Goal: Task Accomplishment & Management: Manage account settings

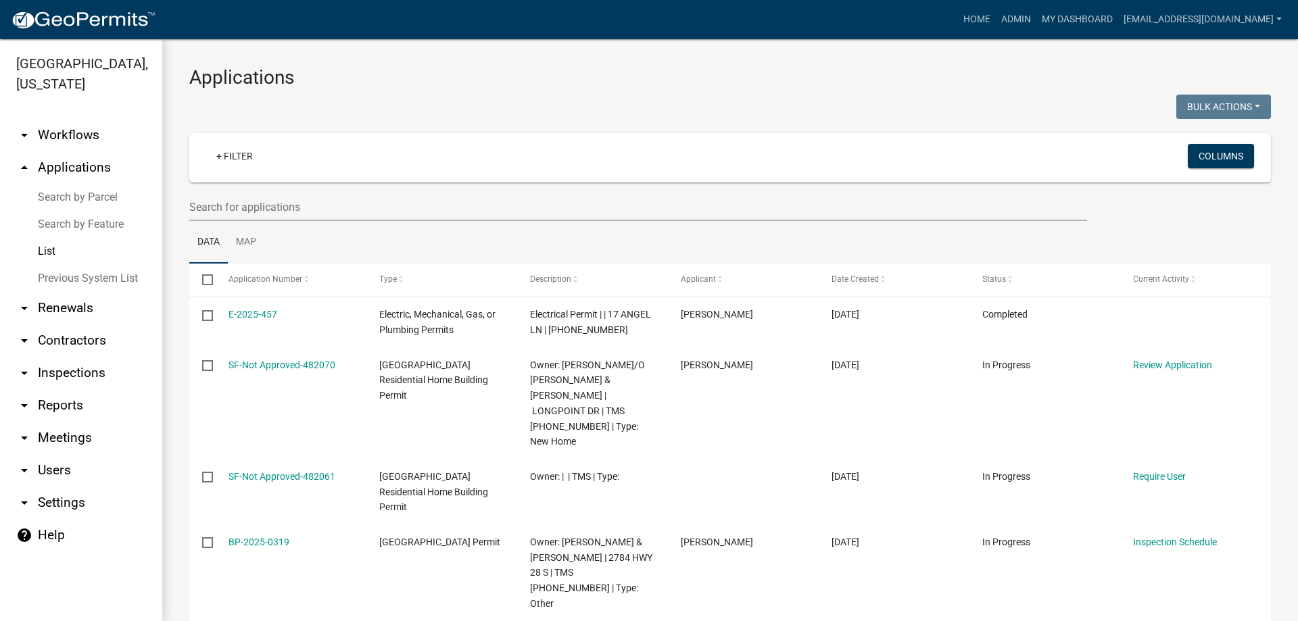
select select "3: 100"
click at [35, 254] on link "List" at bounding box center [81, 251] width 162 height 27
click at [34, 255] on link "List" at bounding box center [81, 251] width 162 height 27
click at [46, 250] on link "List" at bounding box center [81, 251] width 162 height 27
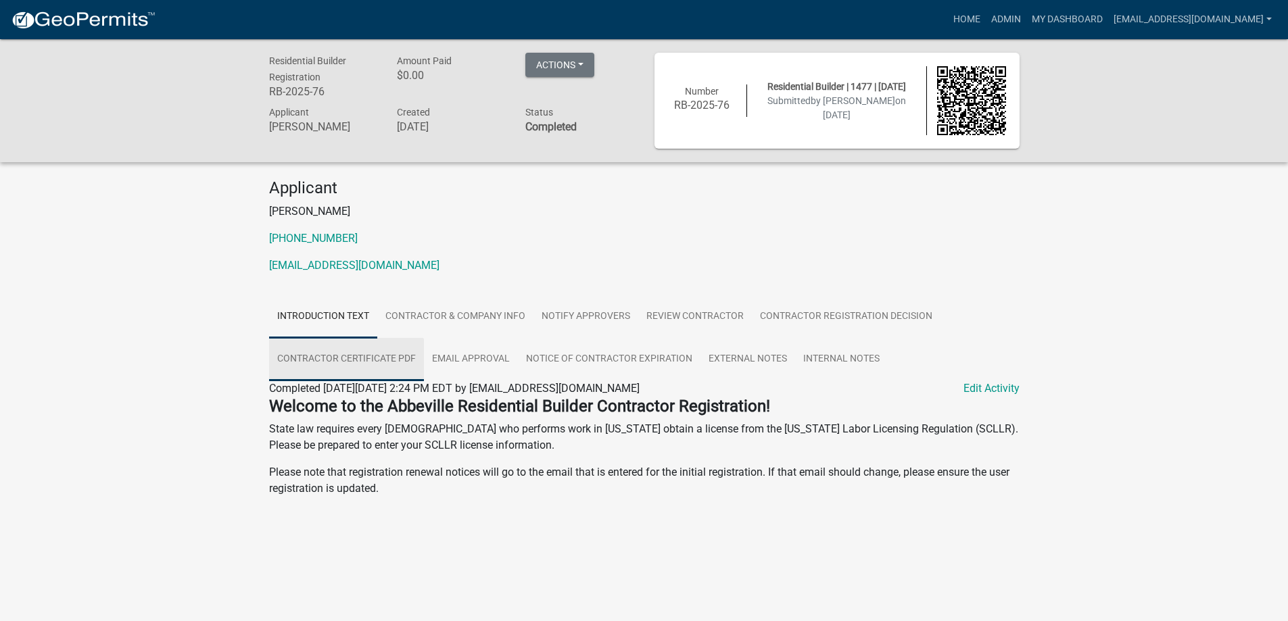
click at [374, 356] on link "Contractor Certificate PDF" at bounding box center [346, 359] width 155 height 43
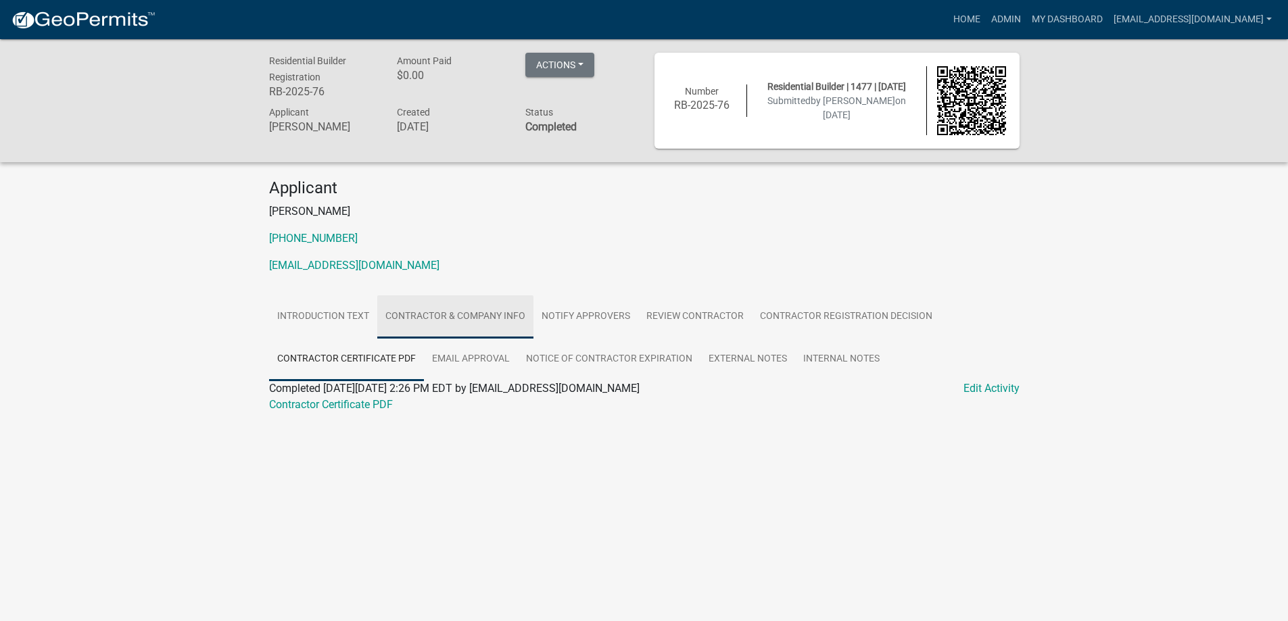
click at [406, 312] on link "Contractor & Company Info" at bounding box center [455, 317] width 156 height 43
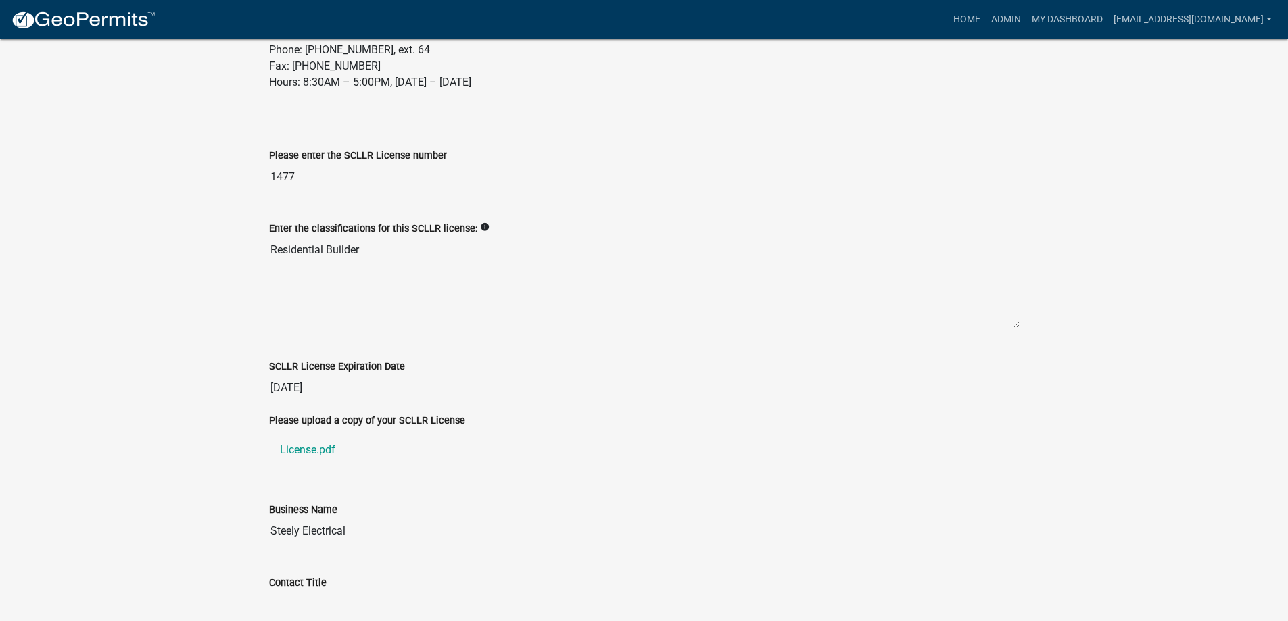
scroll to position [541, 0]
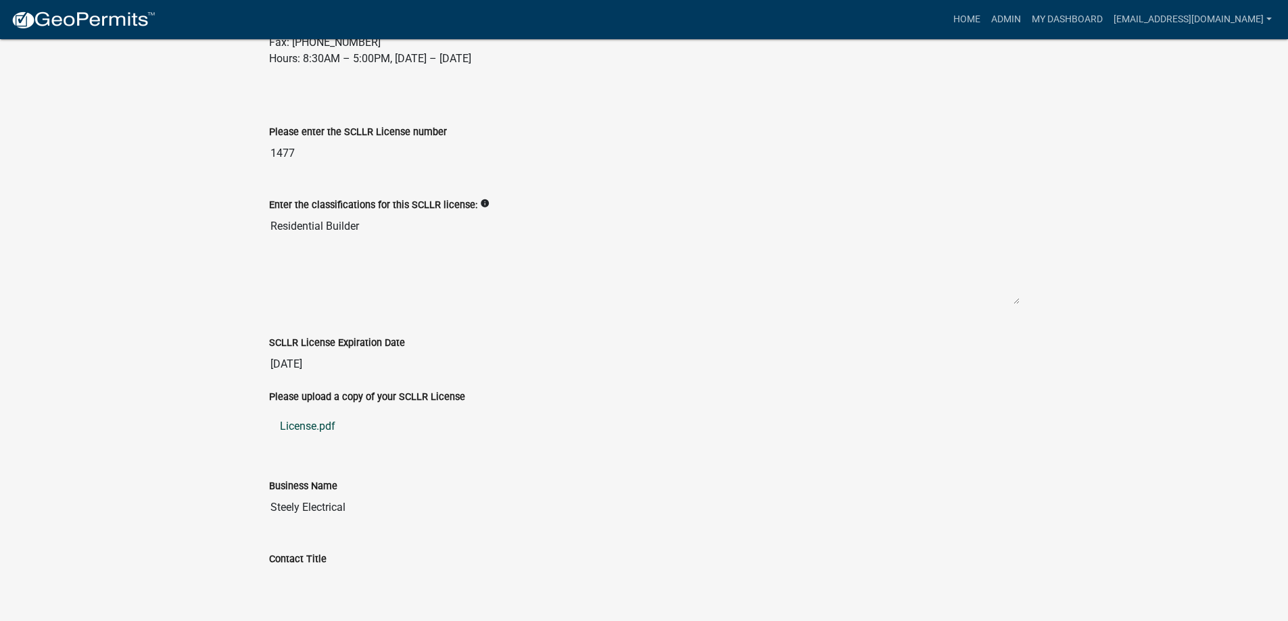
click at [327, 438] on link "License.pdf" at bounding box center [644, 426] width 751 height 32
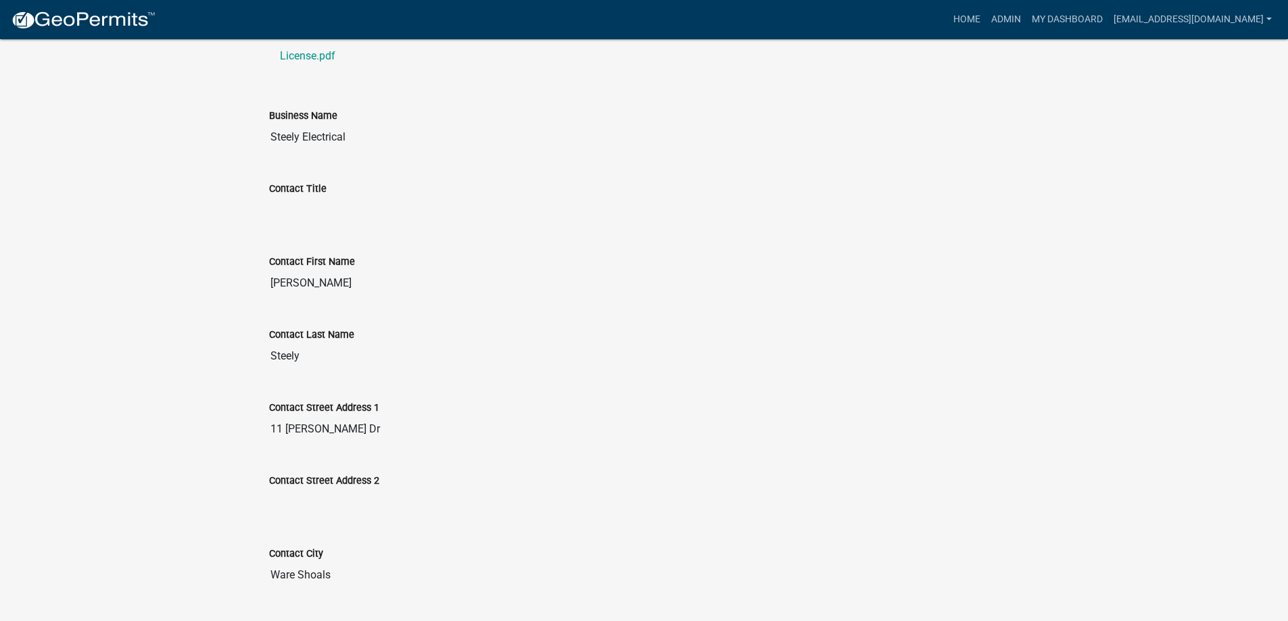
scroll to position [812, 0]
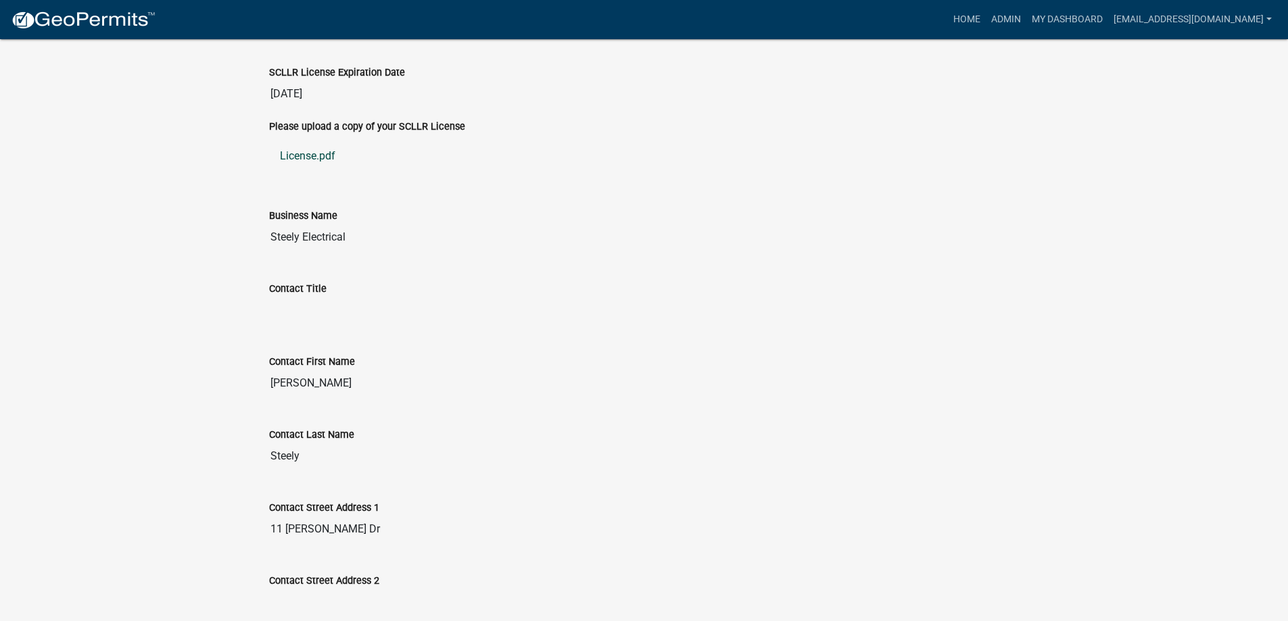
click at [305, 172] on link "License.pdf" at bounding box center [644, 156] width 751 height 32
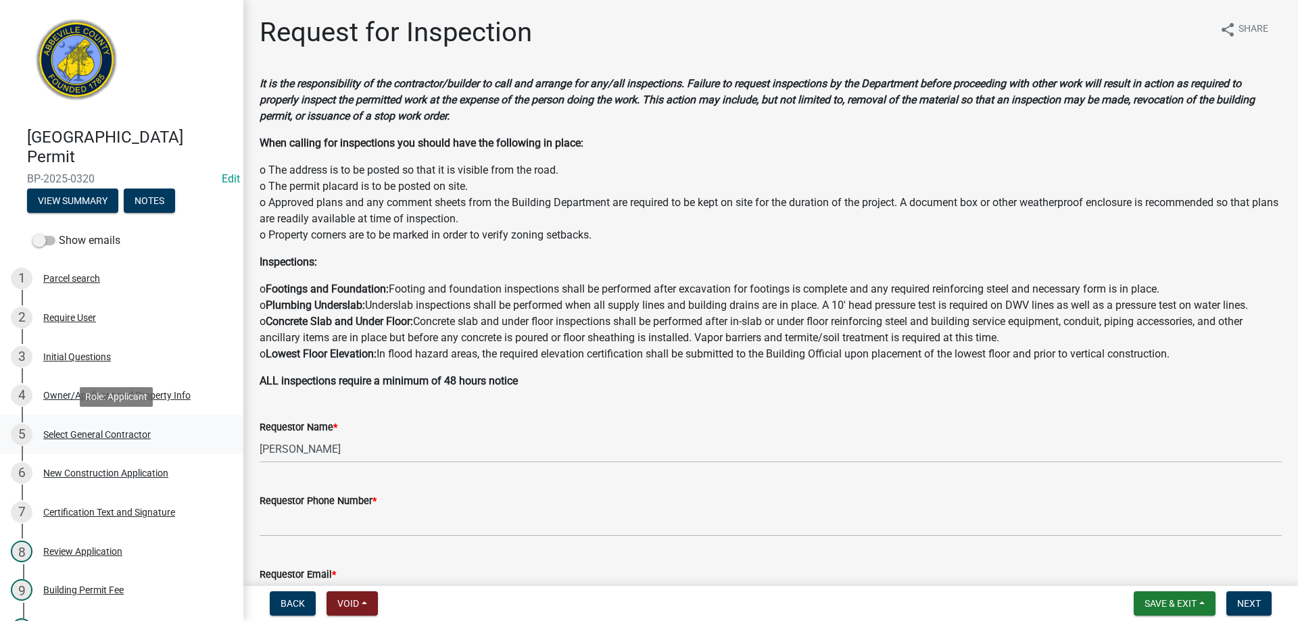
click at [91, 430] on div "Select General Contractor" at bounding box center [97, 434] width 108 height 9
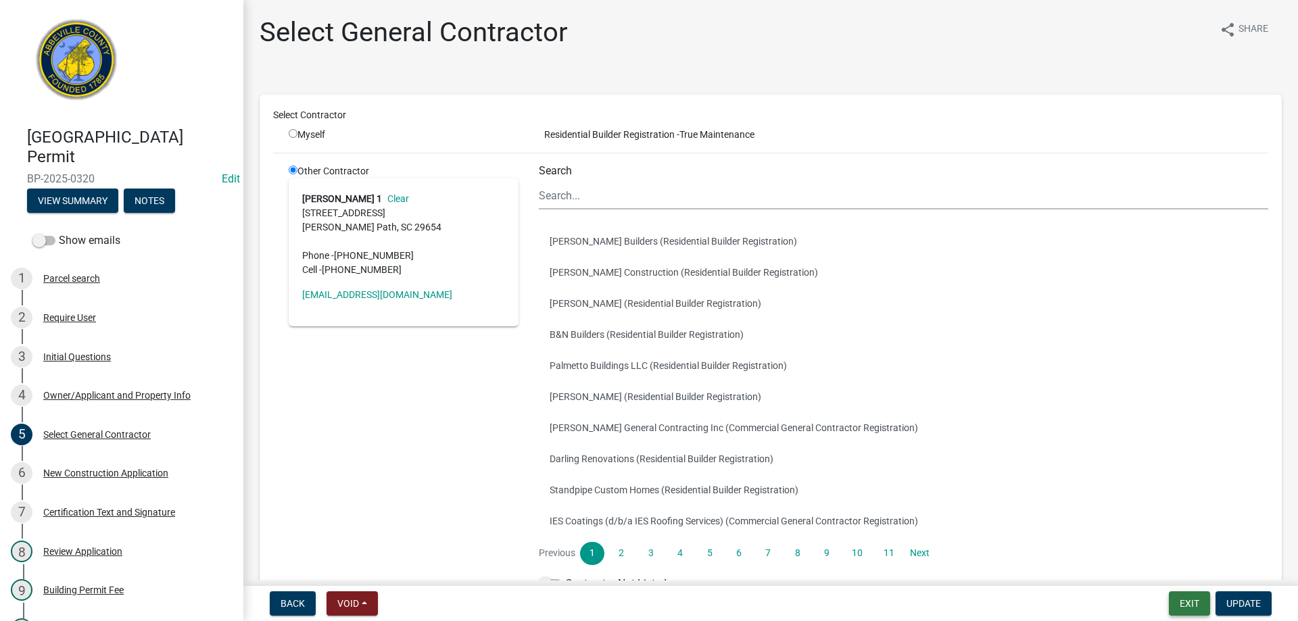
click at [1184, 603] on button "Exit" at bounding box center [1189, 604] width 41 height 24
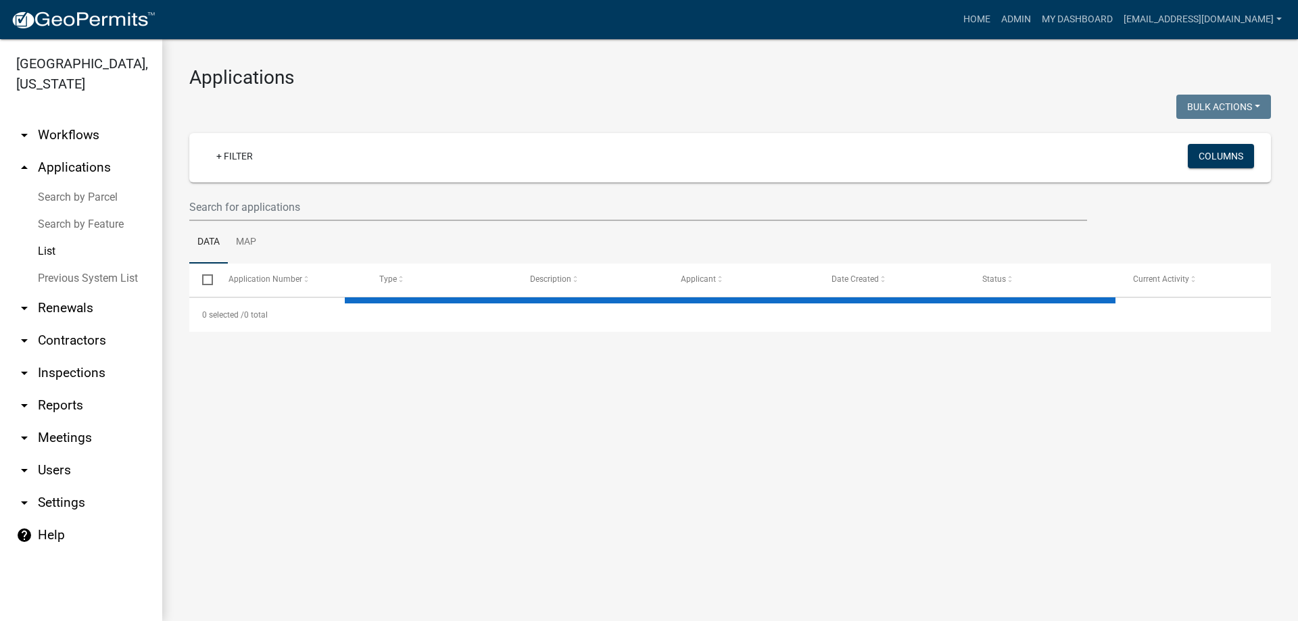
select select "3: 100"
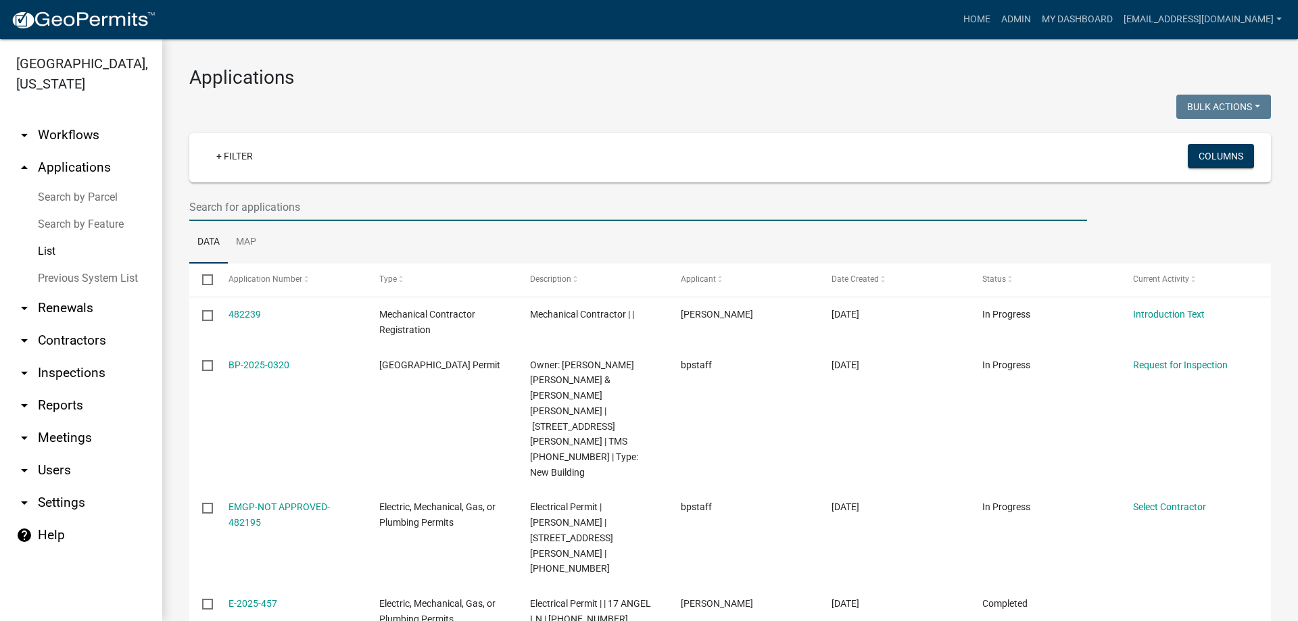
click at [311, 202] on input "text" at bounding box center [638, 207] width 898 height 28
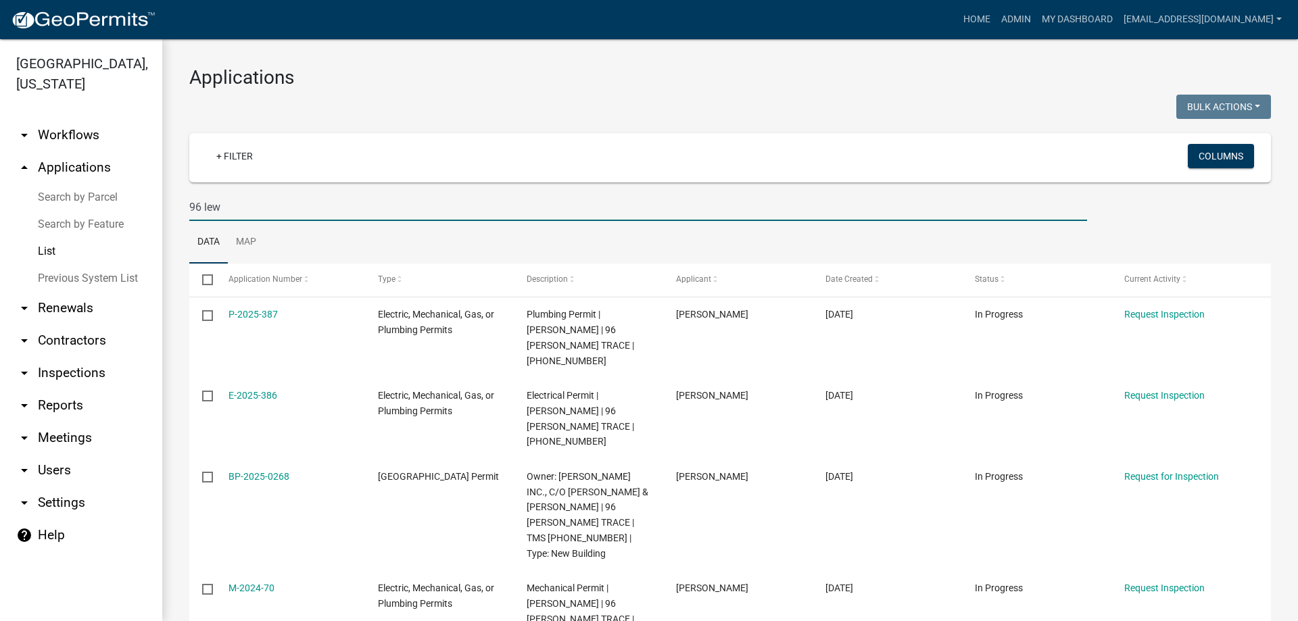
drag, startPoint x: 245, startPoint y: 200, endPoint x: 39, endPoint y: 197, distance: 207.0
click at [41, 197] on div "Abbeville County, South Carolina arrow_drop_down Workflows List arrow_drop_up A…" at bounding box center [649, 330] width 1298 height 582
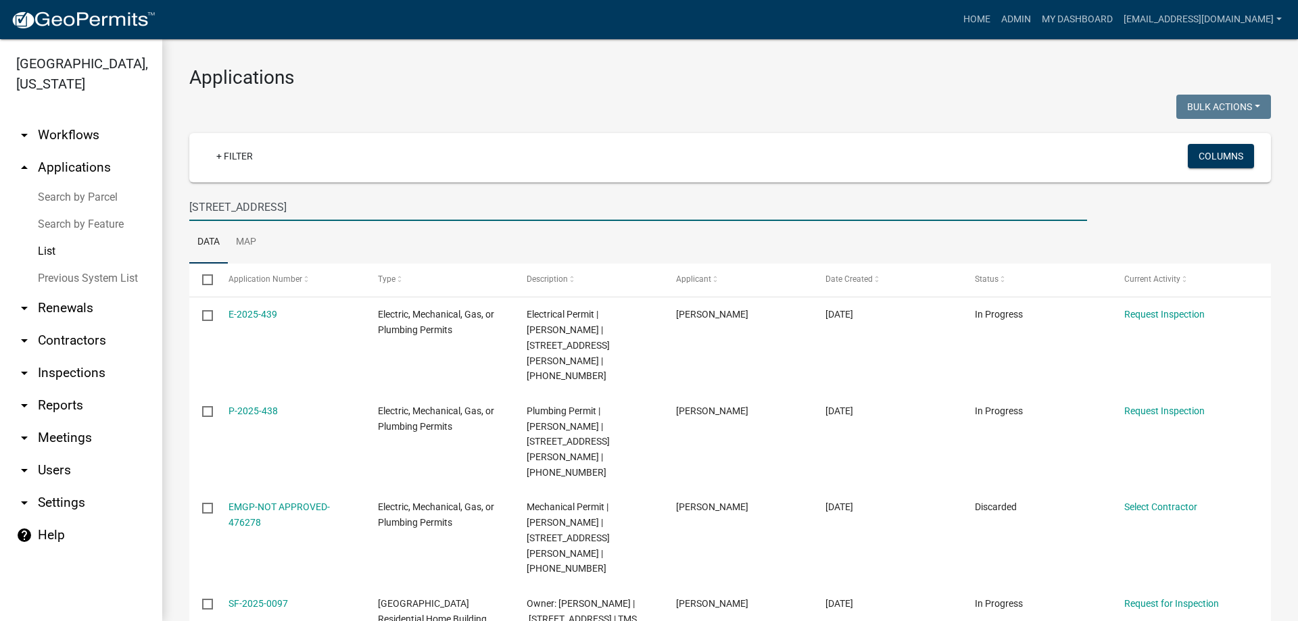
drag, startPoint x: 298, startPoint y: 208, endPoint x: -14, endPoint y: 188, distance: 312.4
click at [0, 188] on html "Internet Explorer does NOT work with GeoPermits. Get a new browser for more sec…" at bounding box center [649, 310] width 1298 height 621
type input "601"
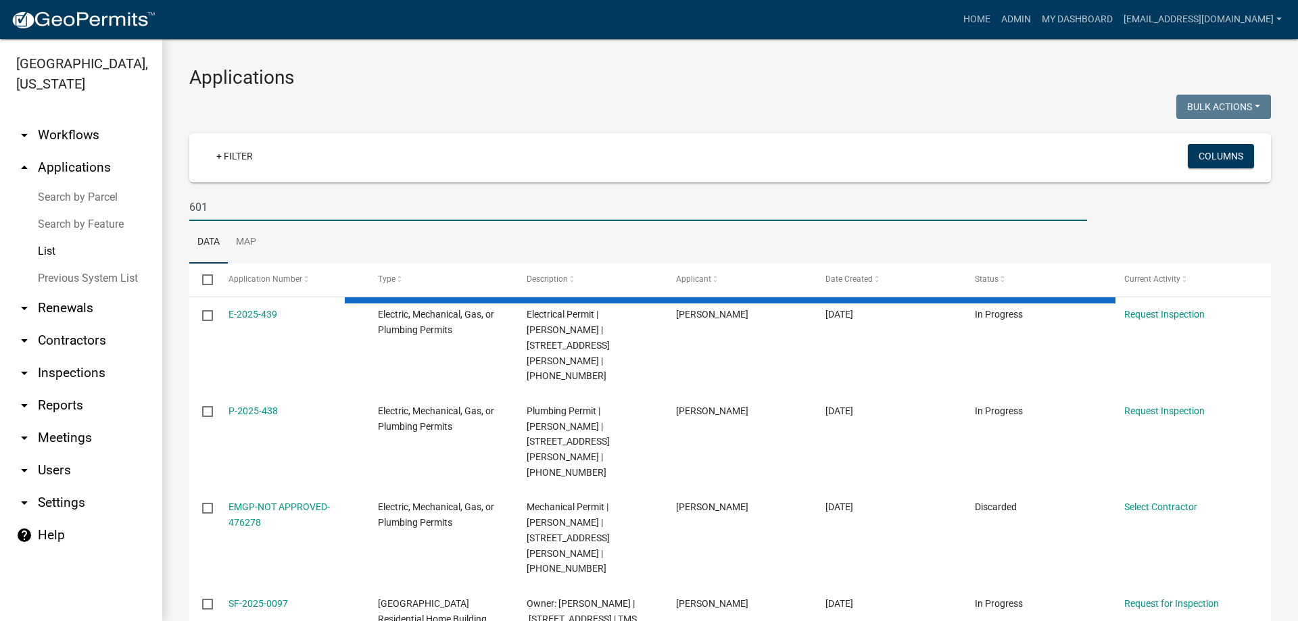
select select "3: 100"
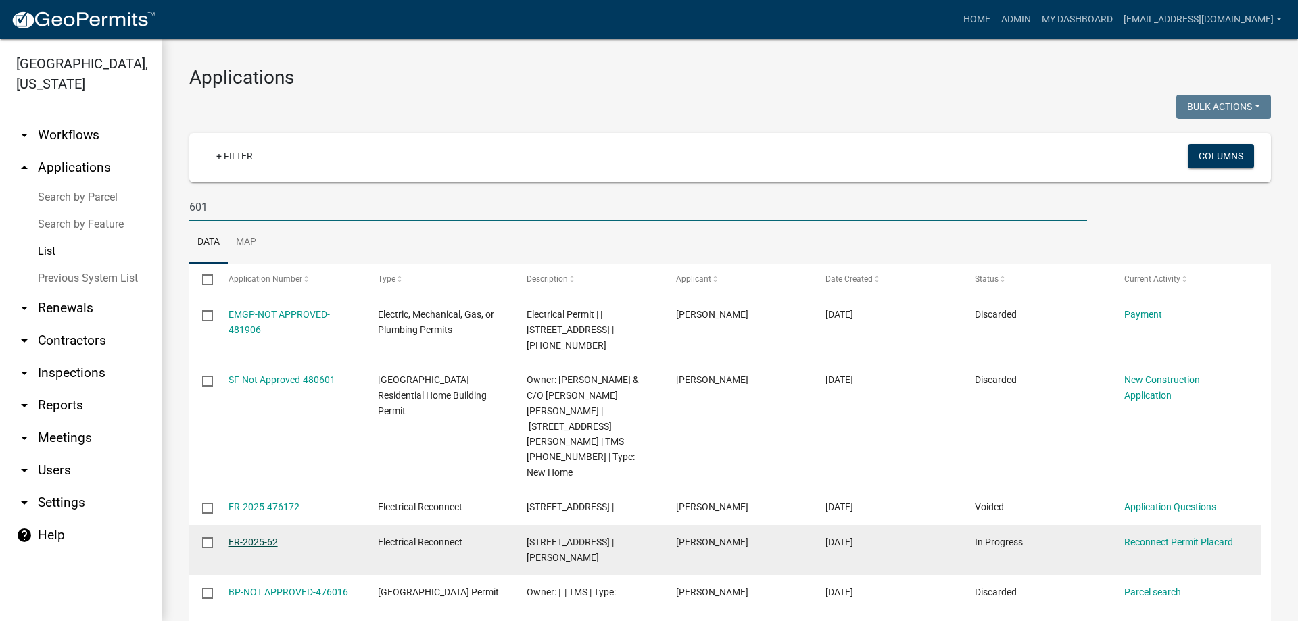
type input "601"
click at [235, 537] on link "ER-2025-62" at bounding box center [253, 542] width 49 height 11
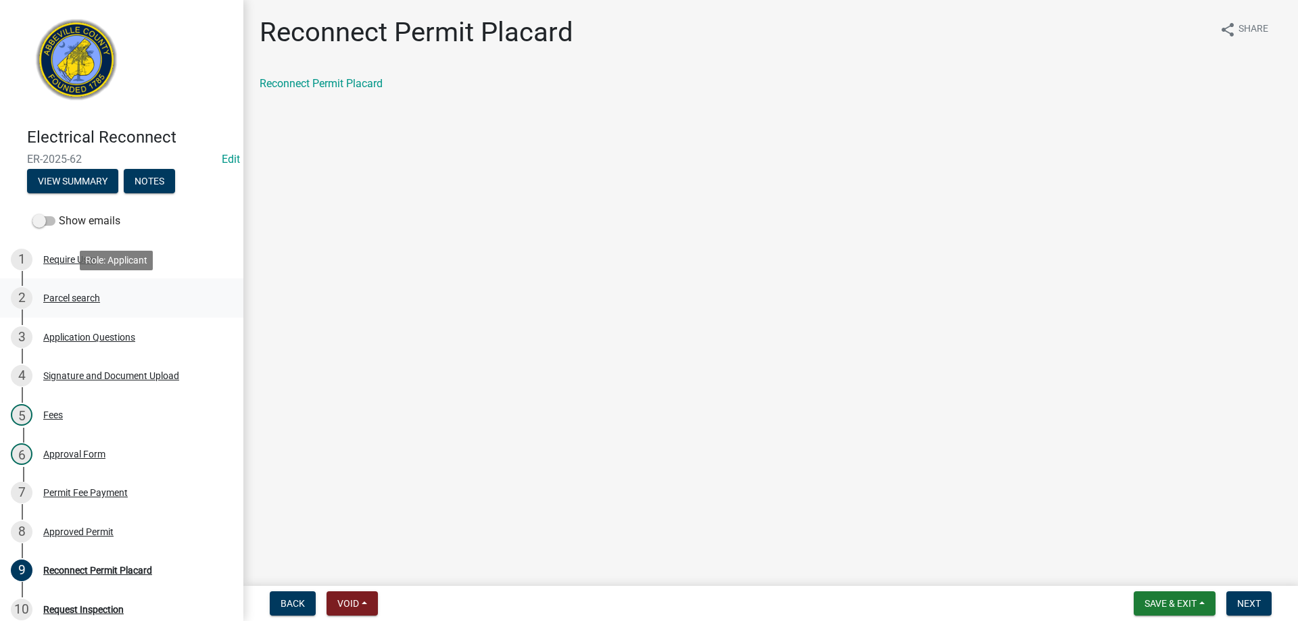
click at [54, 299] on div "Parcel search" at bounding box center [71, 297] width 57 height 9
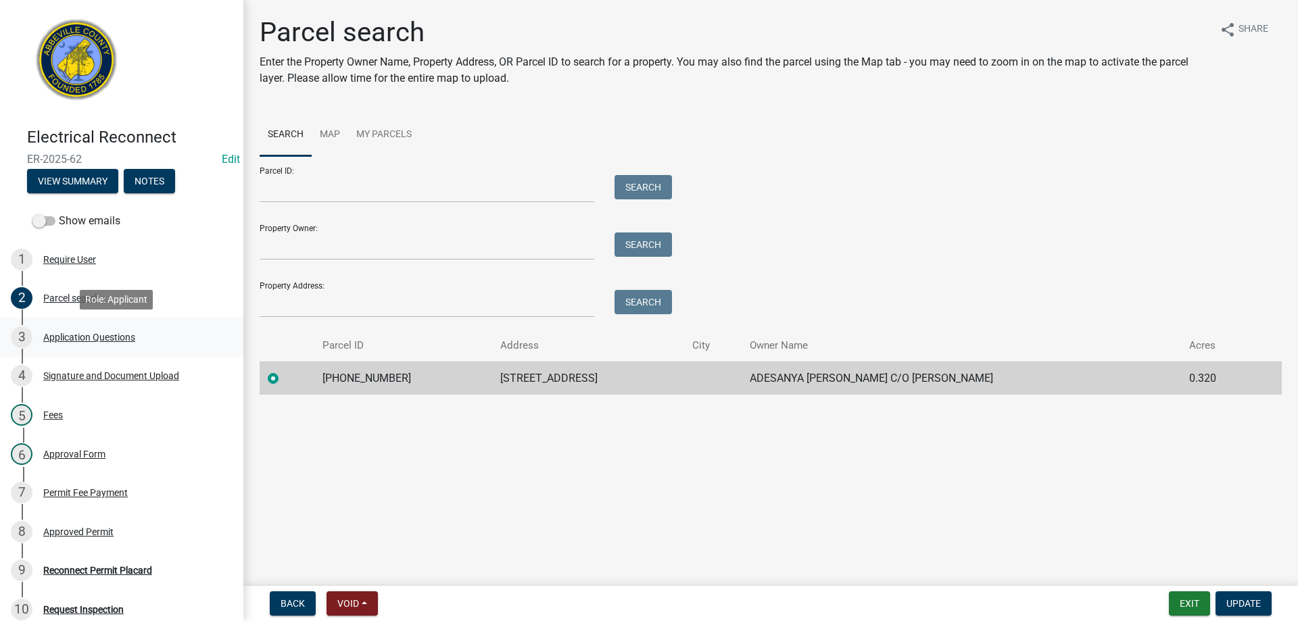
click at [62, 322] on link "3 Application Questions" at bounding box center [121, 337] width 243 height 39
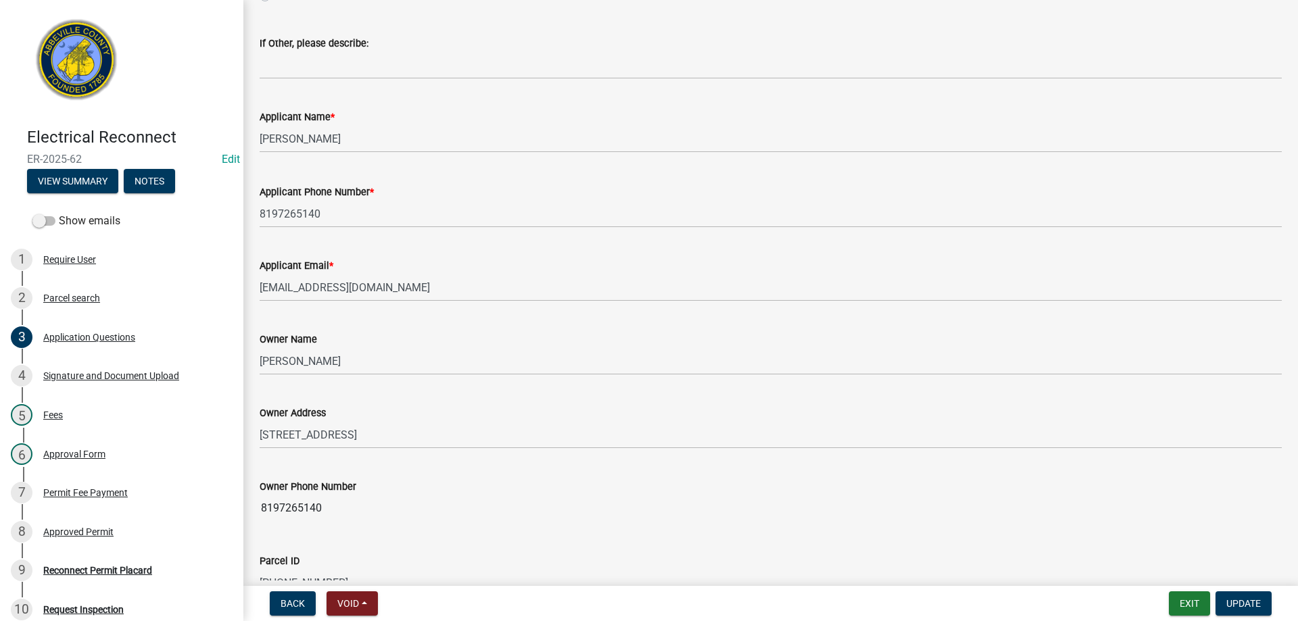
scroll to position [406, 0]
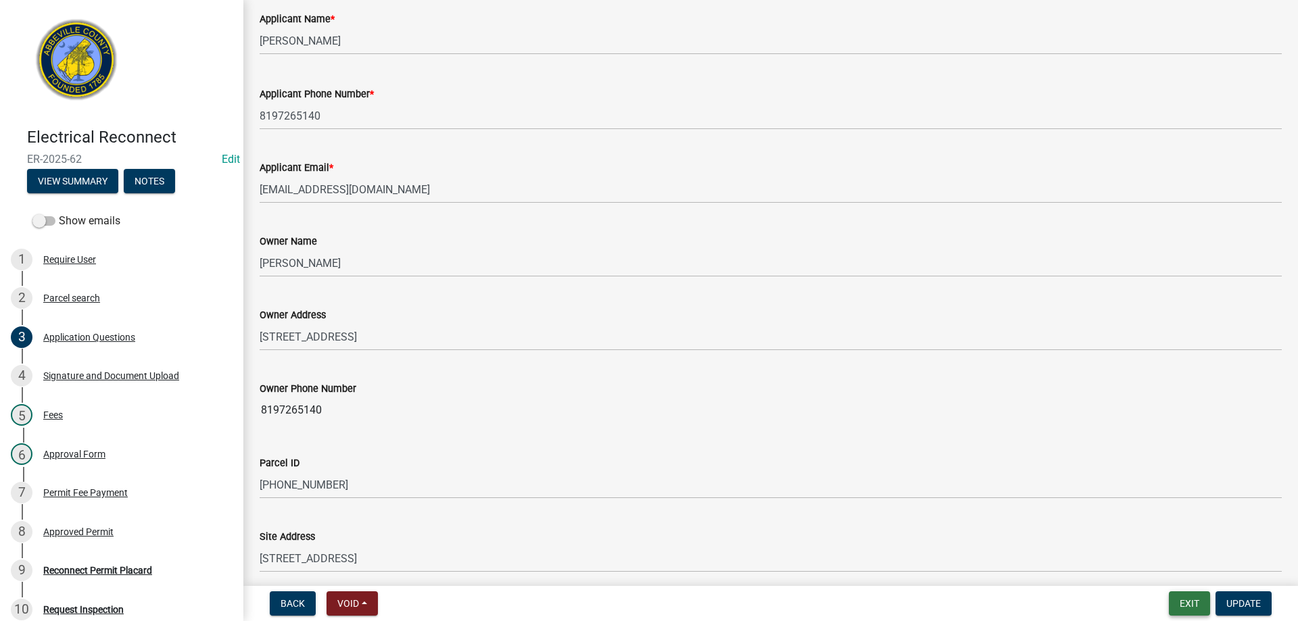
click at [1179, 607] on button "Exit" at bounding box center [1189, 604] width 41 height 24
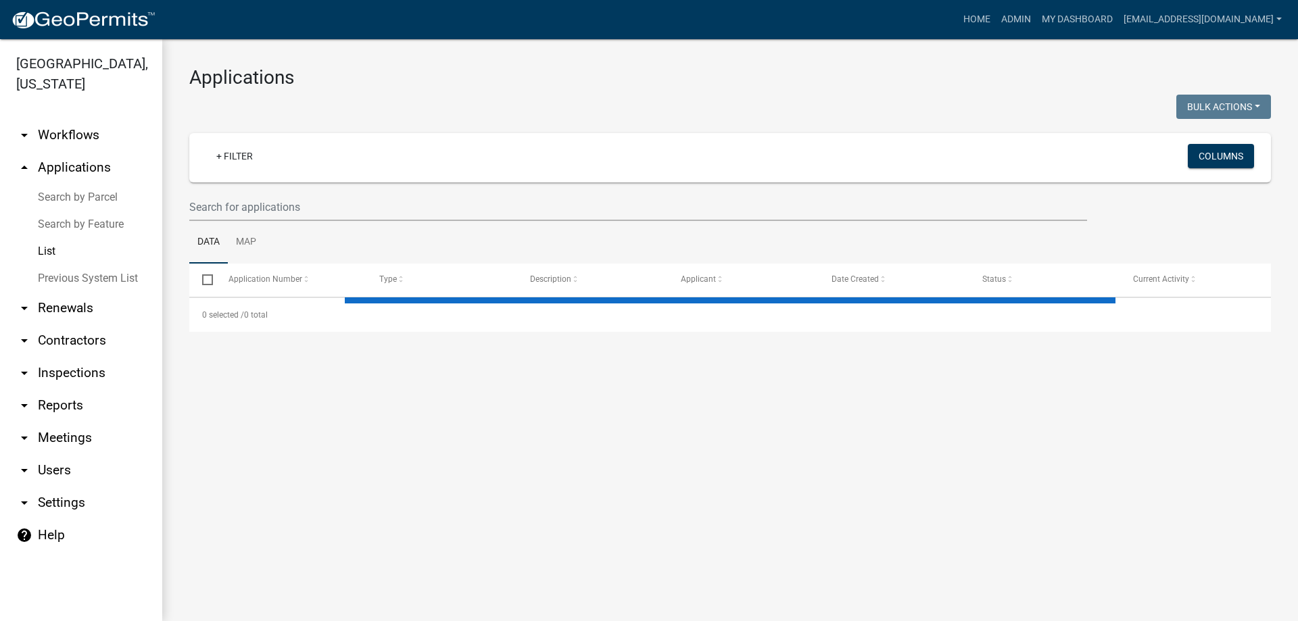
select select "3: 100"
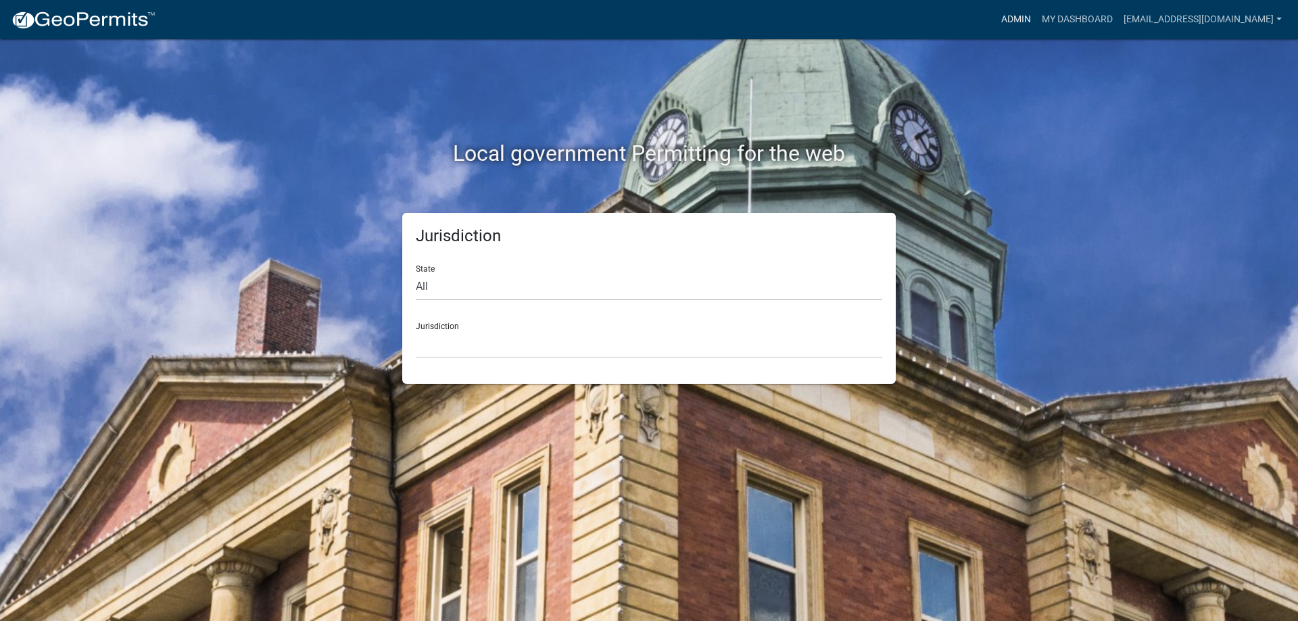
click at [996, 16] on link "Admin" at bounding box center [1016, 20] width 41 height 26
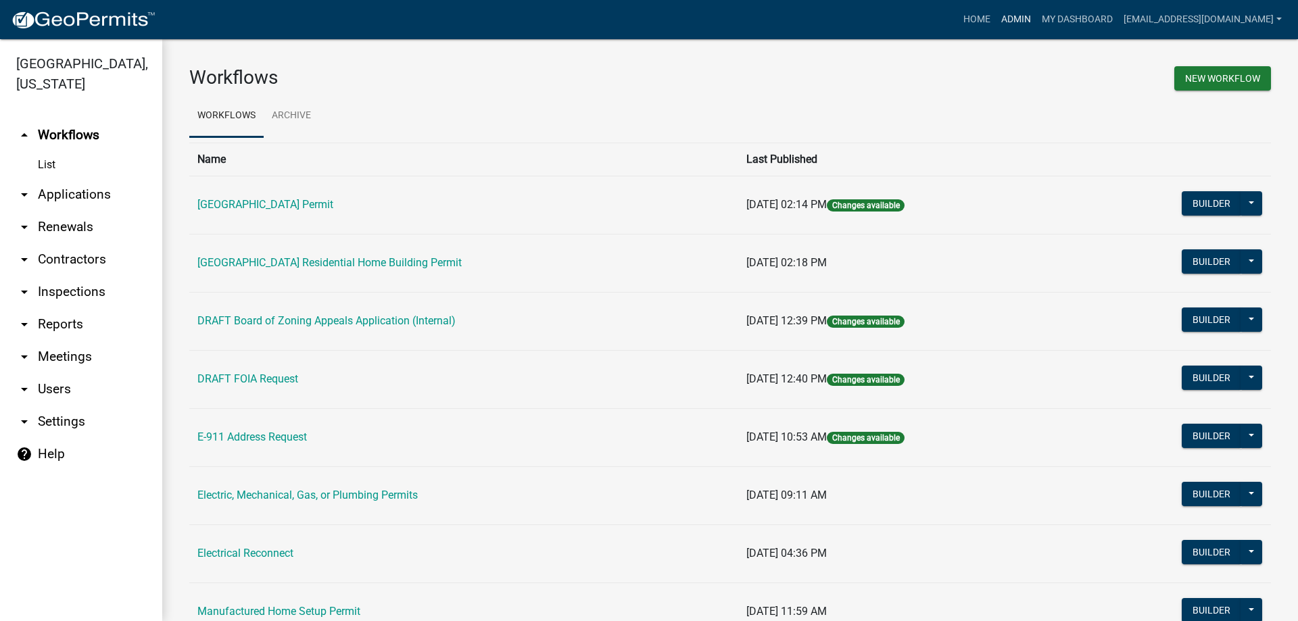
click at [996, 16] on link "Admin" at bounding box center [1016, 20] width 41 height 26
click at [75, 199] on link "arrow_drop_down Applications" at bounding box center [81, 195] width 162 height 32
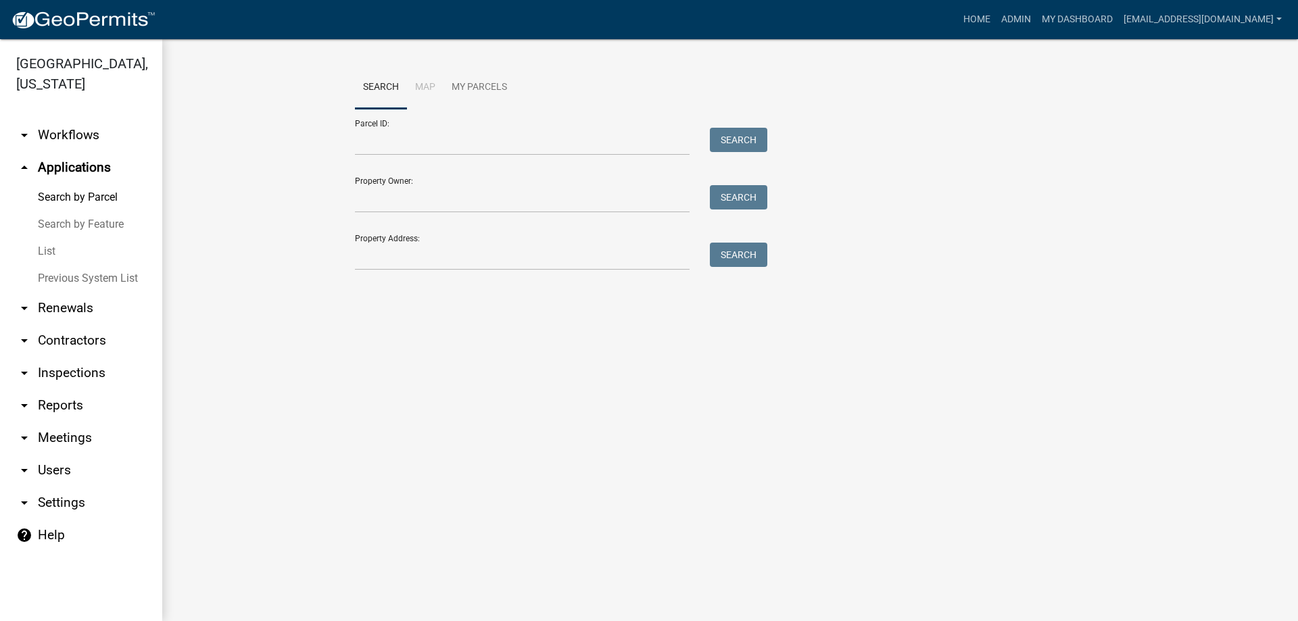
click at [48, 250] on link "List" at bounding box center [81, 251] width 162 height 27
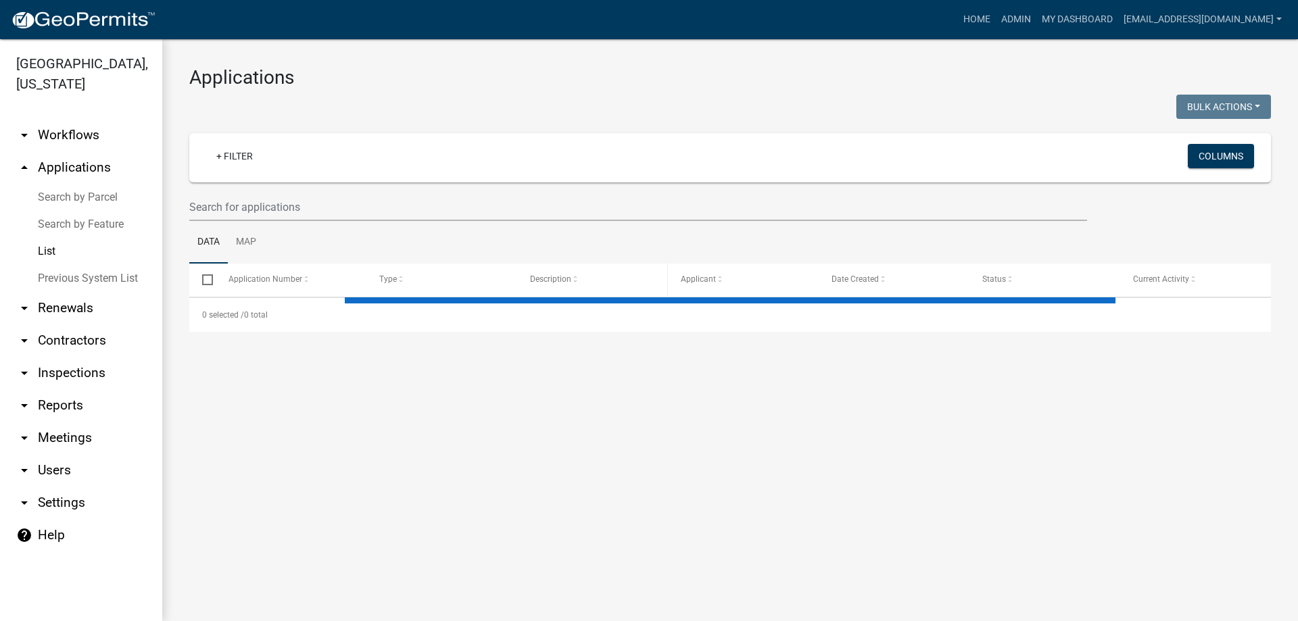
select select "3: 100"
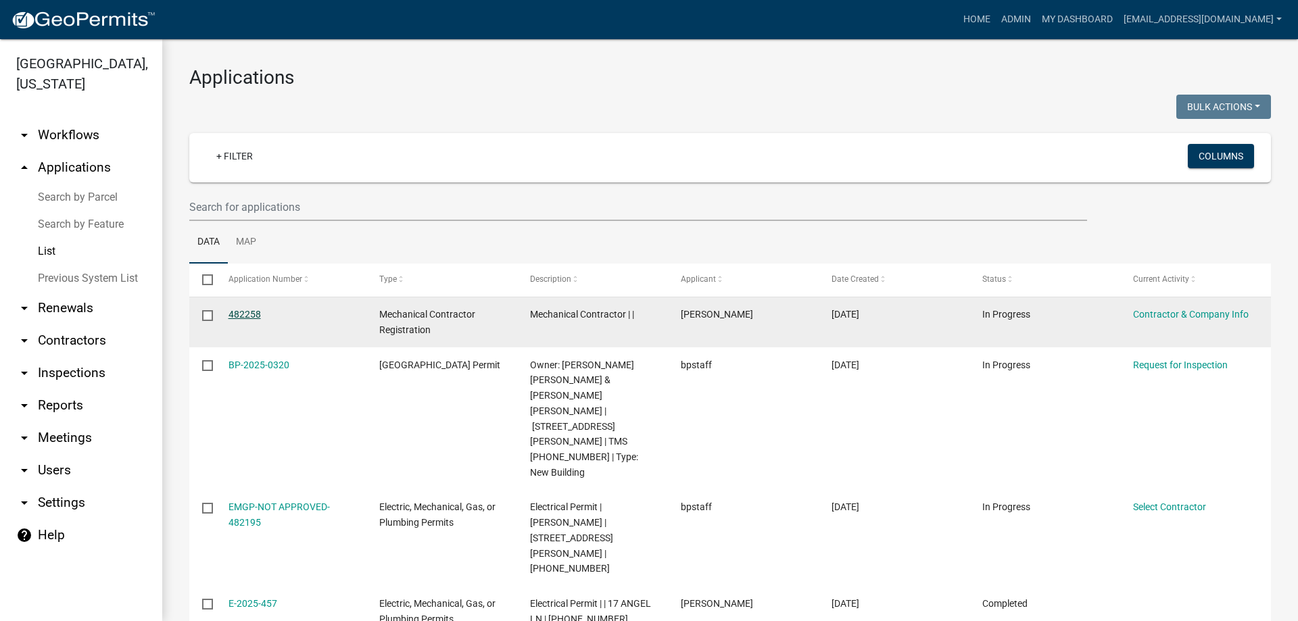
click at [250, 310] on link "482258" at bounding box center [245, 314] width 32 height 11
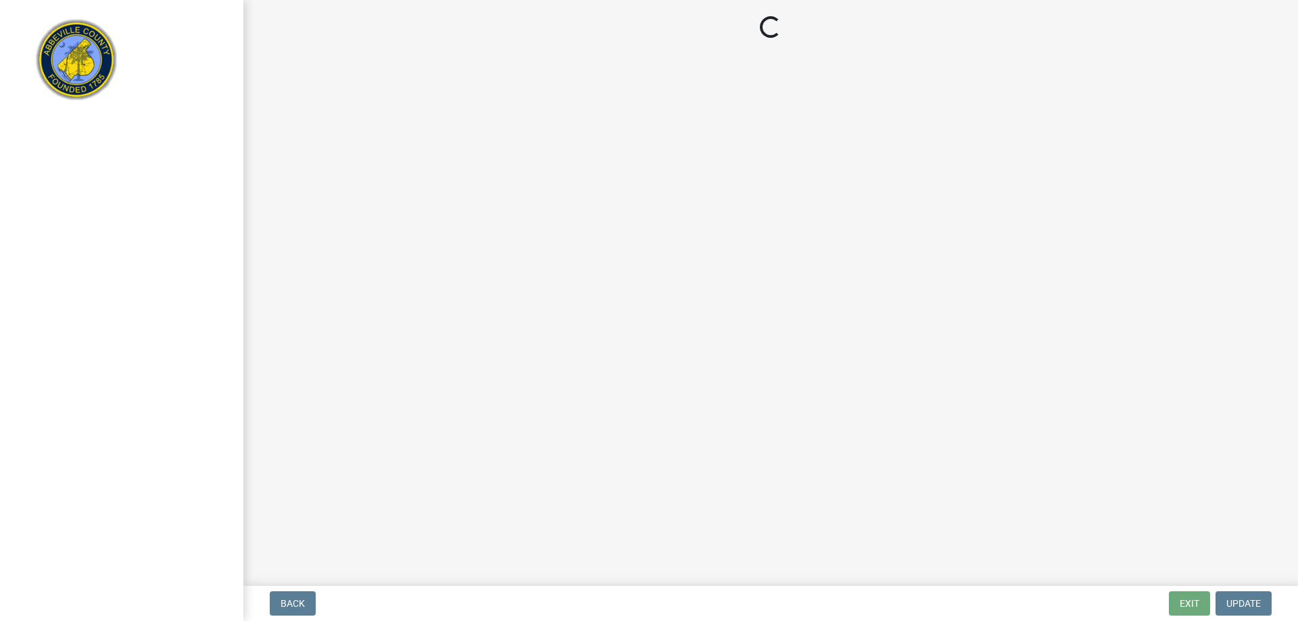
select select "SC"
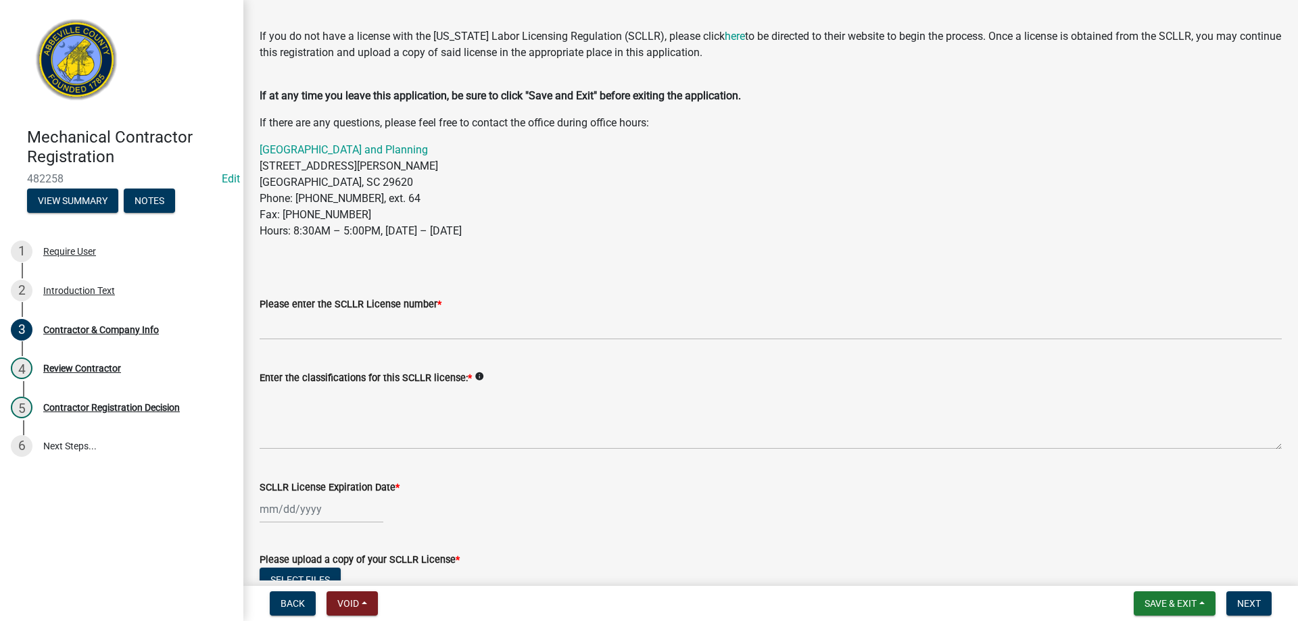
scroll to position [68, 0]
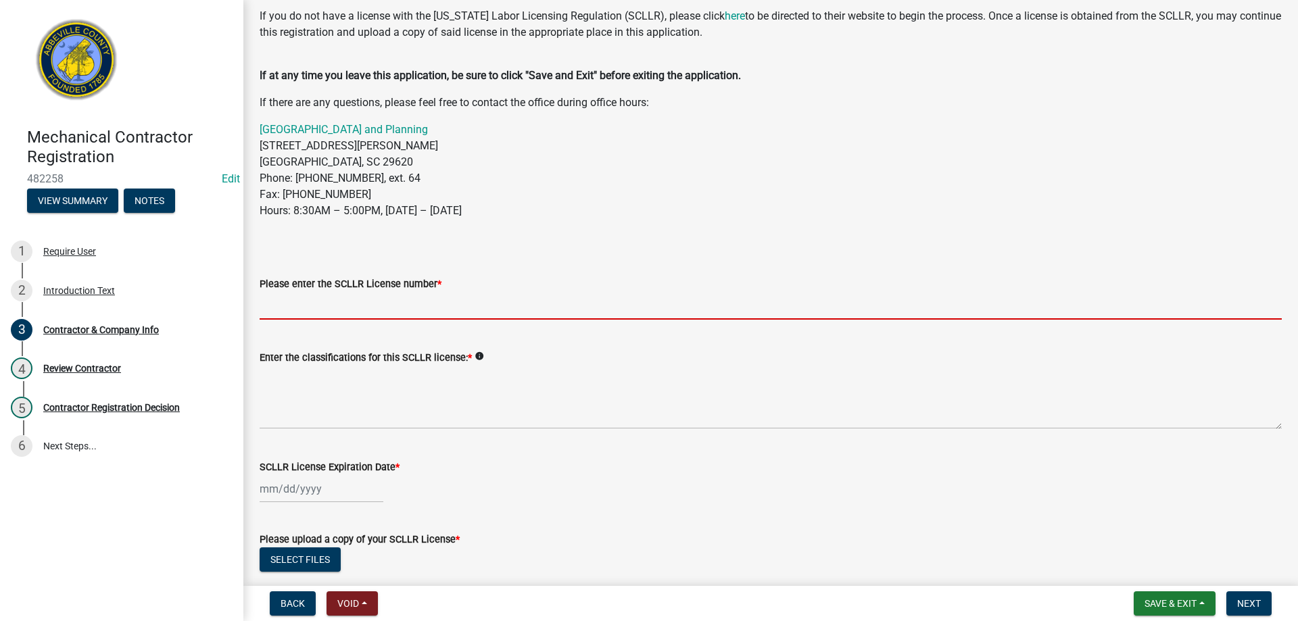
click at [337, 306] on input "Please enter the SCLLR License number *" at bounding box center [771, 306] width 1022 height 28
click at [343, 307] on input "Please enter the SCLLR License number *" at bounding box center [771, 306] width 1022 height 28
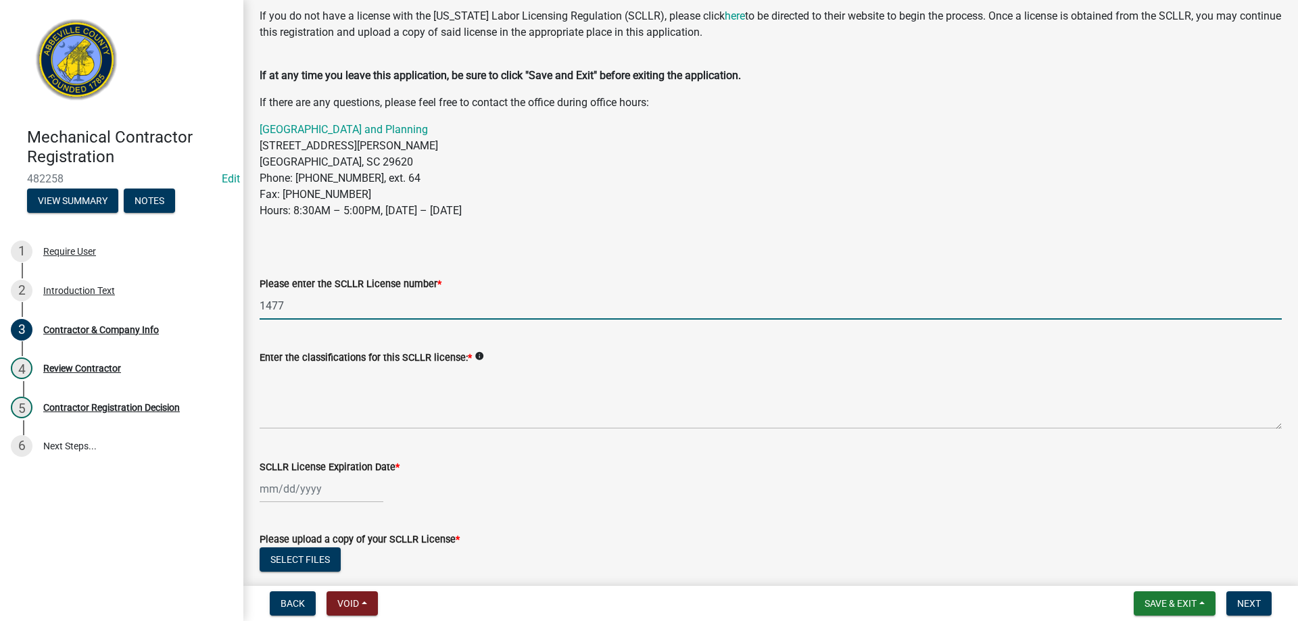
type input "1477"
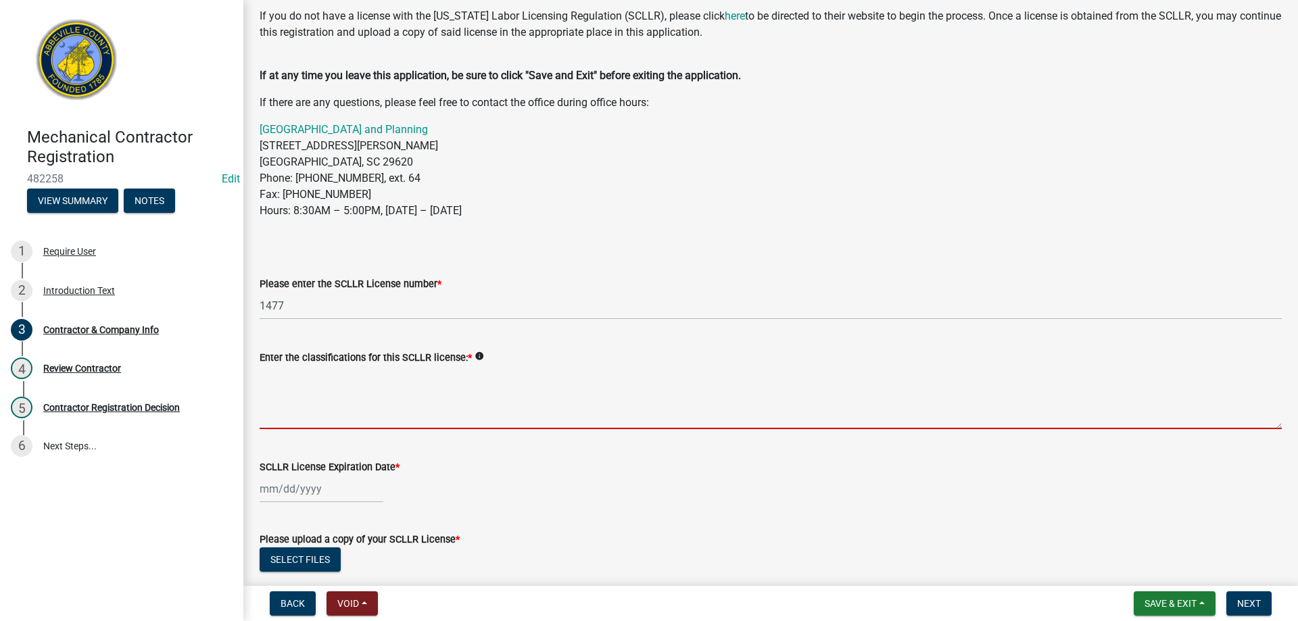
click at [349, 411] on textarea "Enter the classifications for this SCLLR license: *" at bounding box center [771, 398] width 1022 height 64
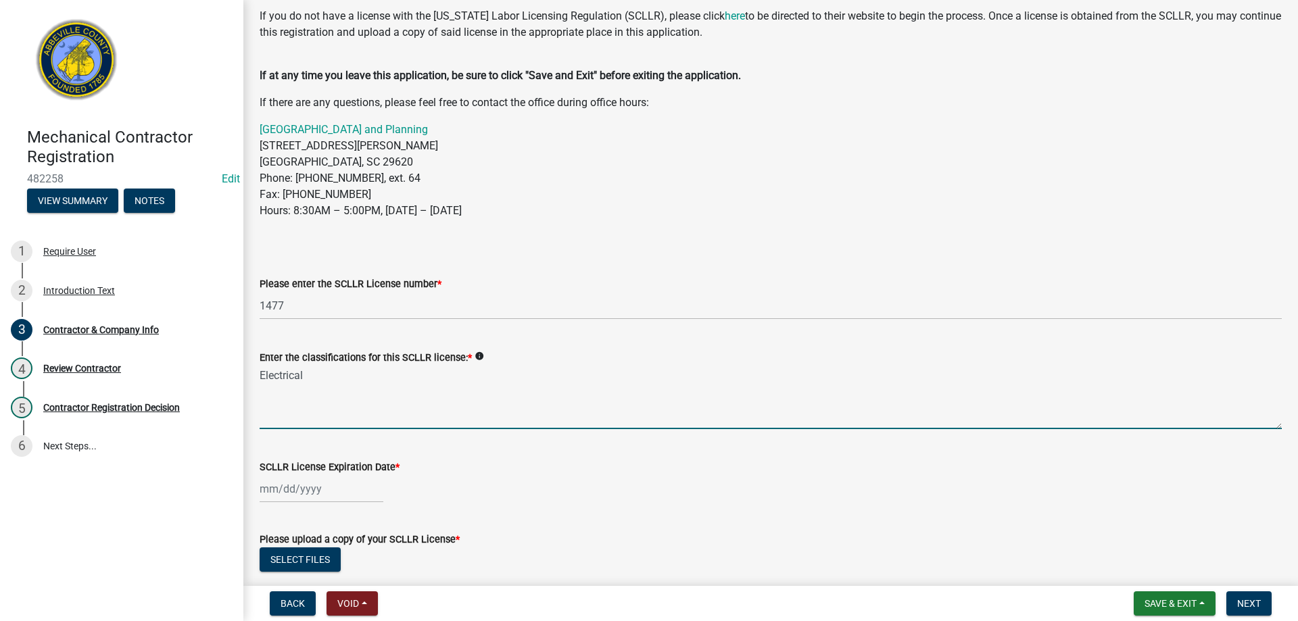
type textarea "Electrical"
click at [293, 490] on div at bounding box center [322, 489] width 124 height 28
select select "9"
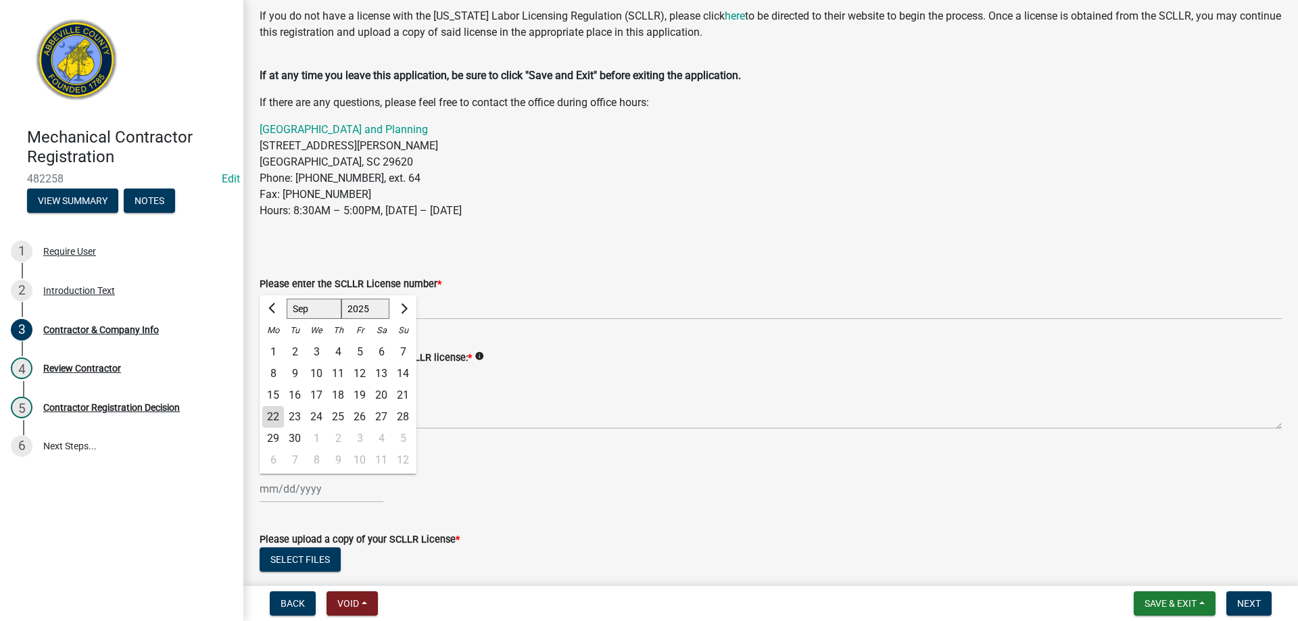
click at [369, 304] on select "1525 1526 1527 1528 1529 1530 1531 1532 1533 1534 1535 1536 1537 1538 1539 1540…" at bounding box center [366, 309] width 49 height 20
select select "2027"
click at [342, 299] on select "1525 1526 1527 1528 1529 1530 1531 1532 1533 1534 1535 1536 1537 1538 1539 1540…" at bounding box center [366, 309] width 49 height 20
click at [311, 314] on select "Jan Feb Mar Apr May Jun Jul Aug Sep Oct Nov Dec" at bounding box center [314, 309] width 55 height 20
select select "6"
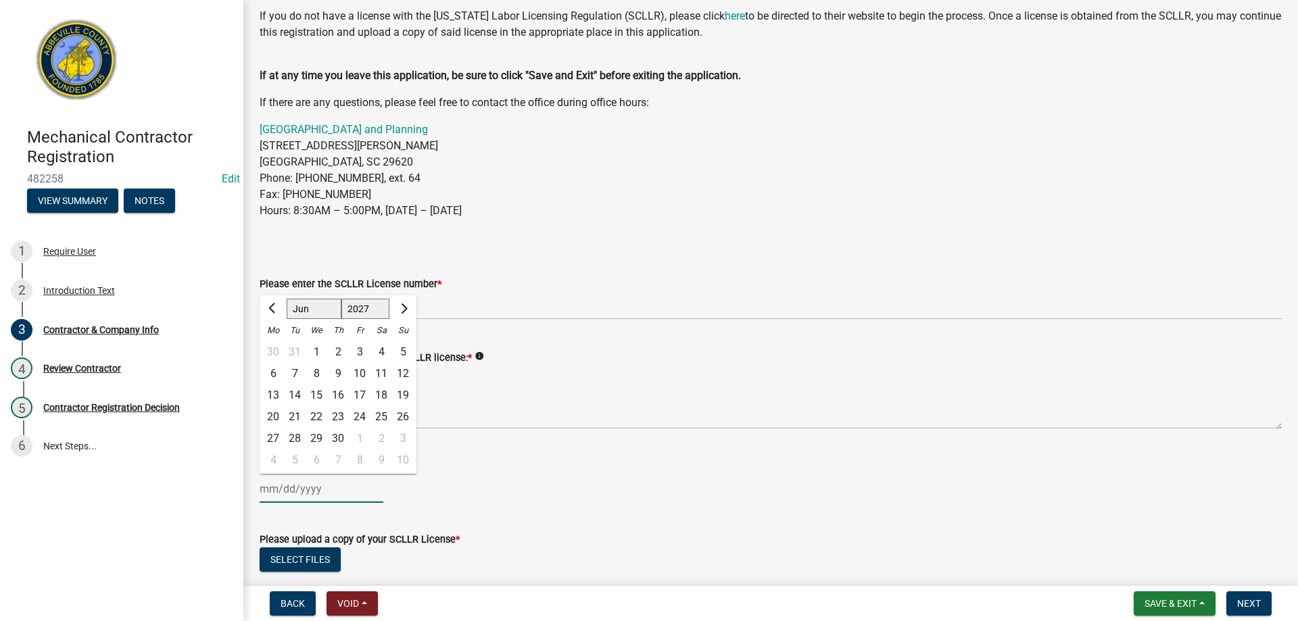
click at [287, 299] on select "Jan Feb Mar Apr May Jun Jul Aug Sep Oct Nov Dec" at bounding box center [314, 309] width 55 height 20
click at [312, 442] on div "30" at bounding box center [317, 439] width 22 height 22
type input "06/30/2027"
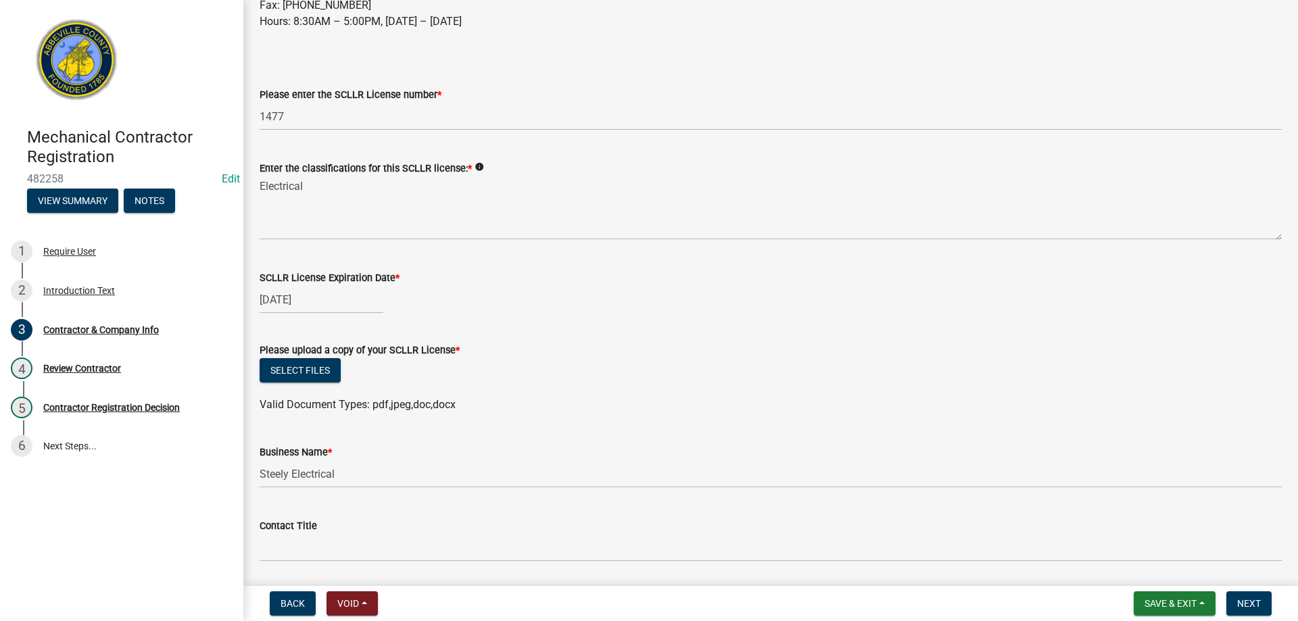
scroll to position [271, 0]
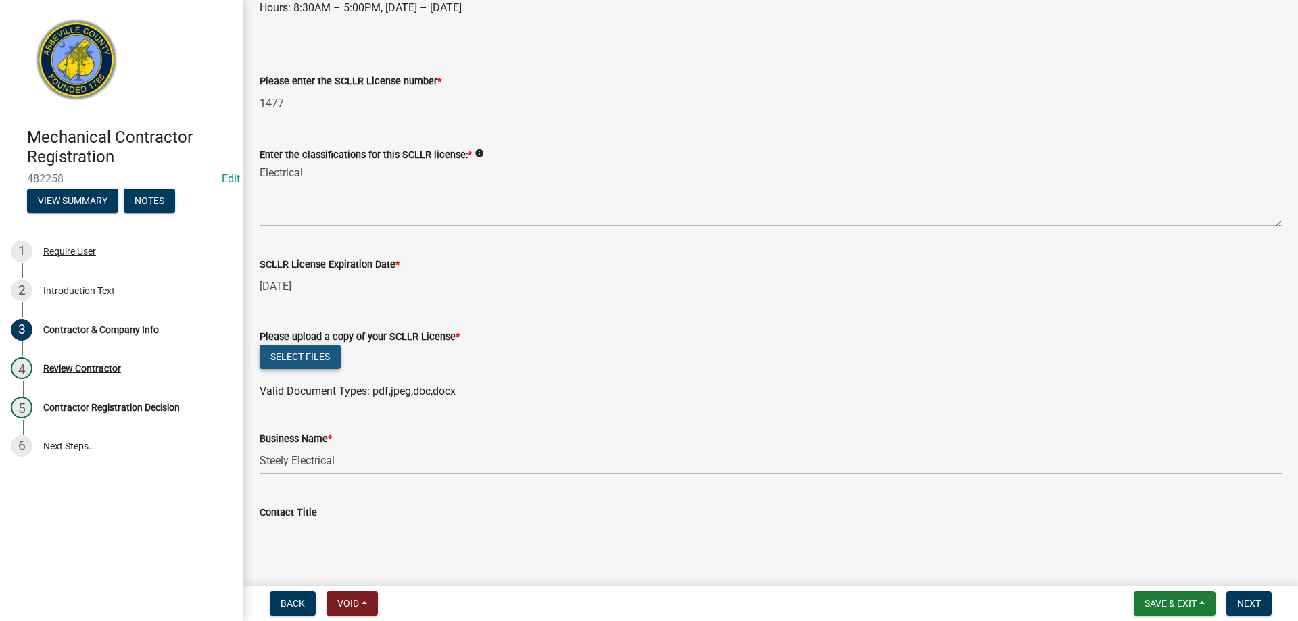
click at [308, 364] on button "Select files" at bounding box center [300, 357] width 81 height 24
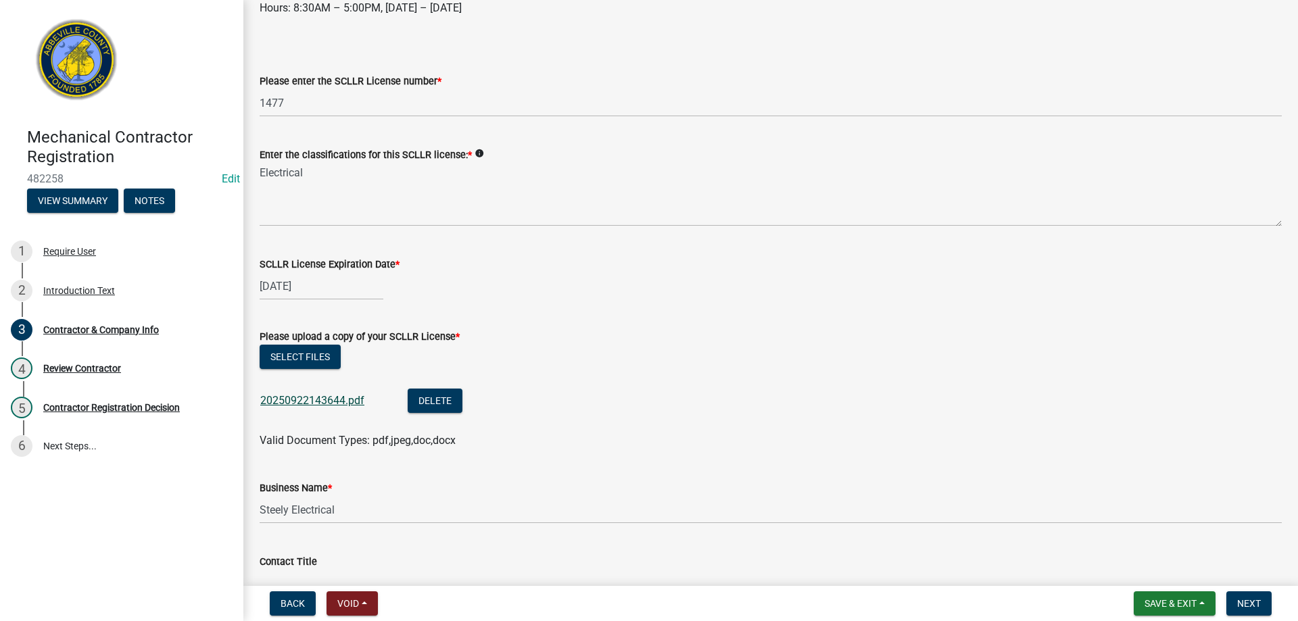
click at [309, 406] on link "20250922143644.pdf" at bounding box center [312, 400] width 104 height 13
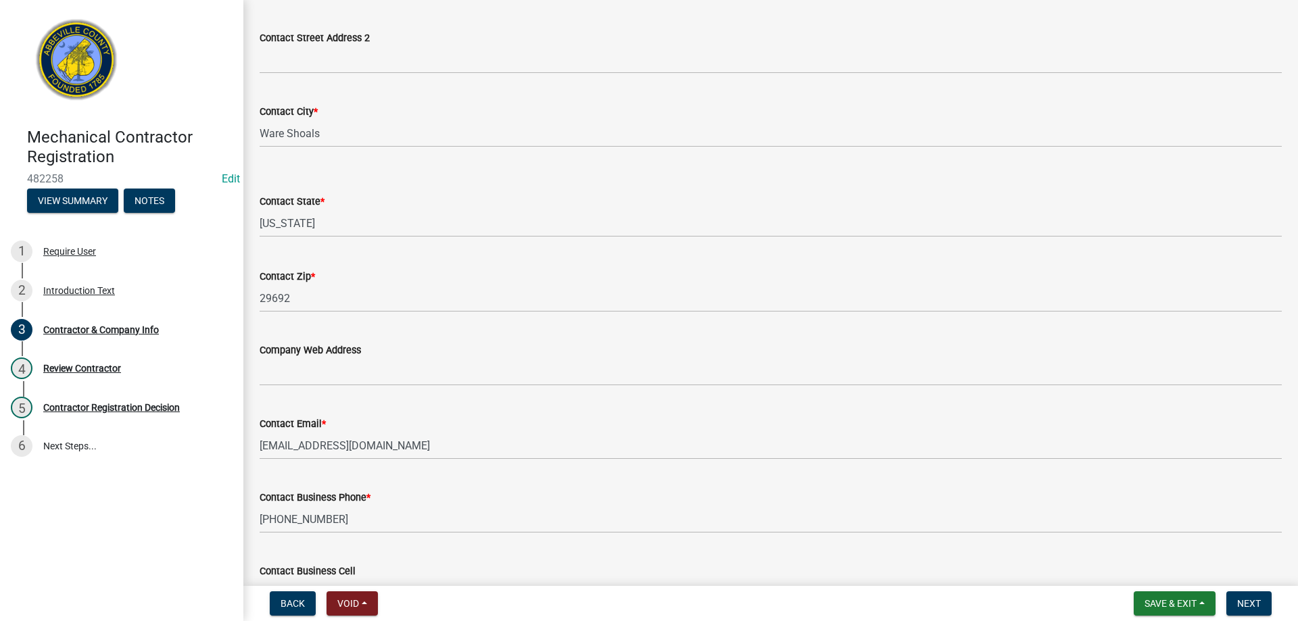
scroll to position [1210, 0]
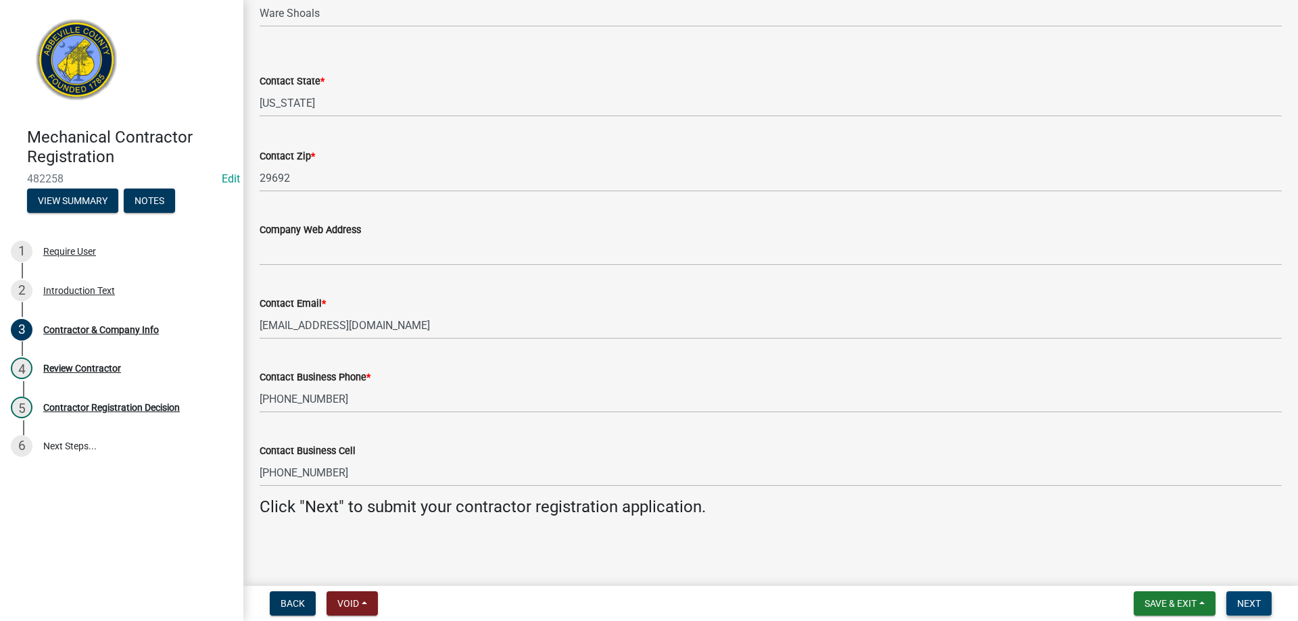
click at [1269, 607] on button "Next" at bounding box center [1249, 604] width 45 height 24
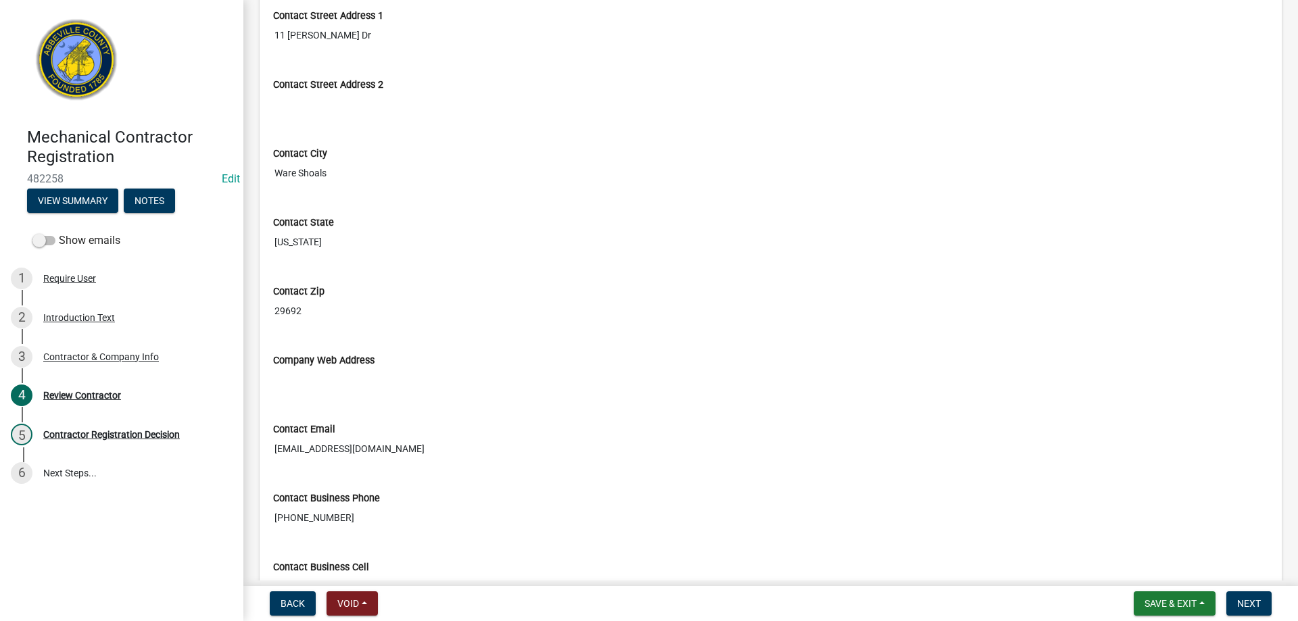
scroll to position [1270, 0]
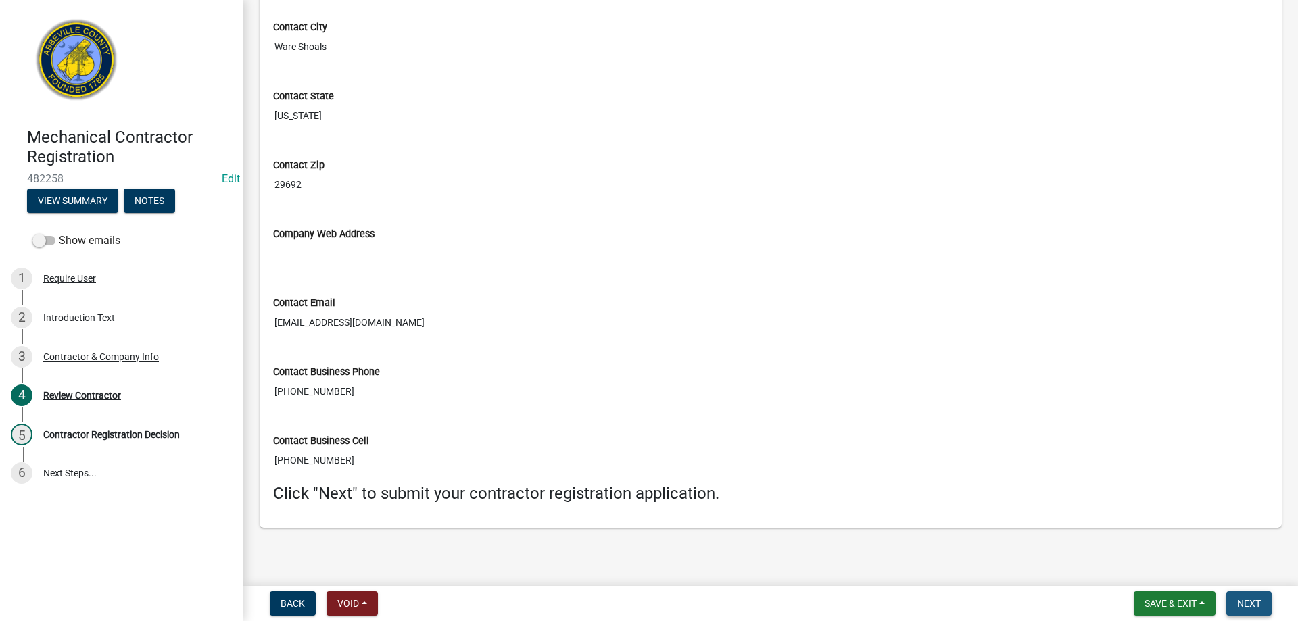
click at [1238, 602] on button "Next" at bounding box center [1249, 604] width 45 height 24
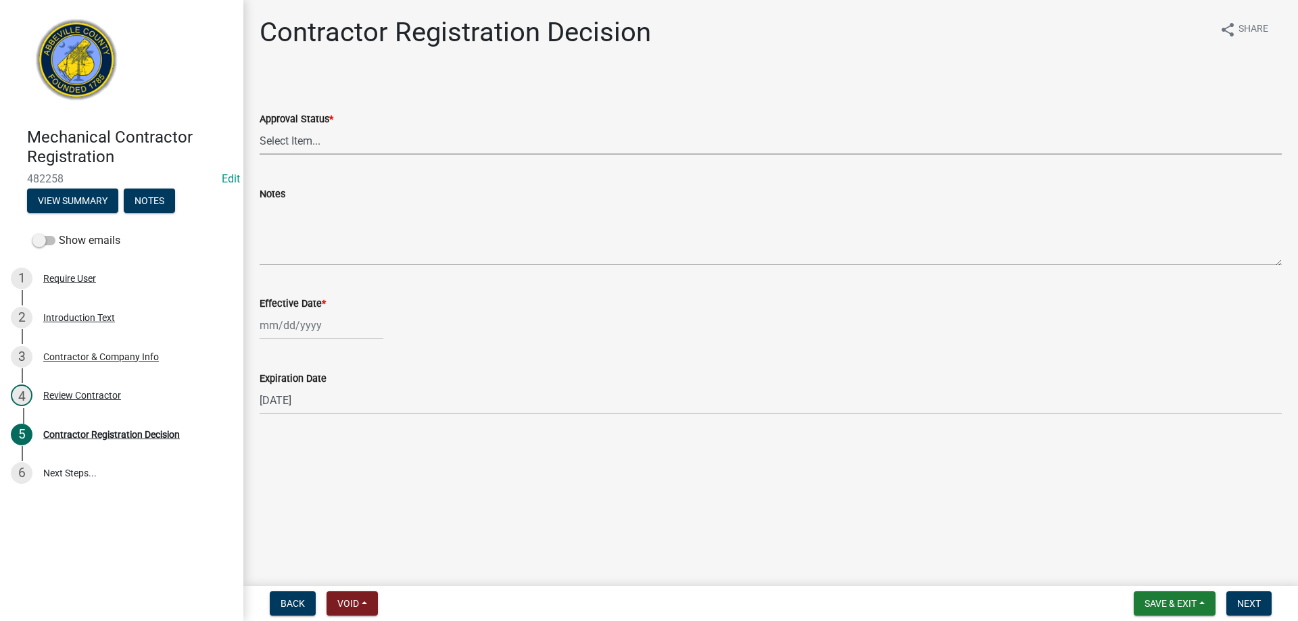
click at [301, 138] on select "Select Item... Approved Denied" at bounding box center [771, 141] width 1022 height 28
click at [260, 127] on select "Select Item... Approved Denied" at bounding box center [771, 141] width 1022 height 28
select select "4b86b809-39dd-4c68-9f3d-fdb3e7050482"
click at [287, 330] on div at bounding box center [322, 326] width 124 height 28
select select "9"
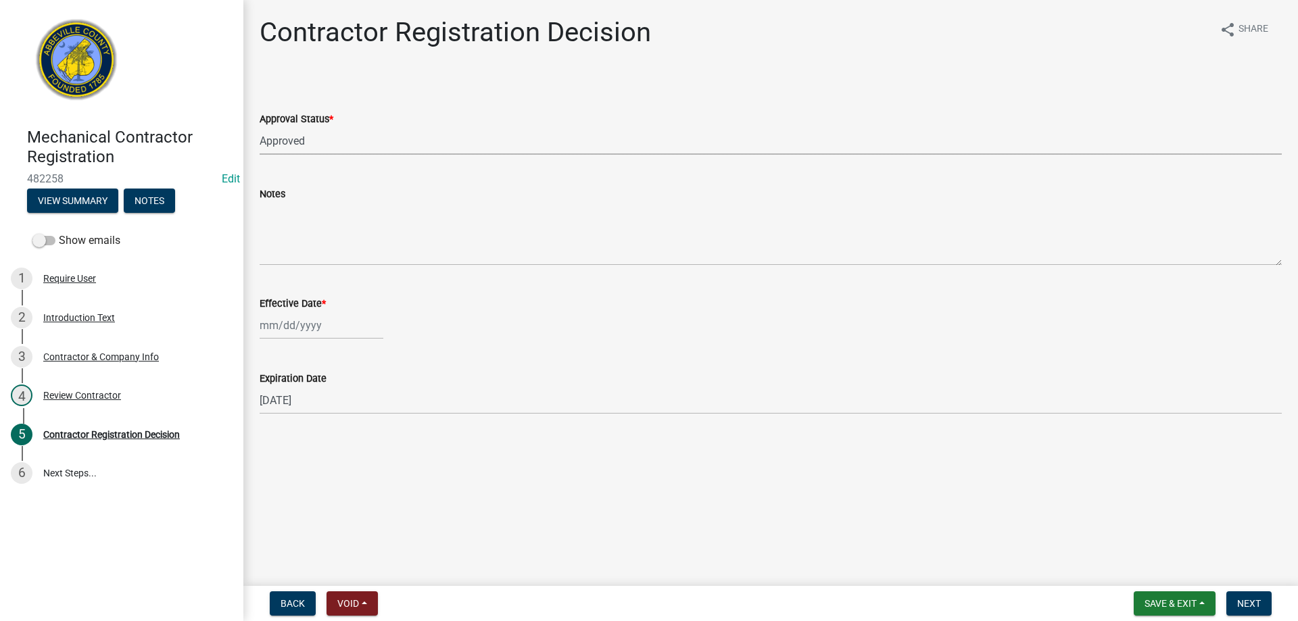
select select "2025"
click at [277, 462] on div "22" at bounding box center [273, 463] width 22 height 22
type input "[DATE]"
click at [1252, 603] on span "Next" at bounding box center [1250, 603] width 24 height 11
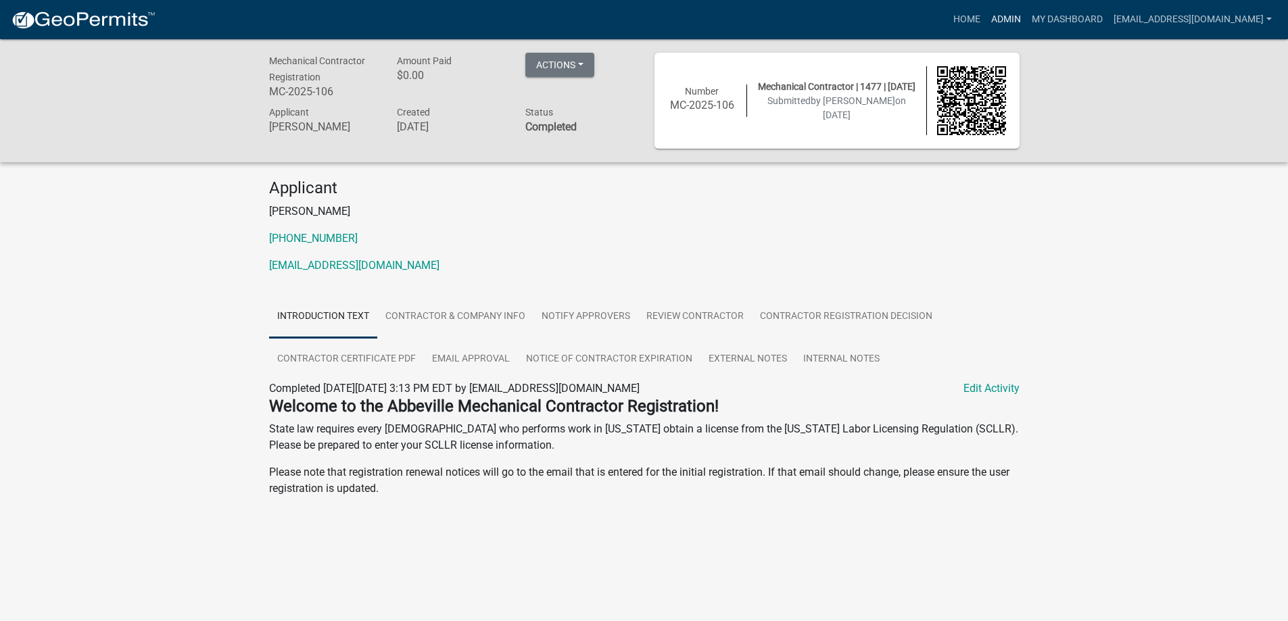
click at [986, 16] on link "Admin" at bounding box center [1006, 20] width 41 height 26
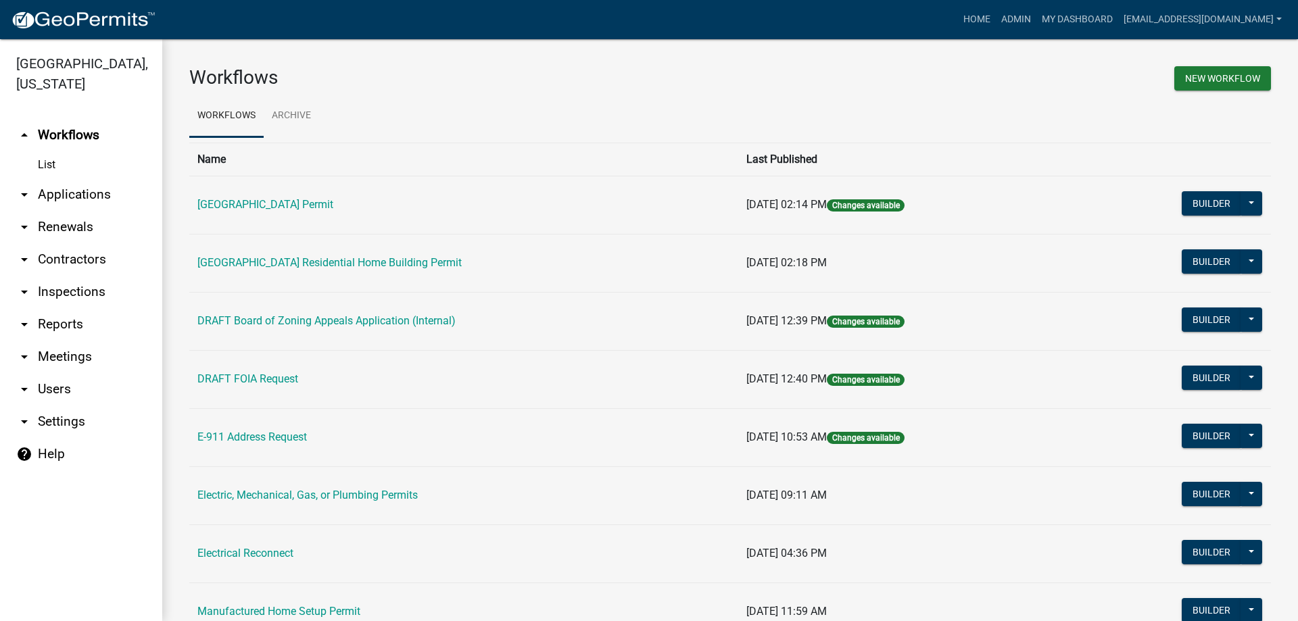
click at [68, 194] on link "arrow_drop_down Applications" at bounding box center [81, 195] width 162 height 32
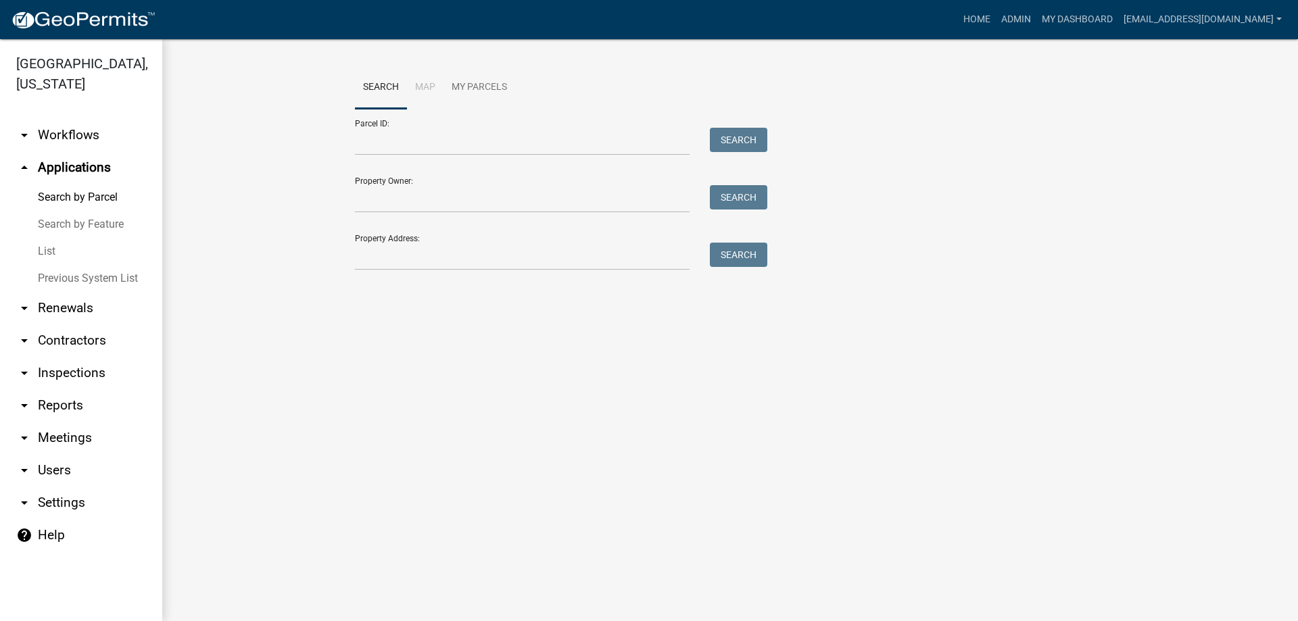
click at [45, 243] on link "List" at bounding box center [81, 251] width 162 height 27
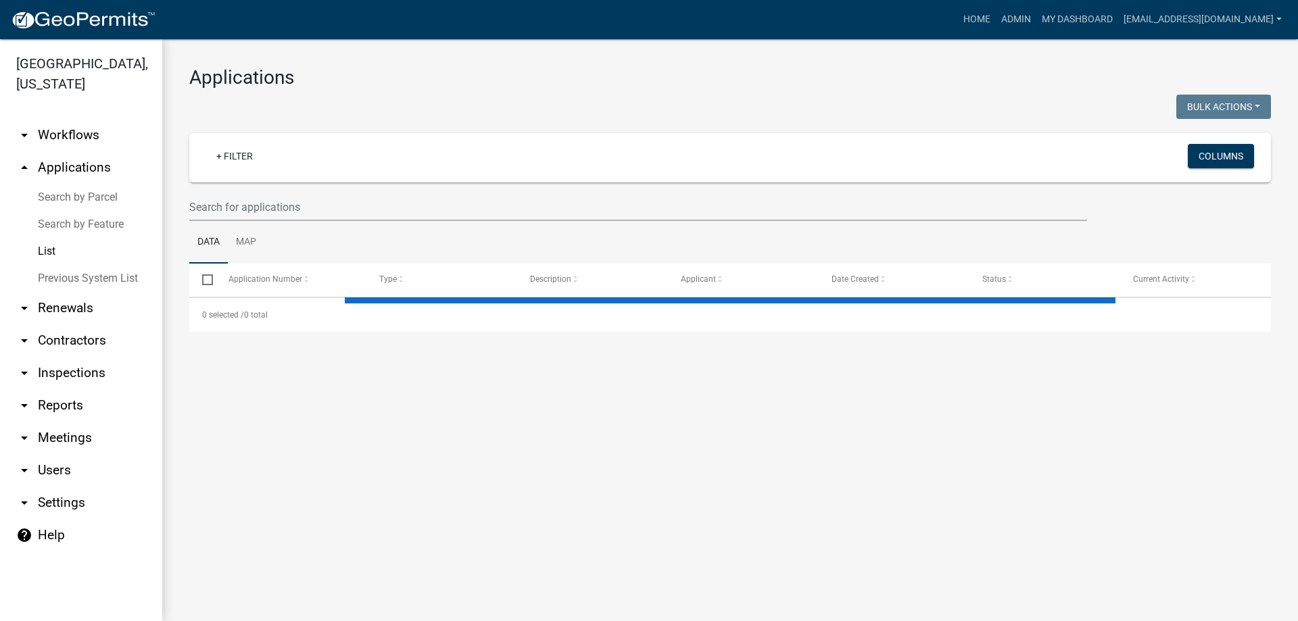
select select "3: 100"
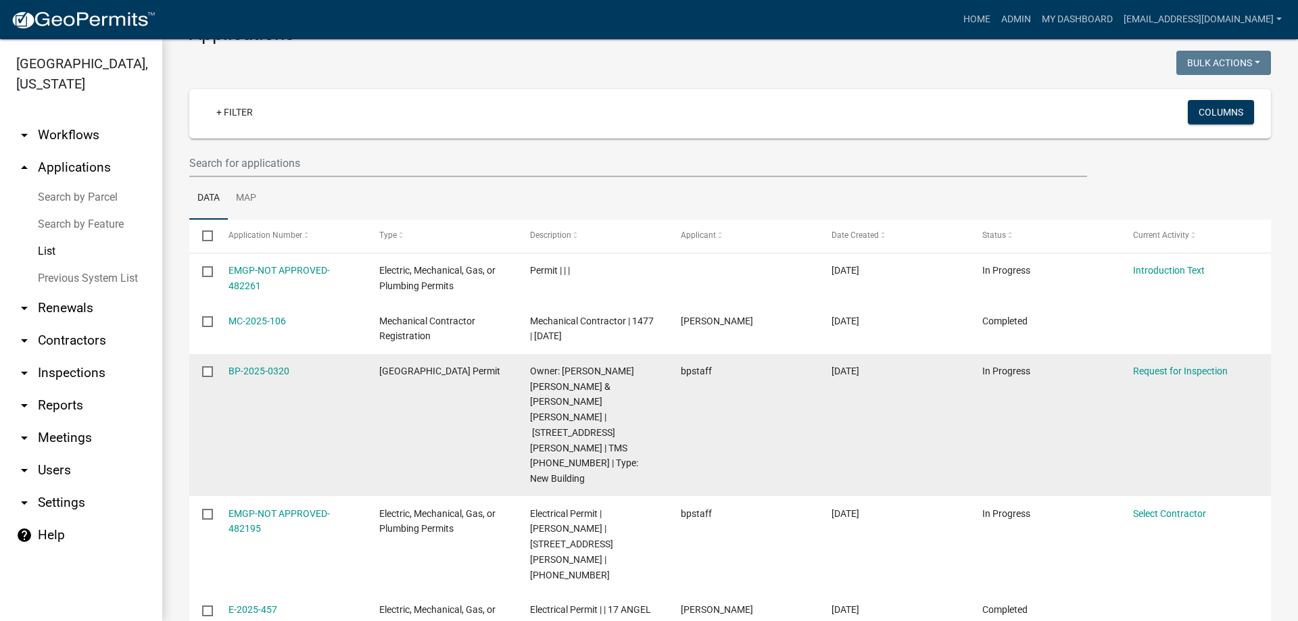
scroll to position [68, 0]
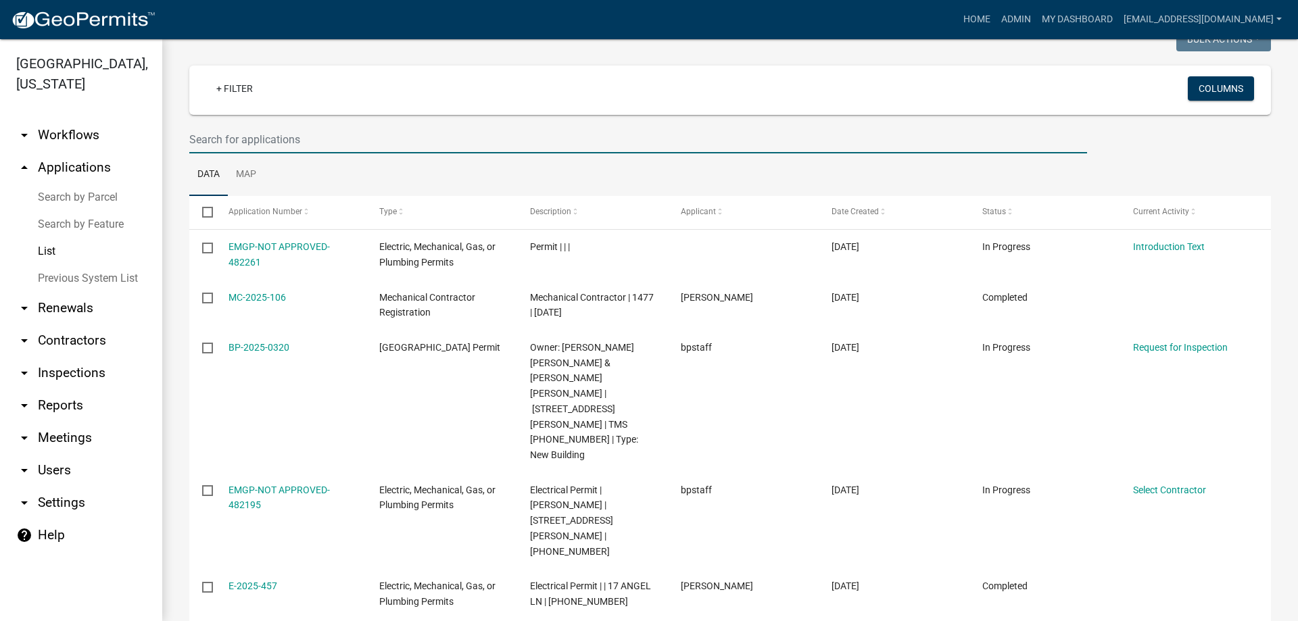
click at [267, 128] on input "text" at bounding box center [638, 140] width 898 height 28
click at [215, 140] on input "text" at bounding box center [638, 140] width 898 height 28
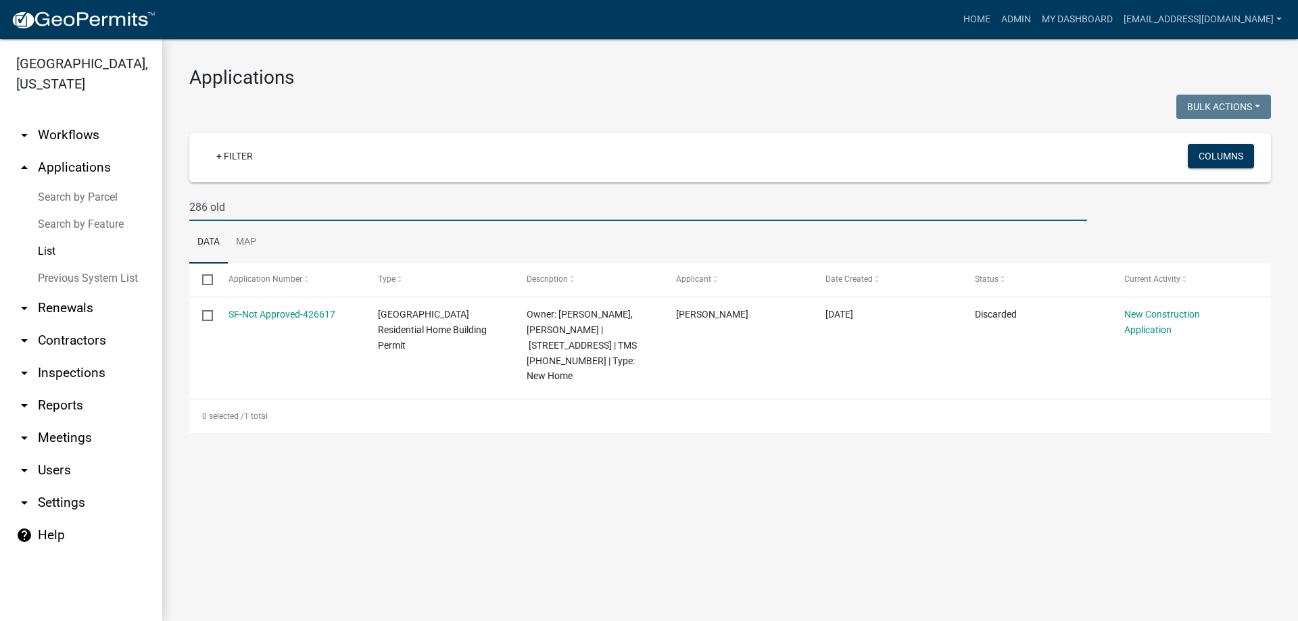
scroll to position [0, 0]
drag, startPoint x: 191, startPoint y: 208, endPoint x: -57, endPoint y: 185, distance: 248.5
click at [0, 185] on html "Internet Explorer does NOT work with GeoPermits. Get a new browser for more sec…" at bounding box center [649, 310] width 1298 height 621
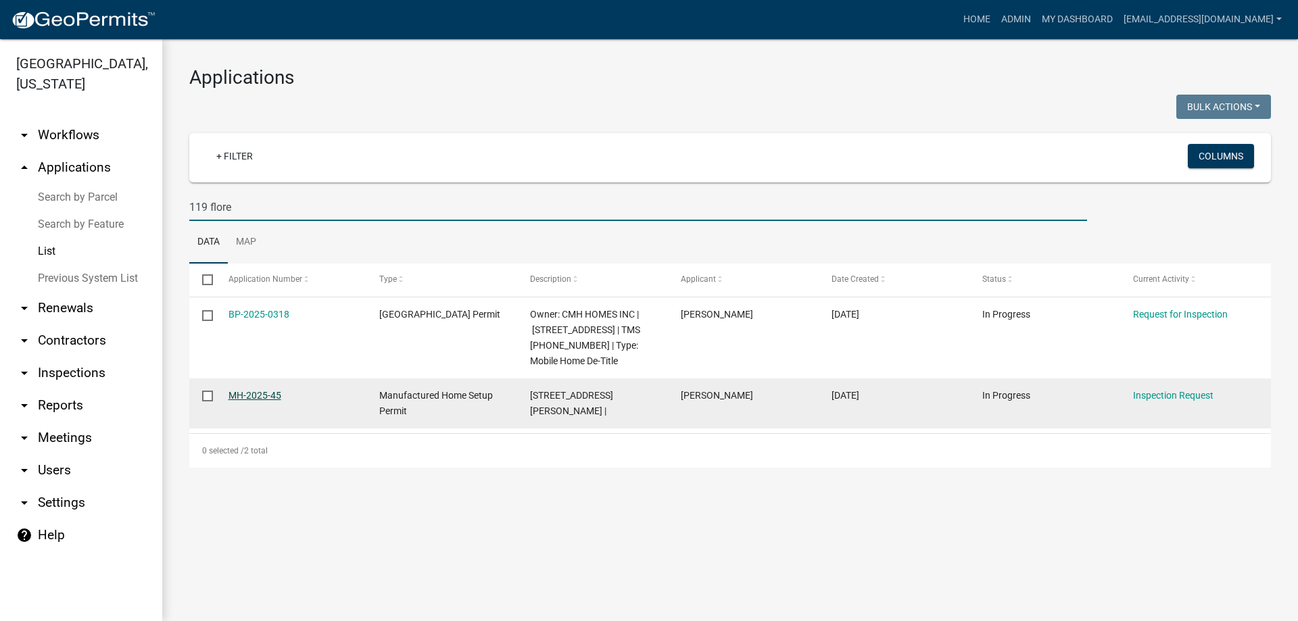
type input "119 flore"
click at [233, 398] on link "MH-2025-45" at bounding box center [255, 395] width 53 height 11
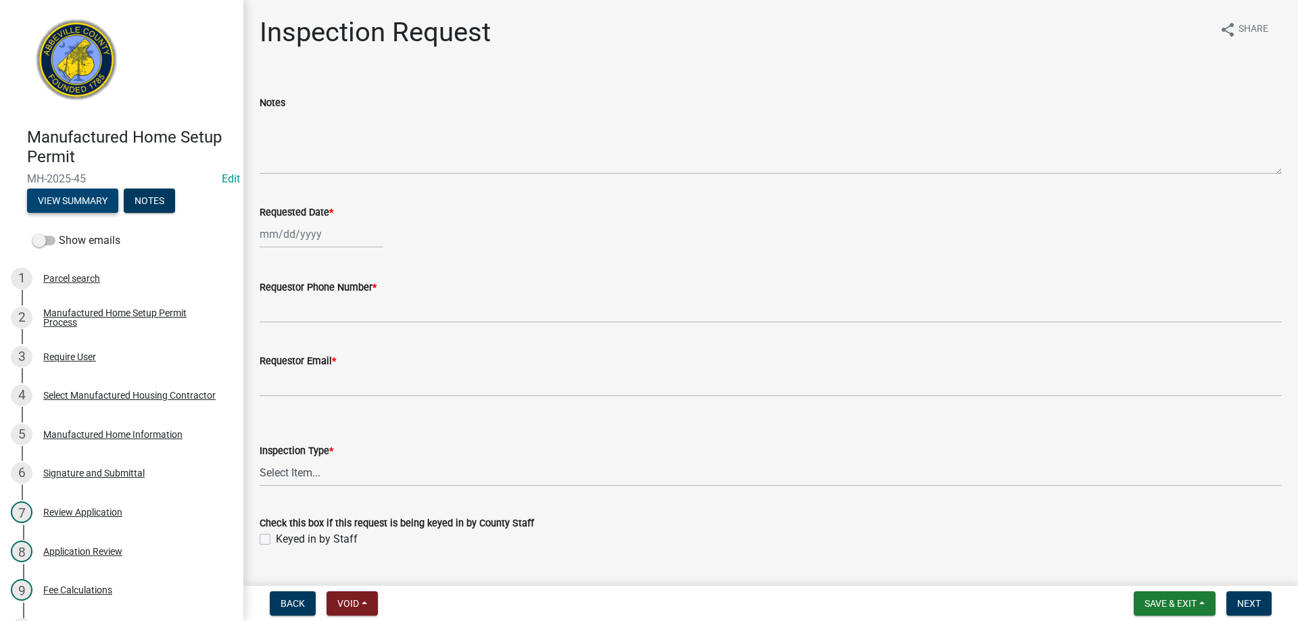
click at [59, 197] on button "View Summary" at bounding box center [72, 201] width 91 height 24
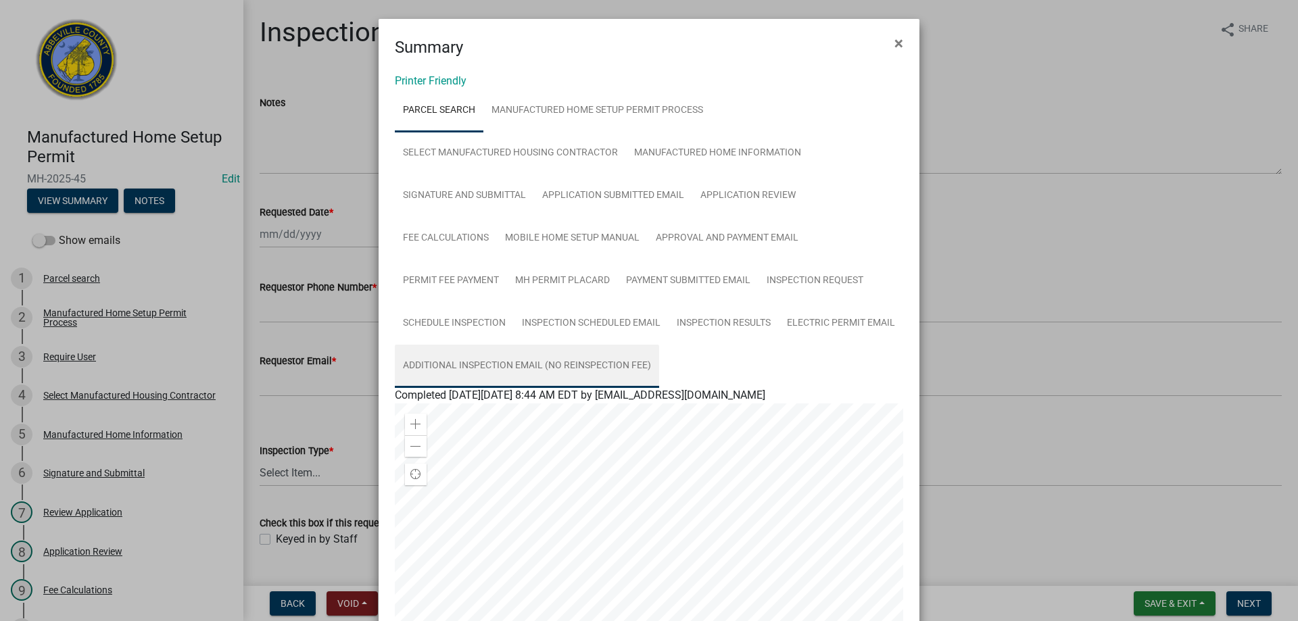
click at [584, 364] on link "Additional Inspection Email (No Reinspection Fee)" at bounding box center [527, 366] width 264 height 43
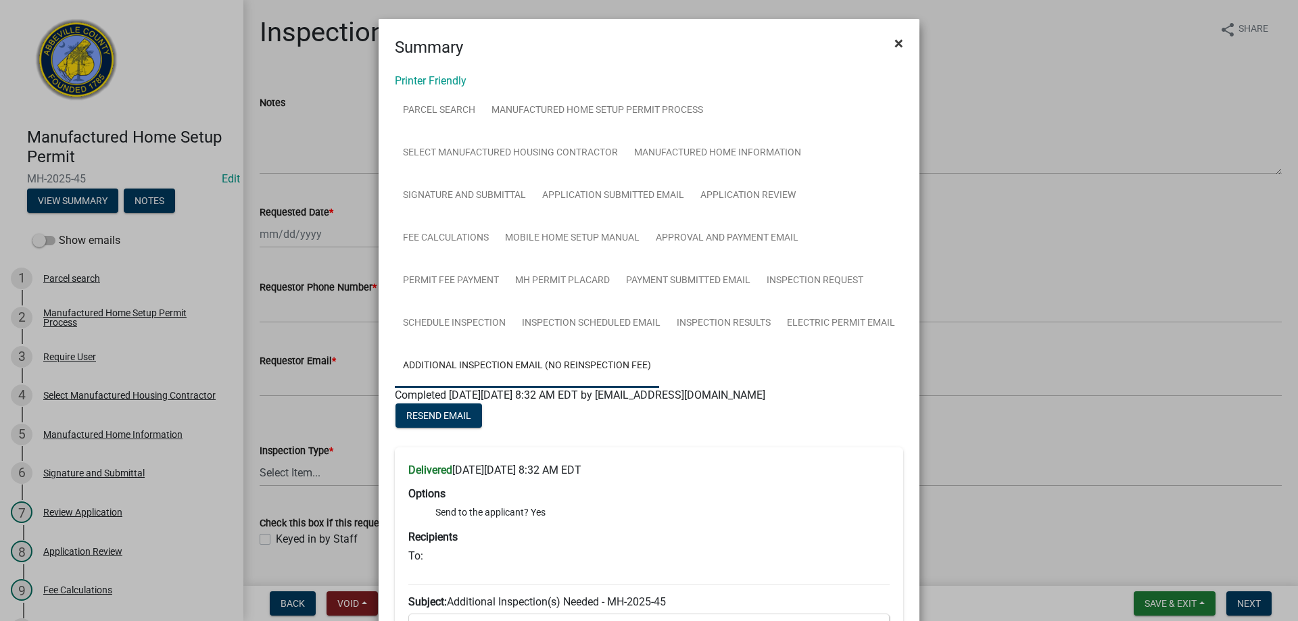
click at [895, 43] on span "×" at bounding box center [899, 43] width 9 height 19
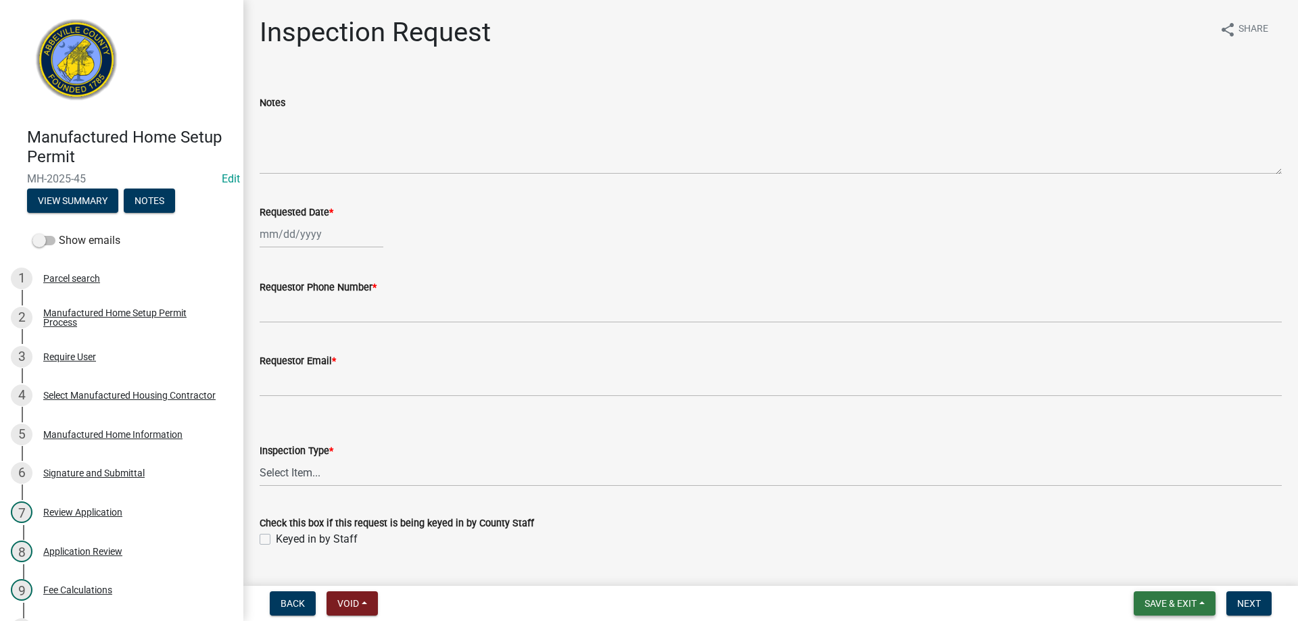
click at [1175, 601] on span "Save & Exit" at bounding box center [1171, 603] width 52 height 11
click at [1179, 567] on button "Save & Exit" at bounding box center [1162, 568] width 108 height 32
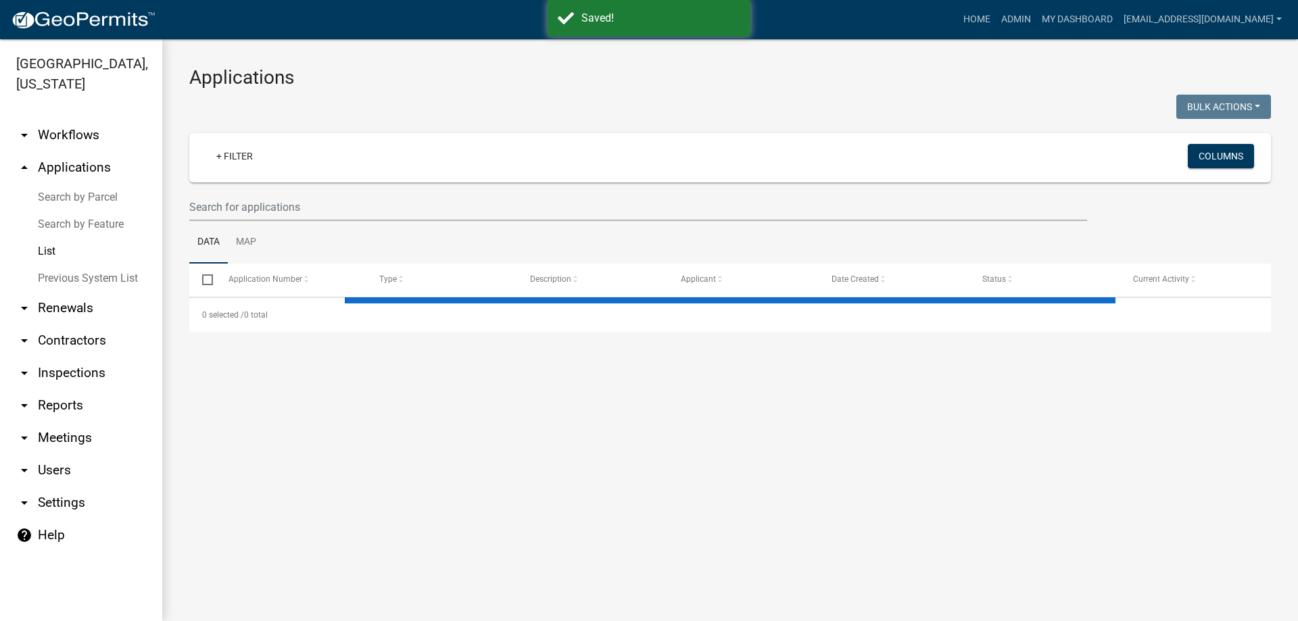
select select "3: 100"
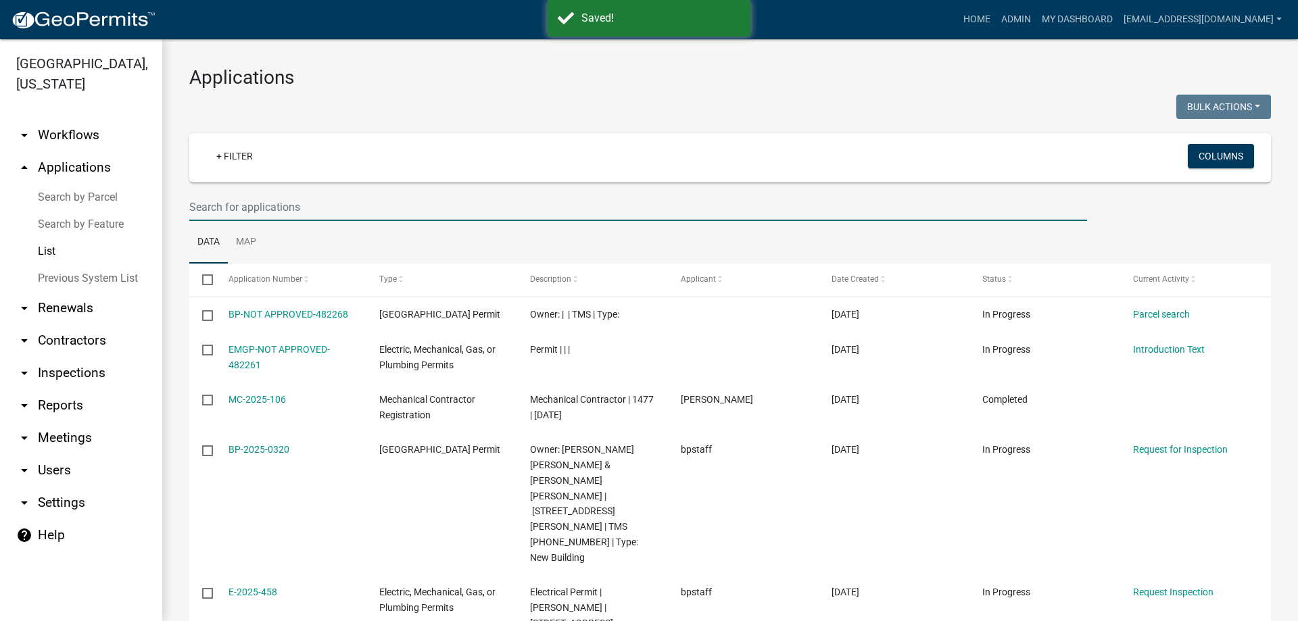
click at [245, 211] on input "text" at bounding box center [638, 207] width 898 height 28
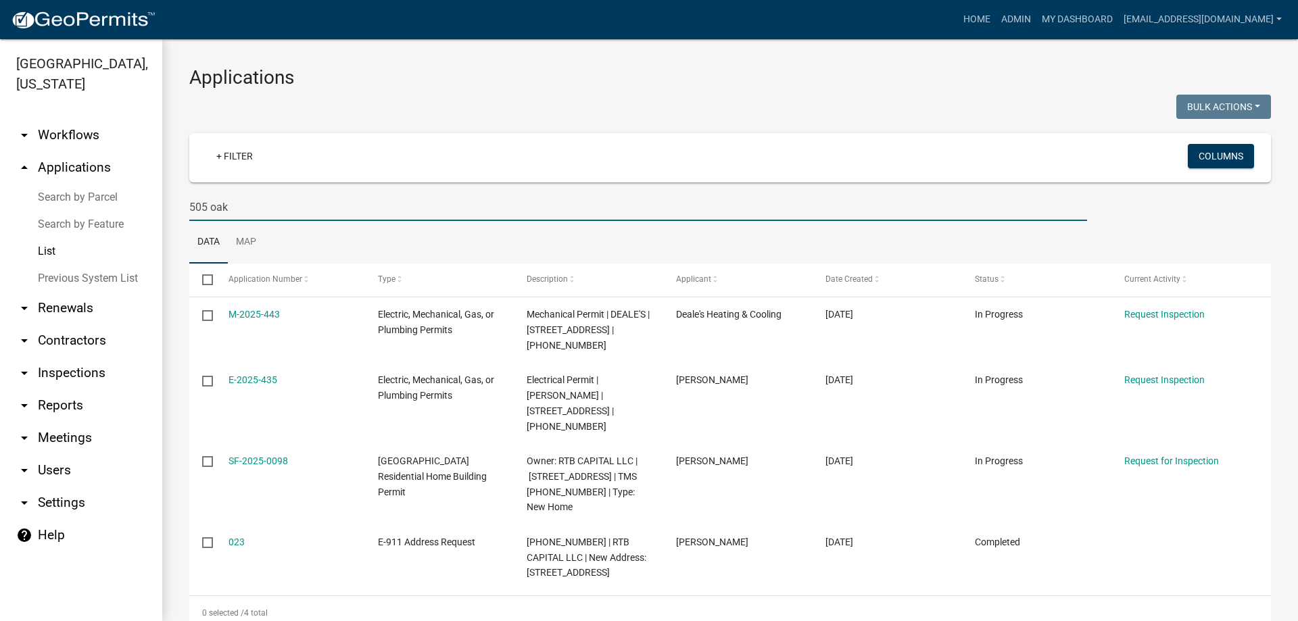
drag, startPoint x: 243, startPoint y: 211, endPoint x: 62, endPoint y: 193, distance: 181.5
click at [62, 193] on div "Abbeville County, South Carolina arrow_drop_down Workflows List arrow_drop_up A…" at bounding box center [649, 330] width 1298 height 582
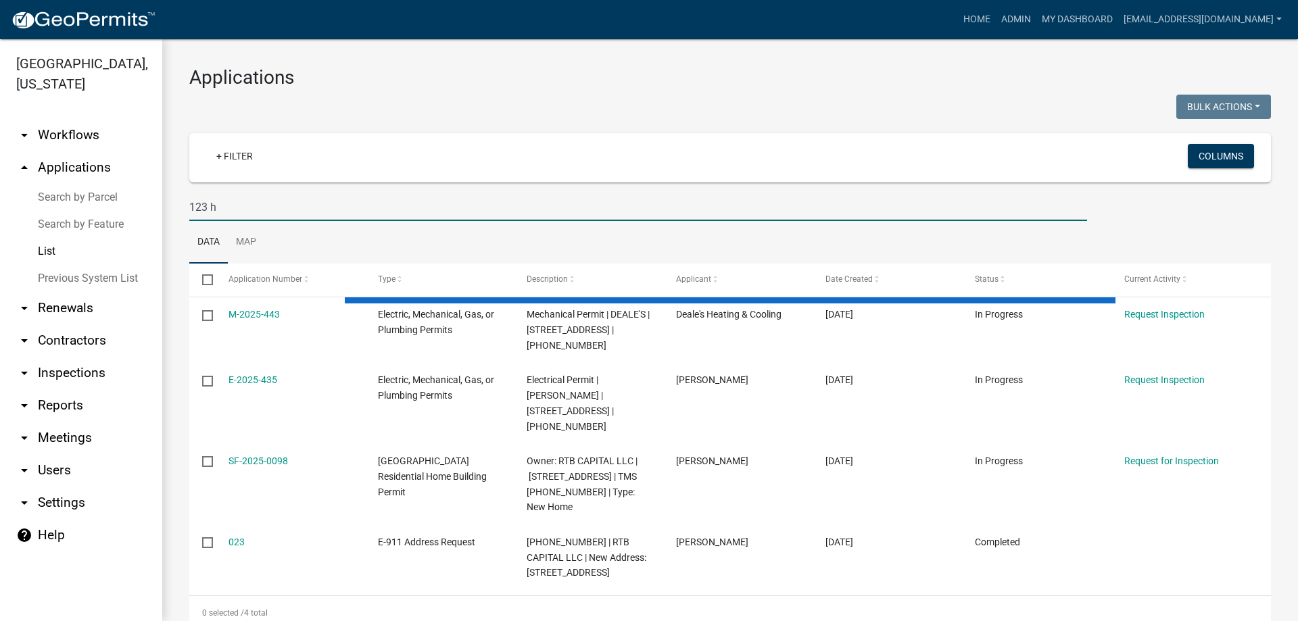
type input "123 hw"
select select "3: 100"
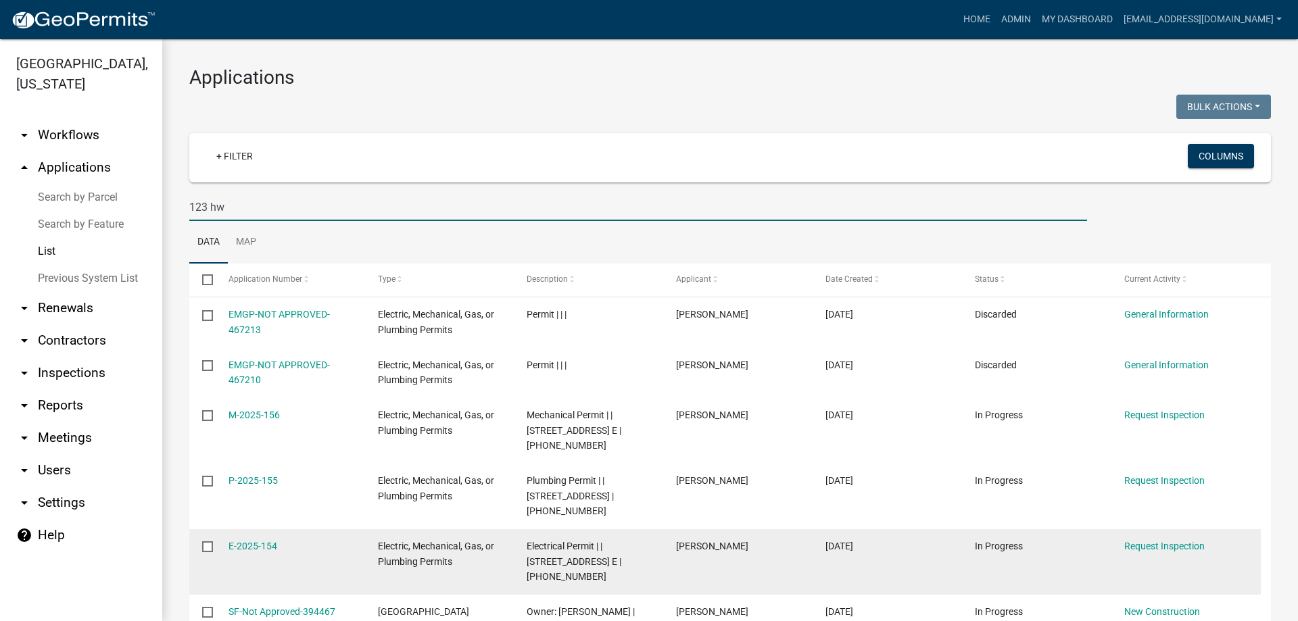
type input "123 hw"
click at [235, 530] on datatable-body-cell "E-2025-154" at bounding box center [289, 563] width 149 height 66
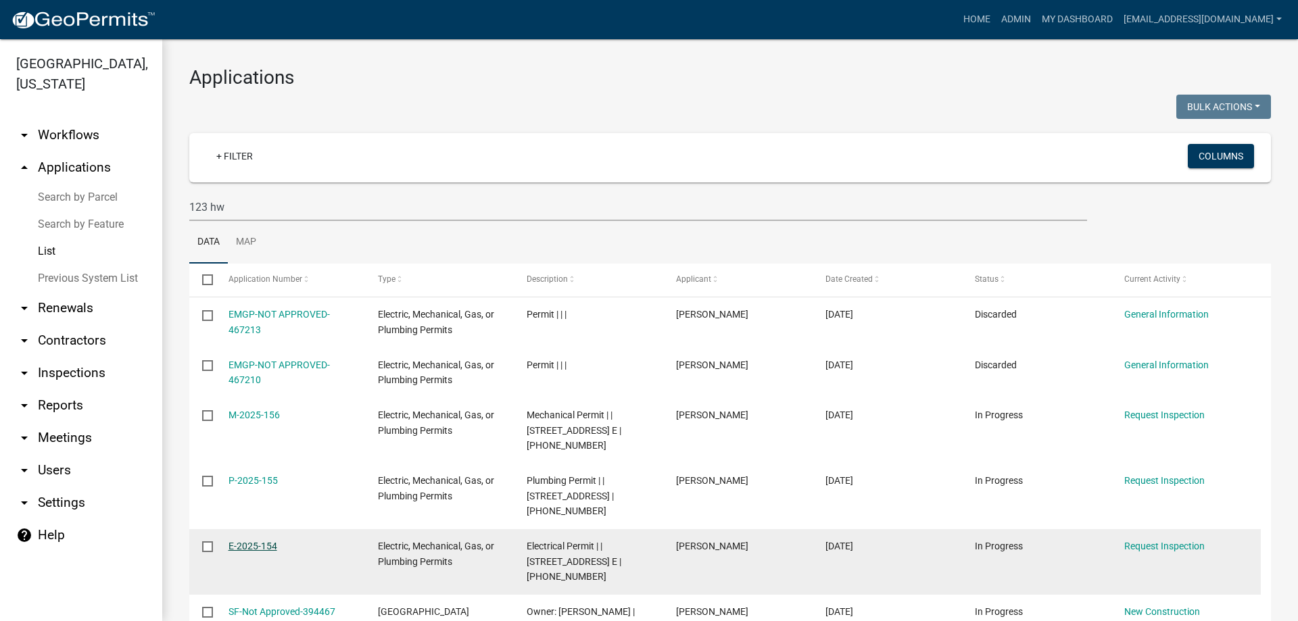
click at [237, 541] on link "E-2025-154" at bounding box center [253, 546] width 49 height 11
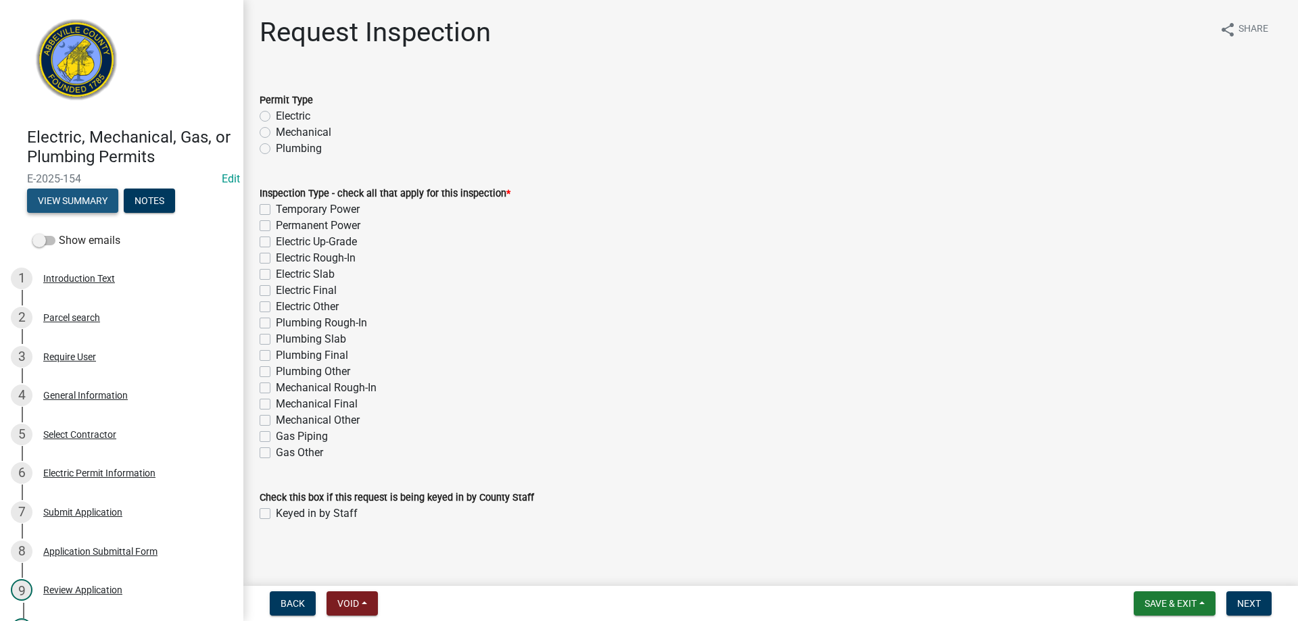
click at [100, 212] on button "View Summary" at bounding box center [72, 201] width 91 height 24
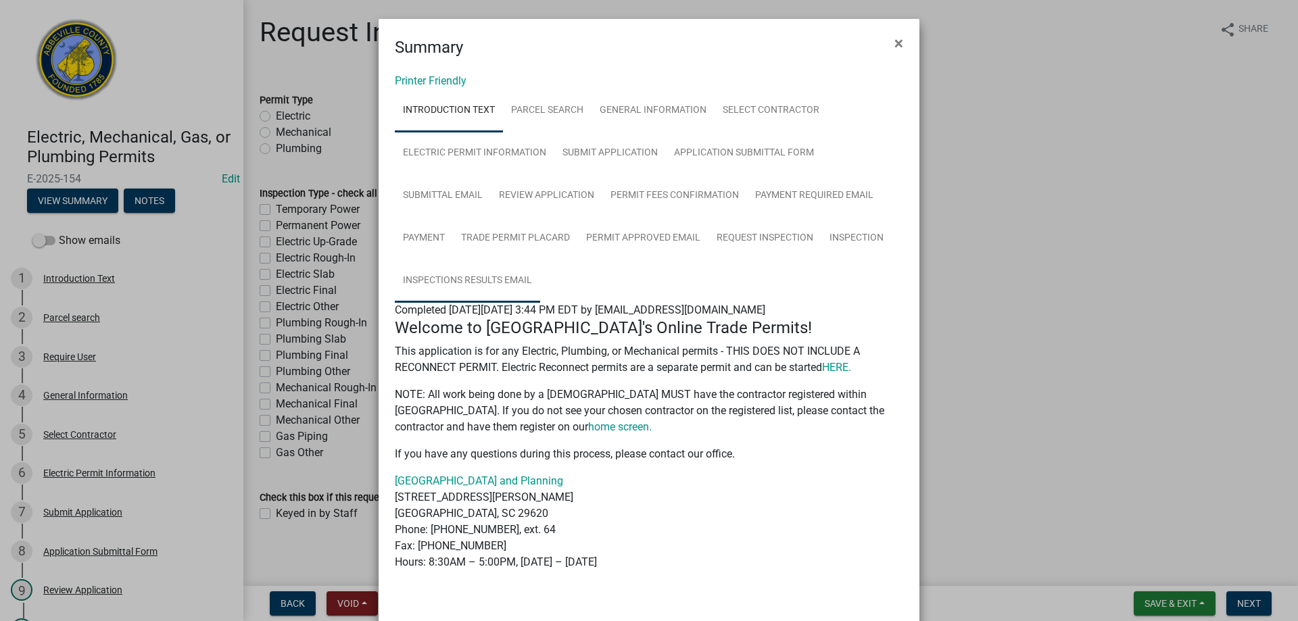
click at [492, 276] on link "Inspections Results Email" at bounding box center [467, 281] width 145 height 43
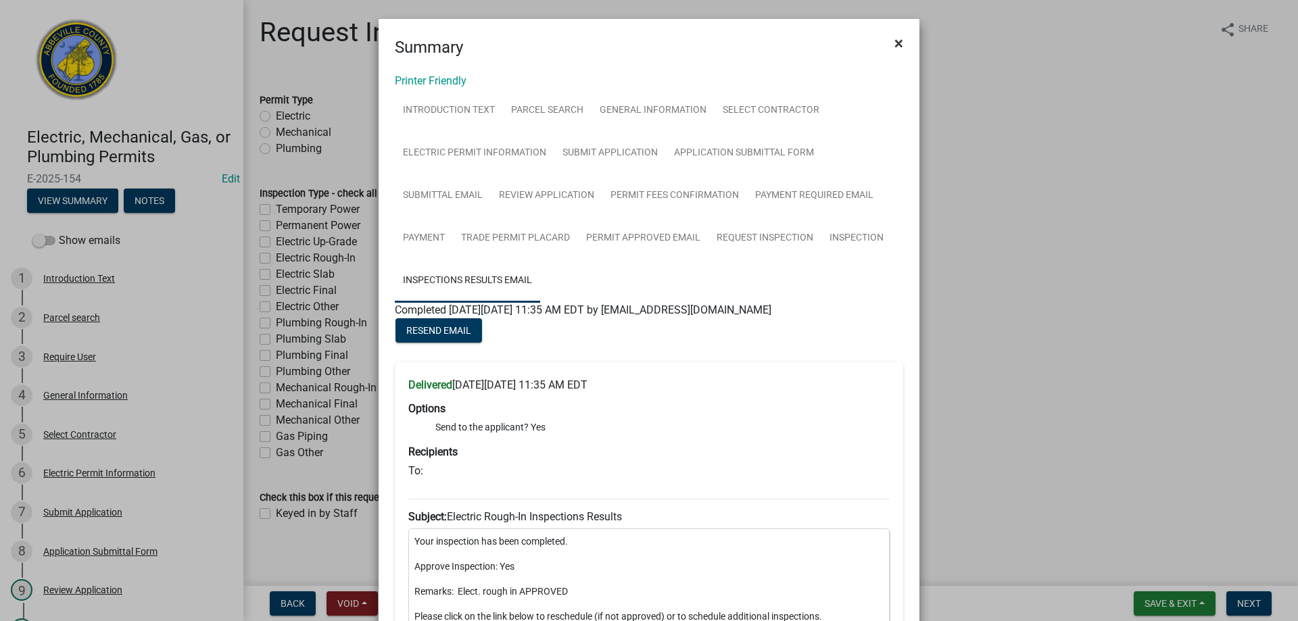
click at [889, 43] on button "×" at bounding box center [899, 43] width 30 height 38
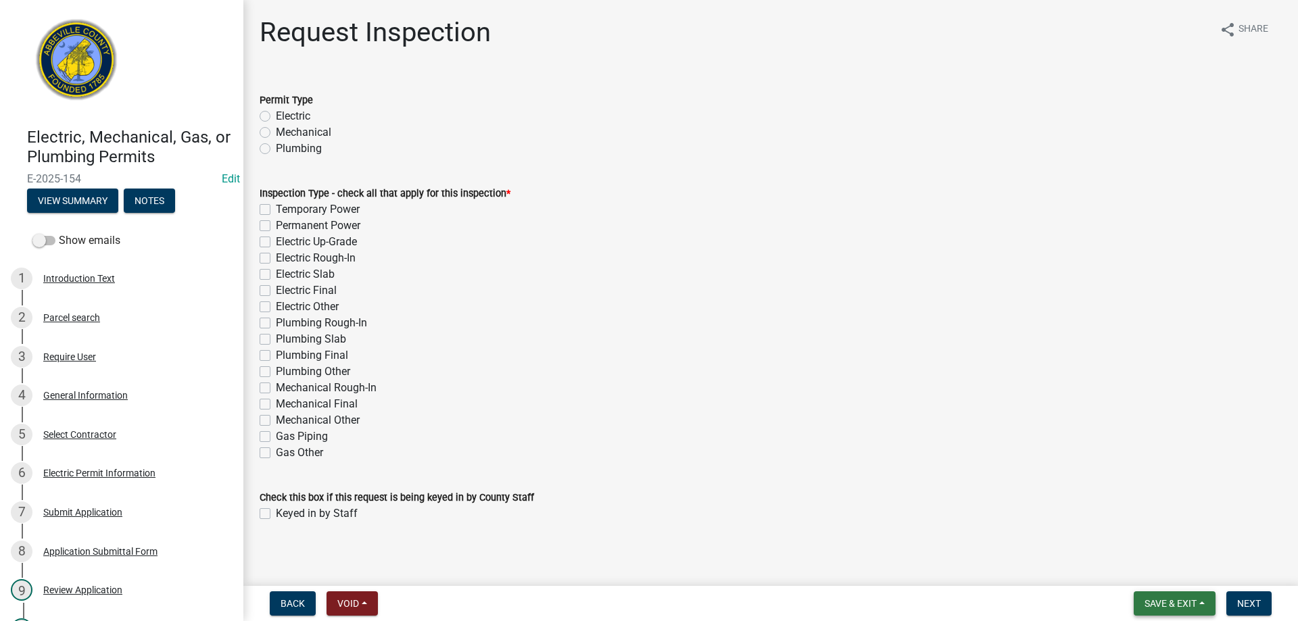
click at [1177, 598] on span "Save & Exit" at bounding box center [1171, 603] width 52 height 11
click at [1150, 563] on button "Save & Exit" at bounding box center [1162, 568] width 108 height 32
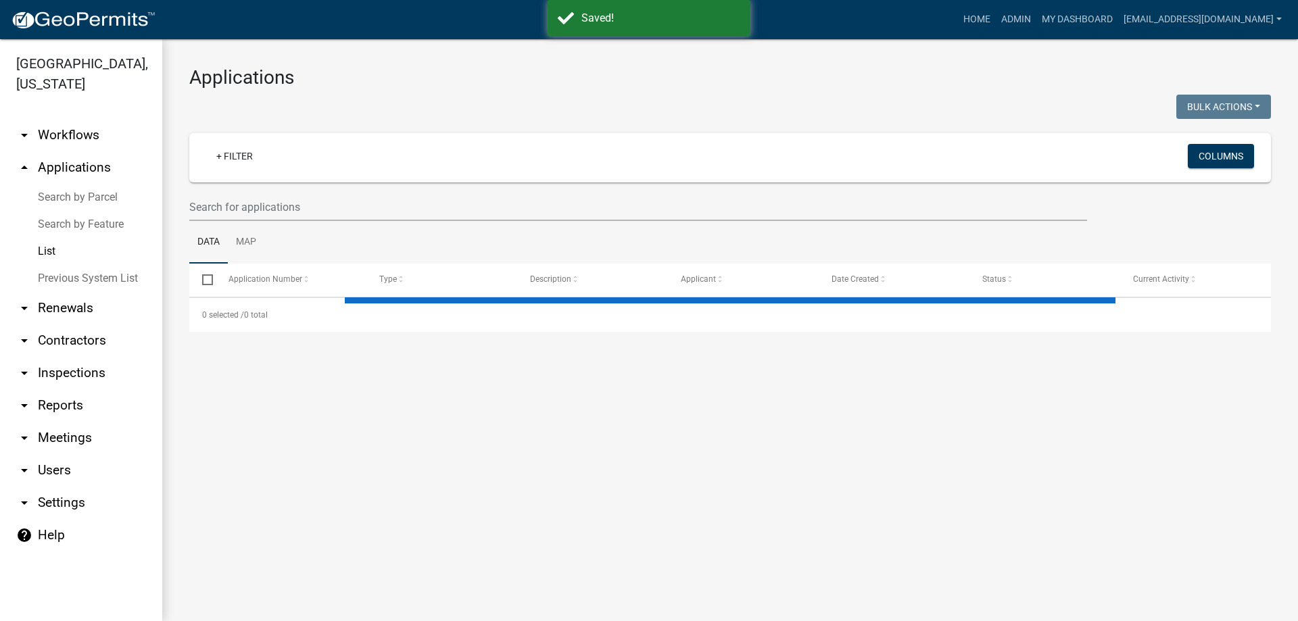
select select "3: 100"
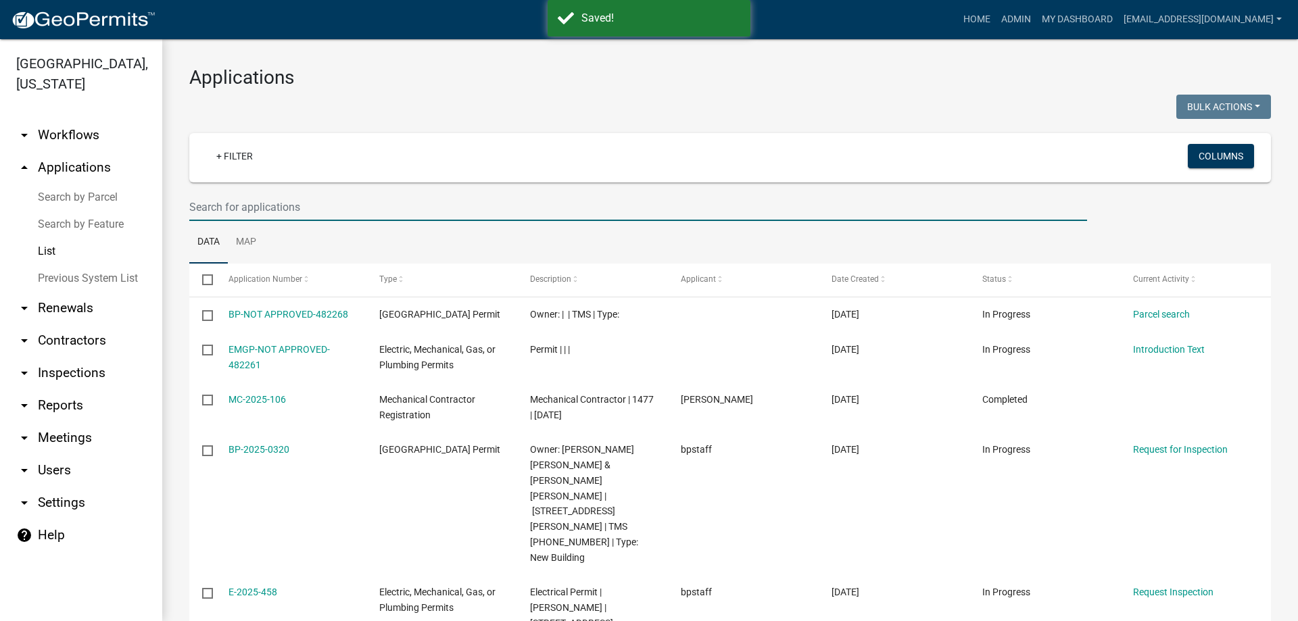
click at [436, 212] on input "text" at bounding box center [638, 207] width 898 height 28
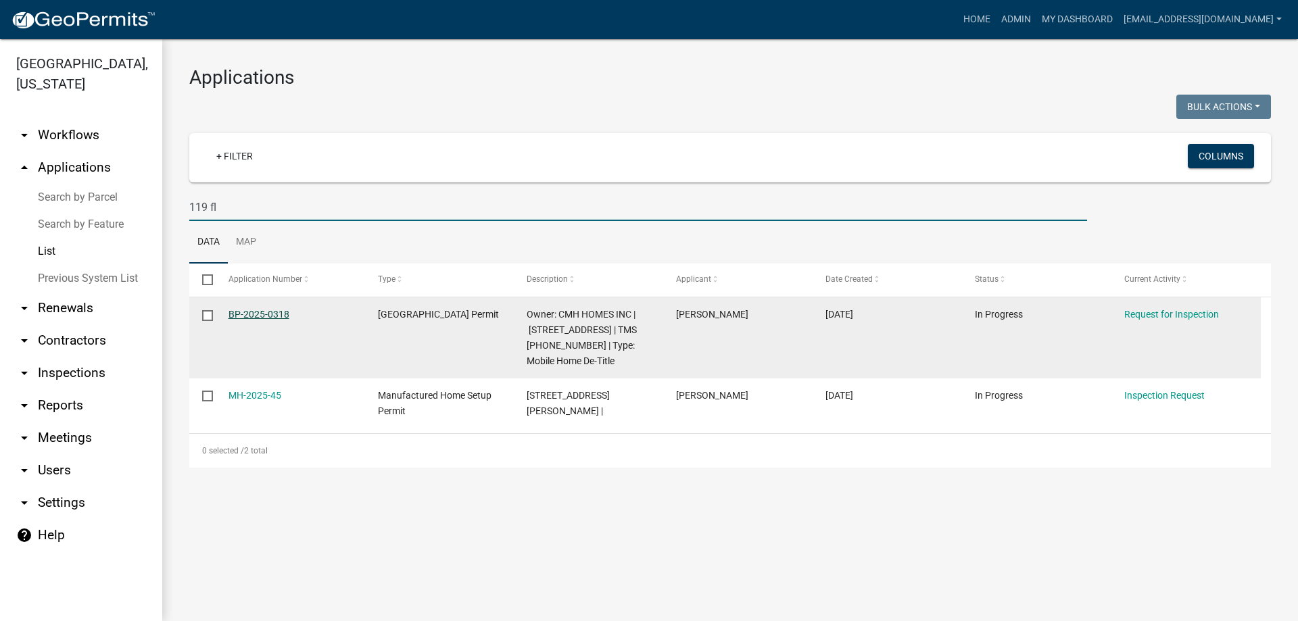
type input "119 fl"
click at [272, 312] on link "BP-2025-0318" at bounding box center [259, 314] width 61 height 11
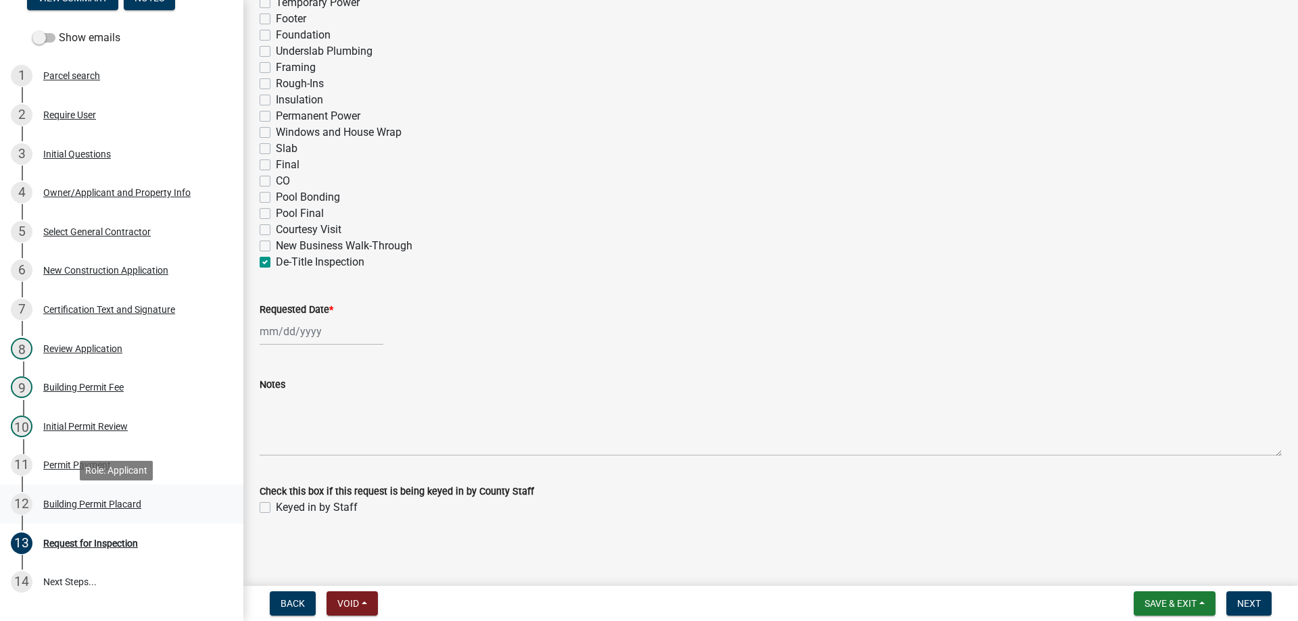
scroll to position [135, 0]
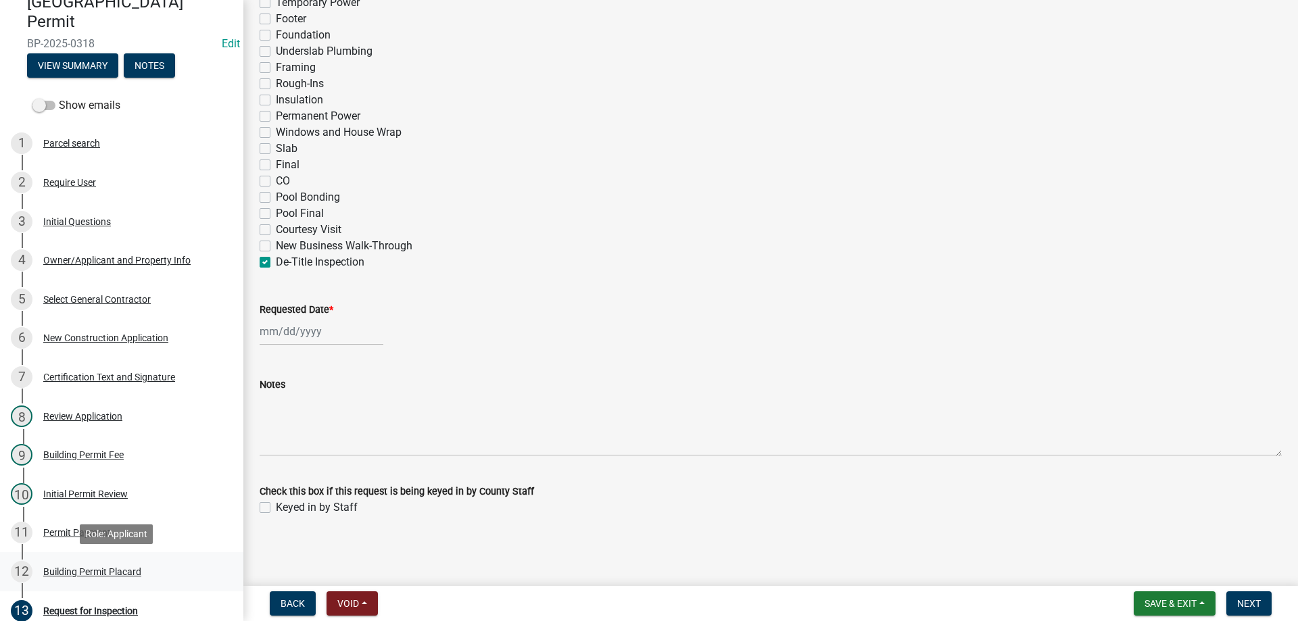
click at [77, 559] on link "12 Building Permit Placard" at bounding box center [121, 571] width 243 height 39
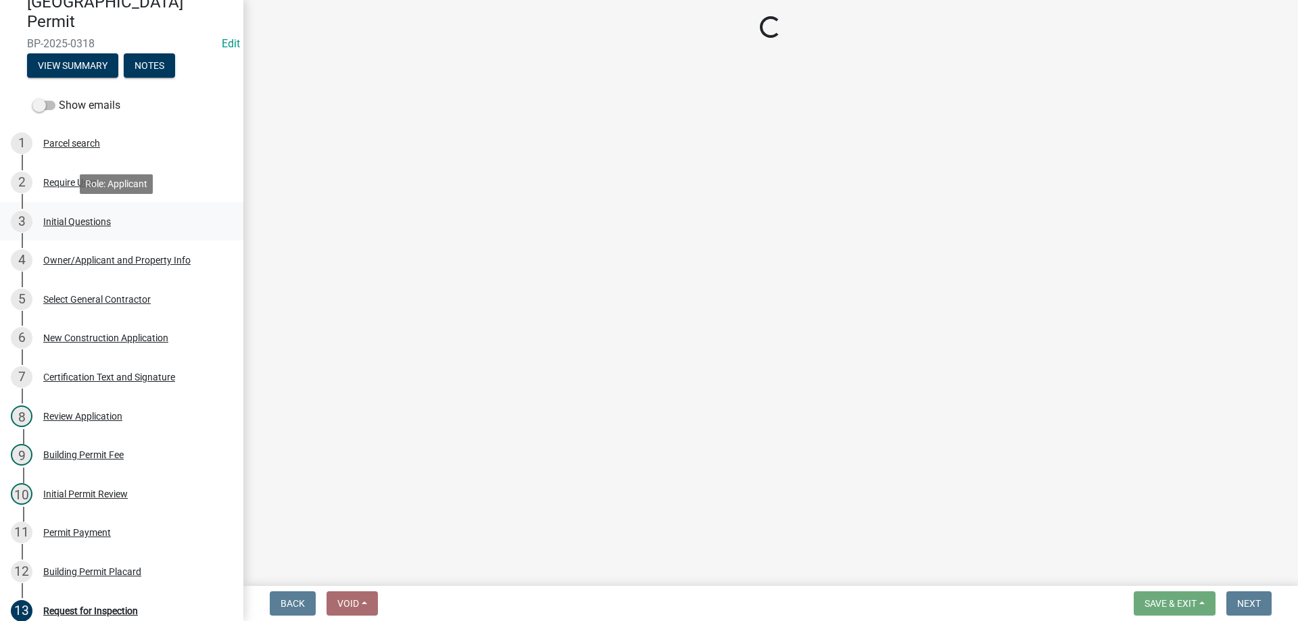
click at [83, 222] on div "Initial Questions" at bounding box center [77, 221] width 68 height 9
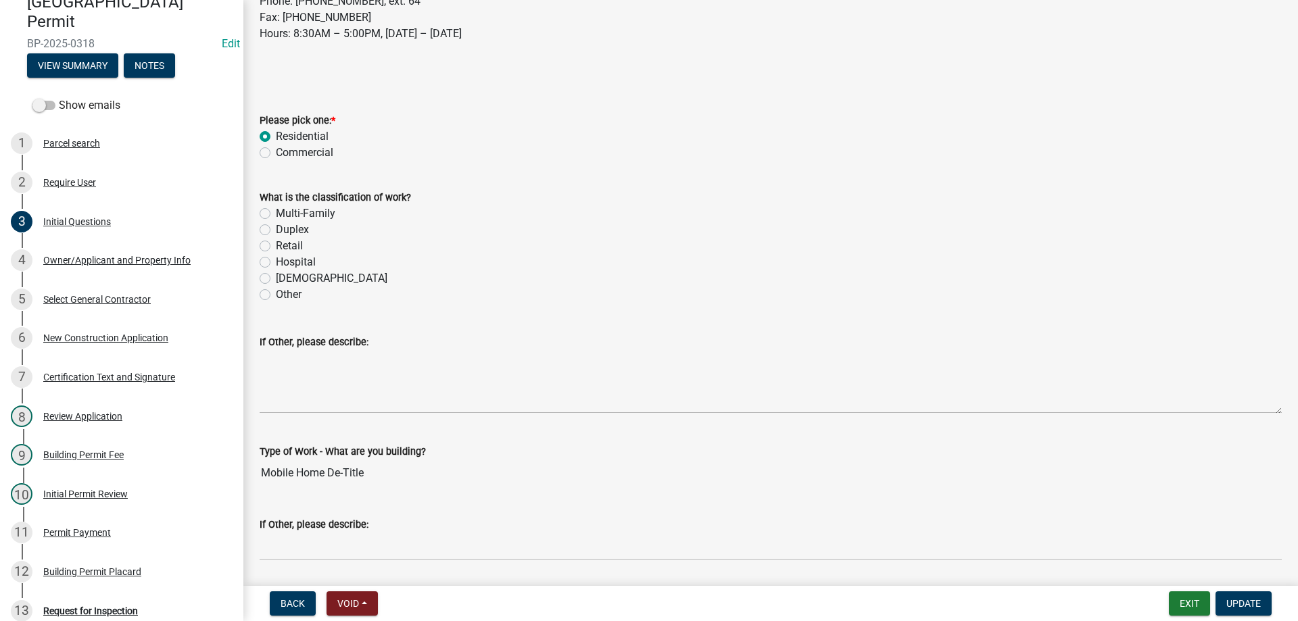
scroll to position [203, 0]
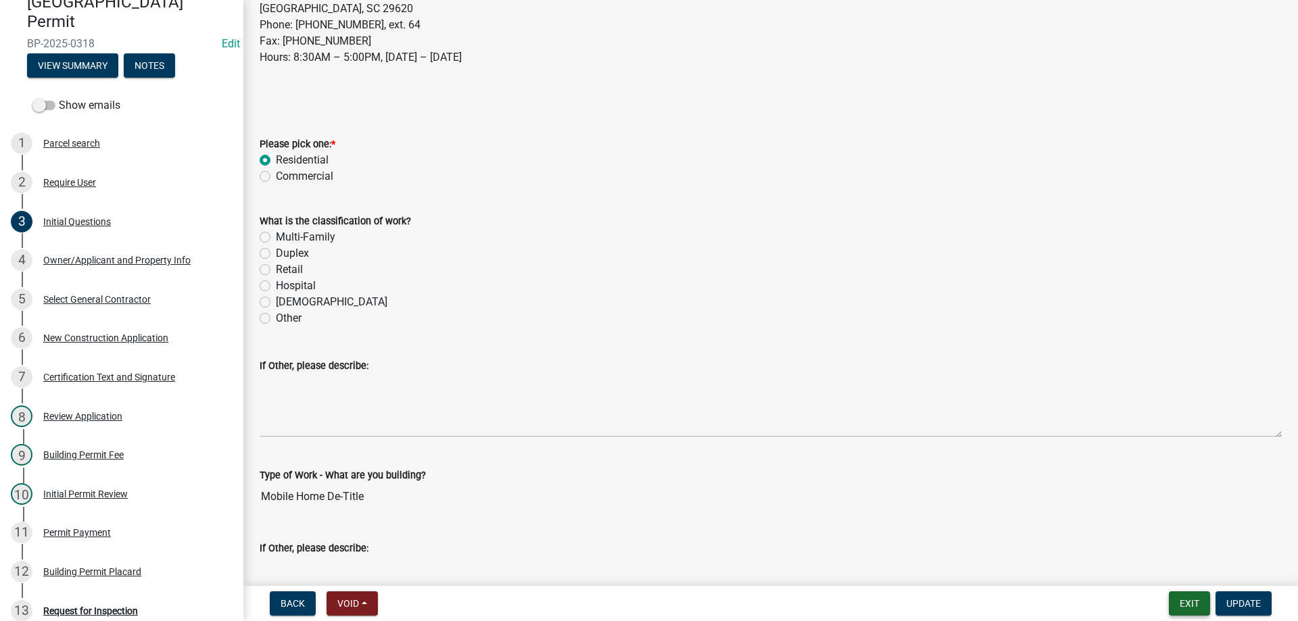
click at [1173, 607] on button "Exit" at bounding box center [1189, 604] width 41 height 24
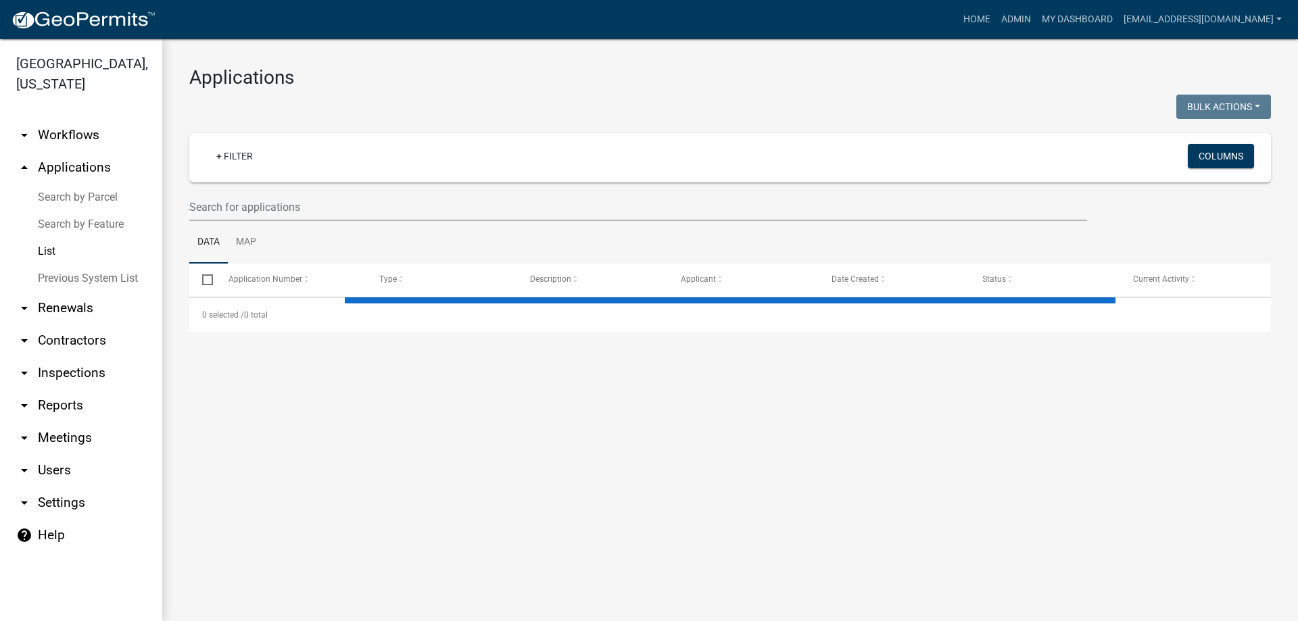
select select "3: 100"
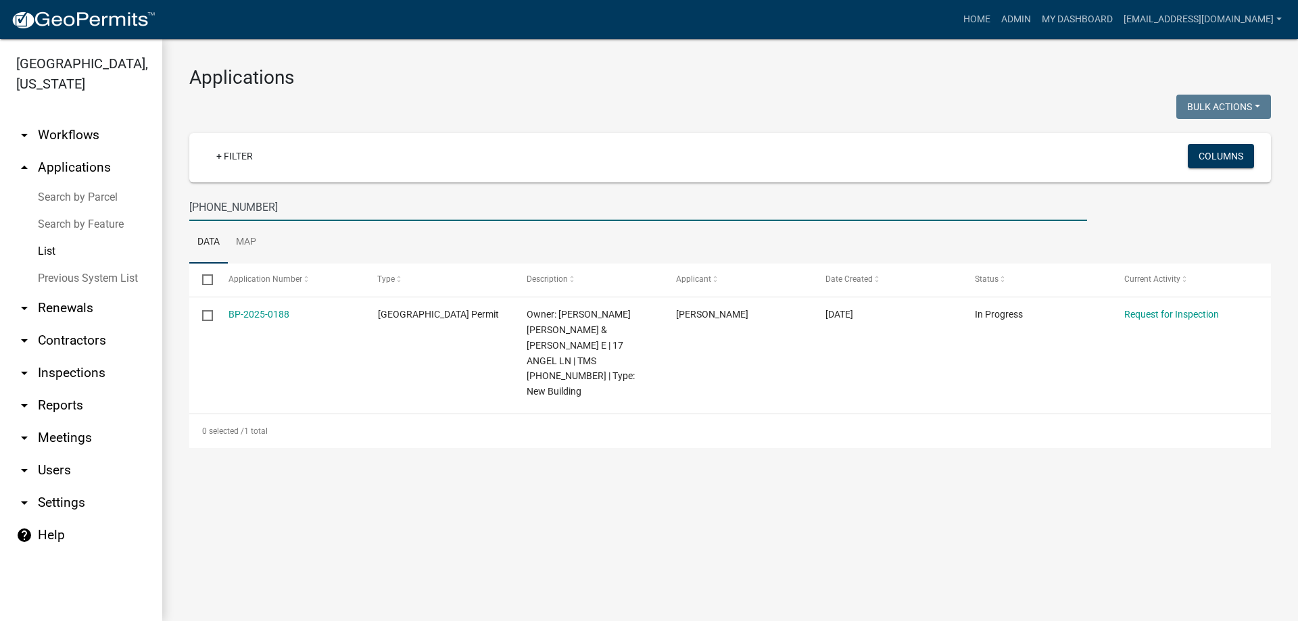
drag, startPoint x: 287, startPoint y: 209, endPoint x: 0, endPoint y: 185, distance: 288.4
click at [0, 187] on div "[GEOGRAPHIC_DATA], [US_STATE] arrow_drop_down Workflows List arrow_drop_up Appl…" at bounding box center [649, 330] width 1298 height 582
type input "[PHONE_NUMBER]"
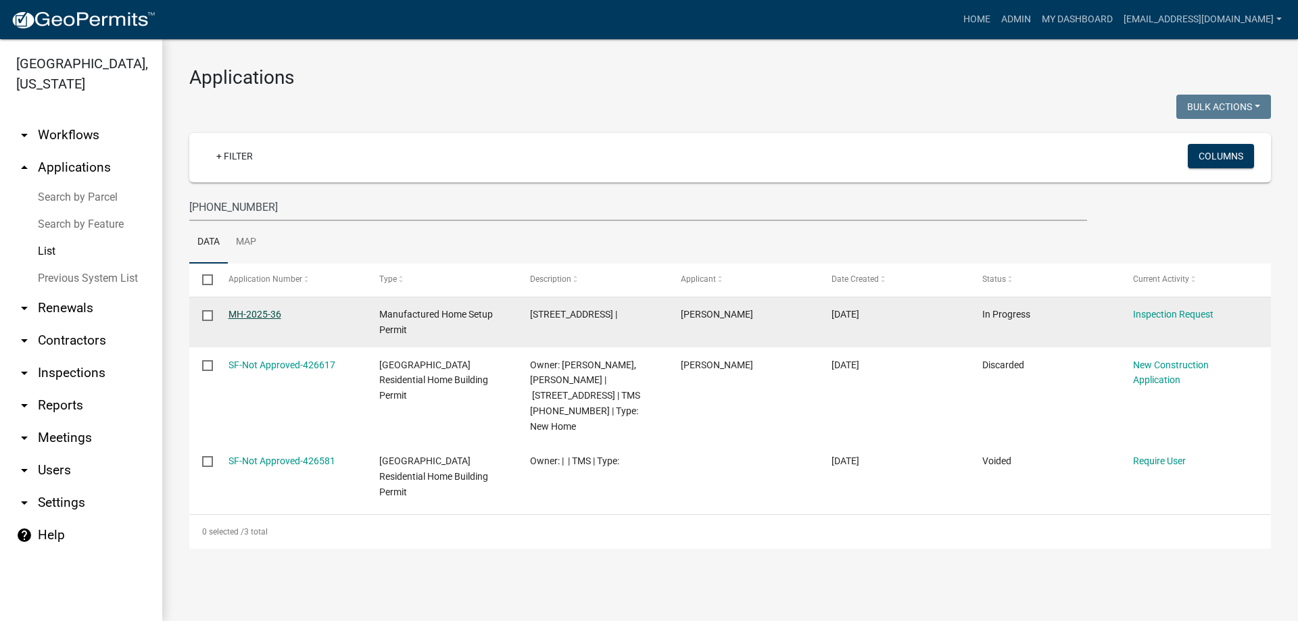
click at [239, 313] on link "MH-2025-36" at bounding box center [255, 314] width 53 height 11
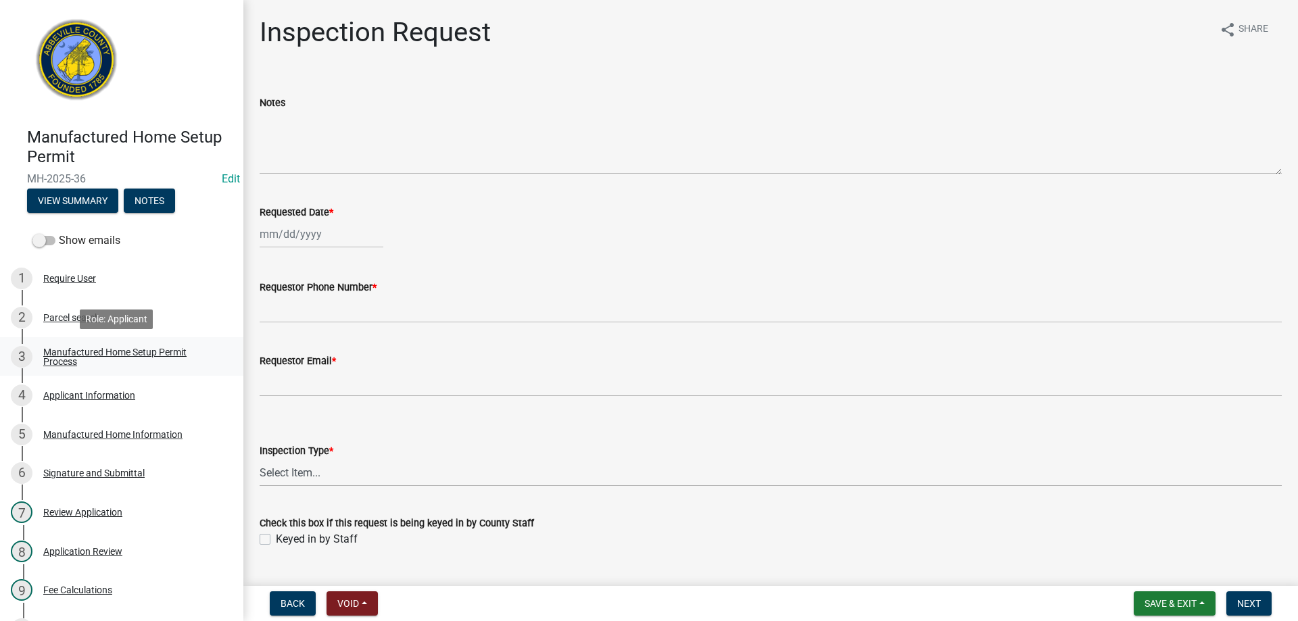
click at [99, 355] on div "Manufactured Home Setup Permit Process" at bounding box center [132, 357] width 179 height 19
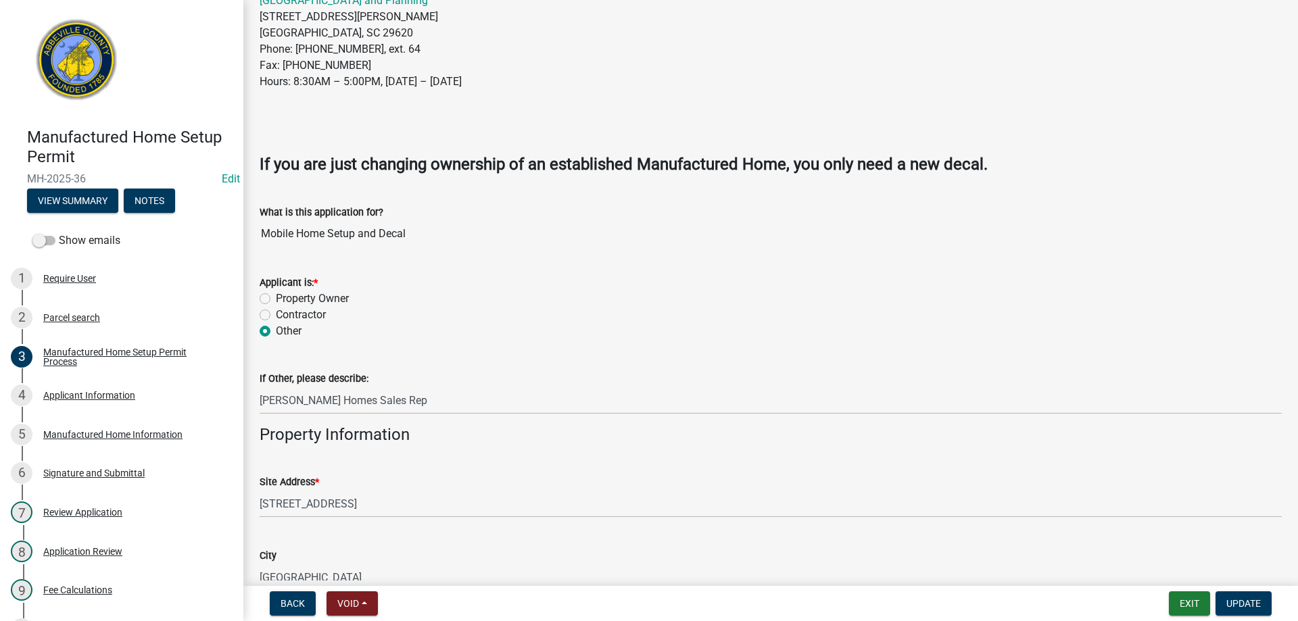
scroll to position [338, 0]
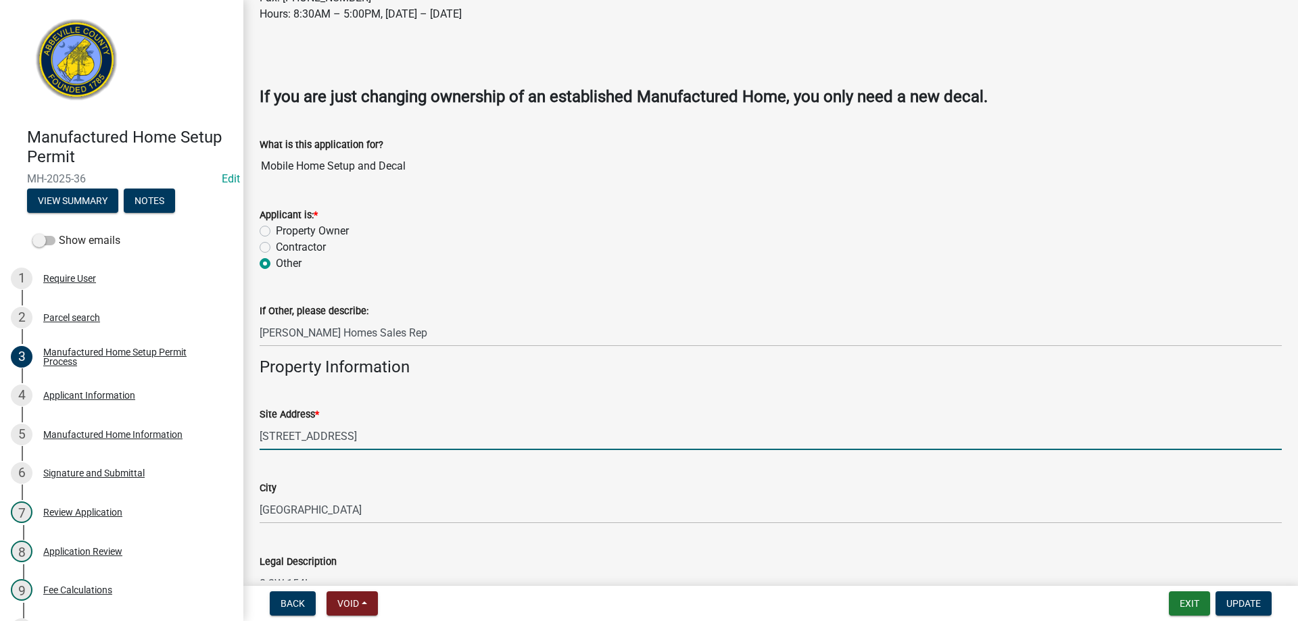
click at [277, 438] on input "[STREET_ADDRESS]" at bounding box center [771, 437] width 1022 height 28
type input "[STREET_ADDRESS]"
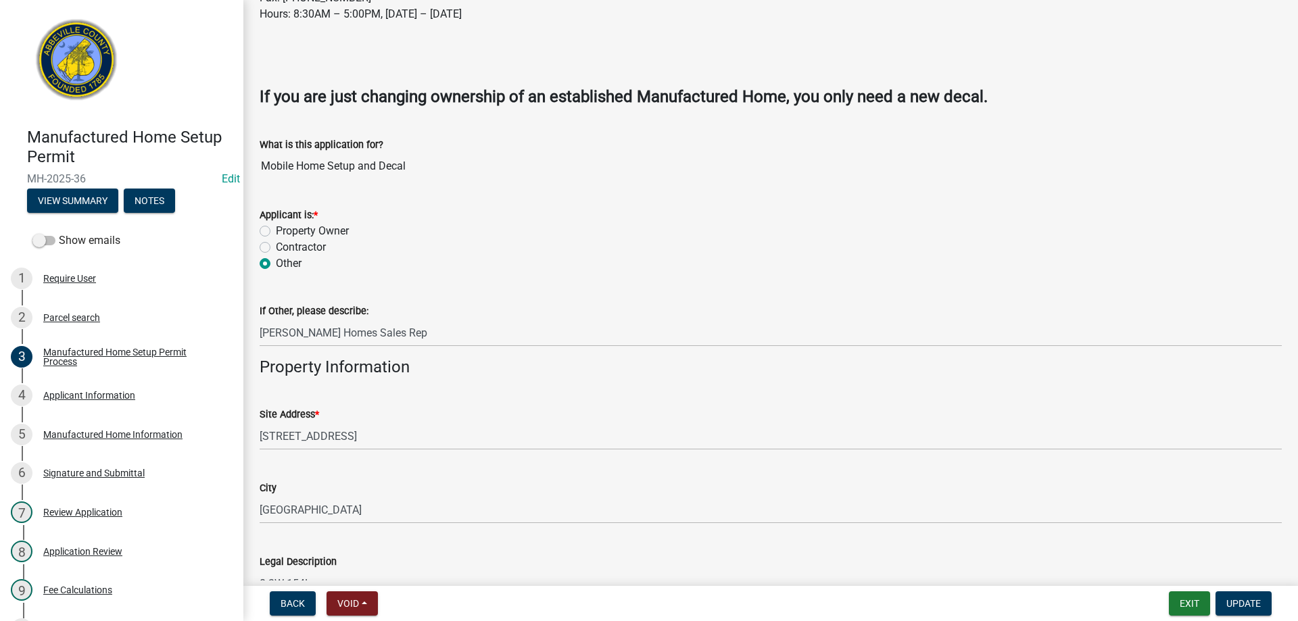
click at [1169, 604] on form "Exit Update" at bounding box center [1223, 604] width 108 height 24
click at [1232, 605] on span "Update" at bounding box center [1244, 603] width 34 height 11
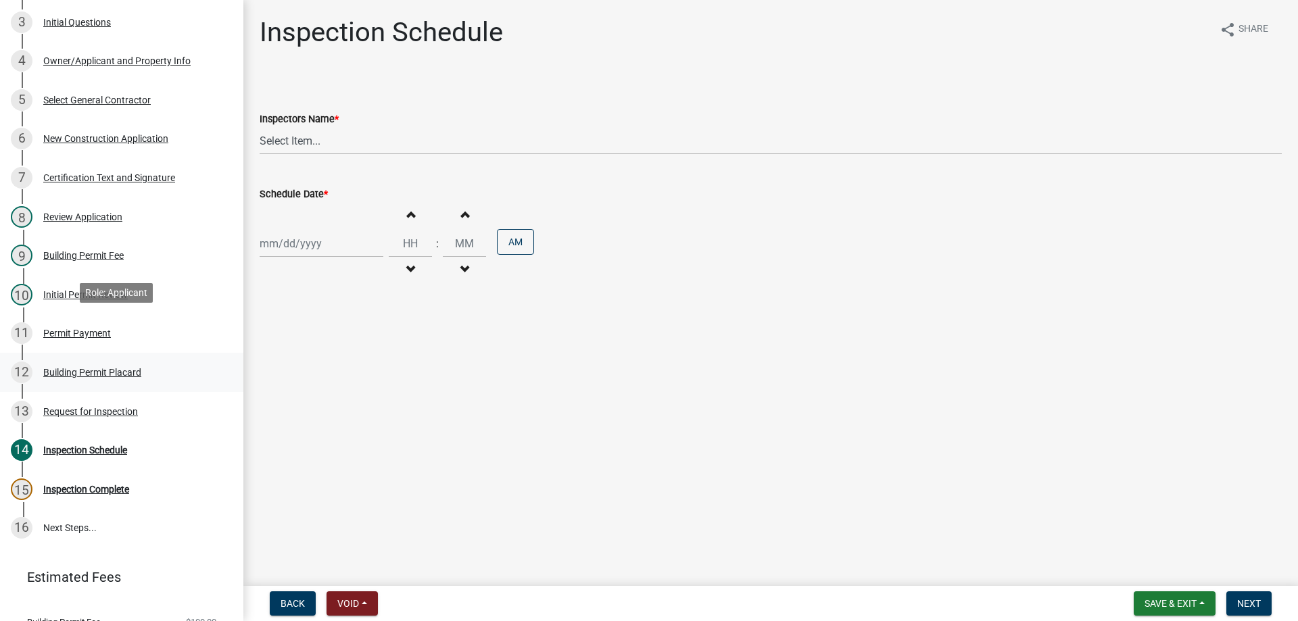
scroll to position [338, 0]
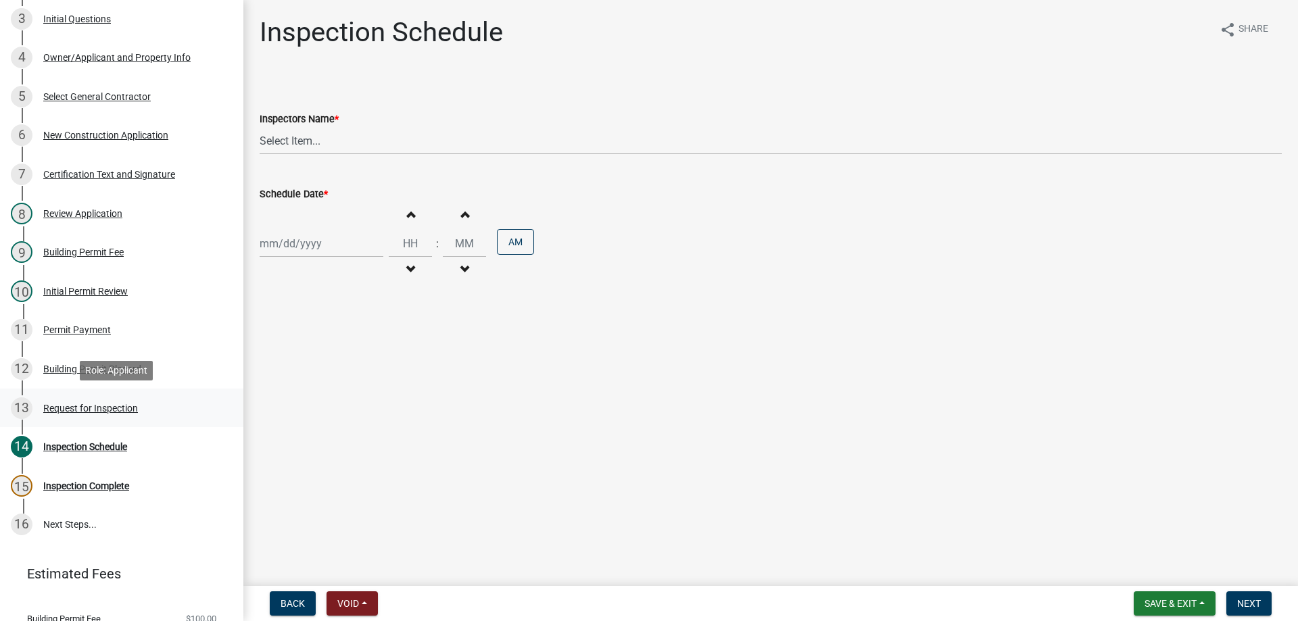
click at [86, 408] on div "Request for Inspection" at bounding box center [90, 408] width 95 height 9
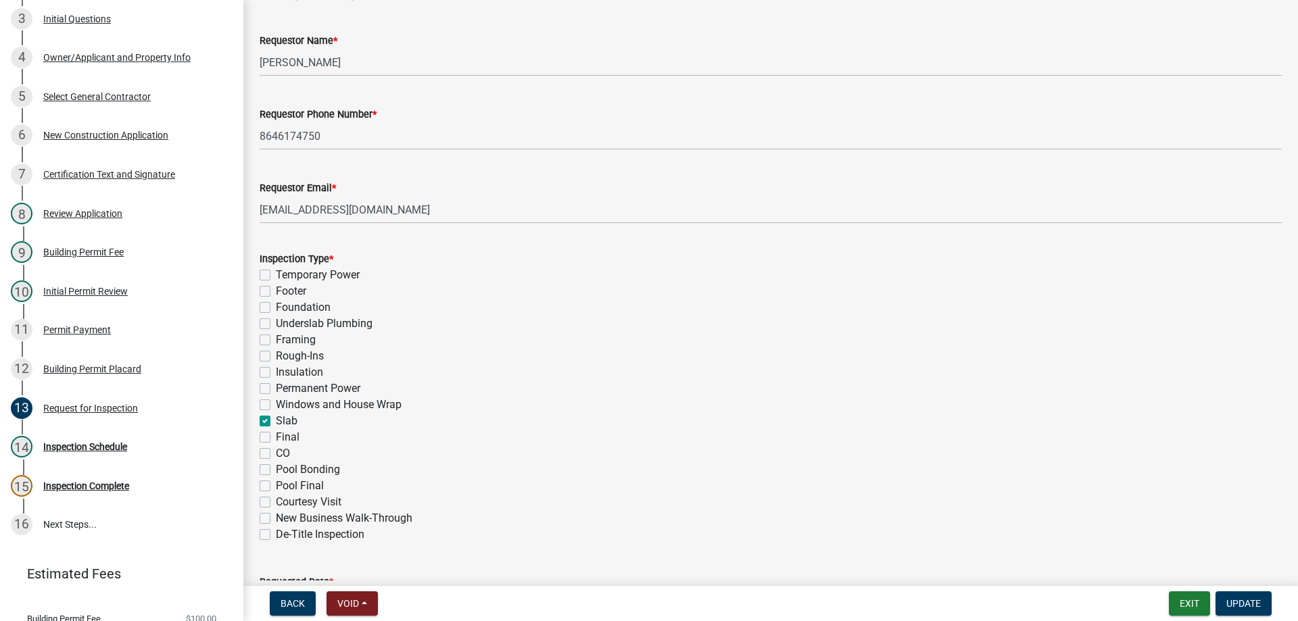
scroll to position [321, 0]
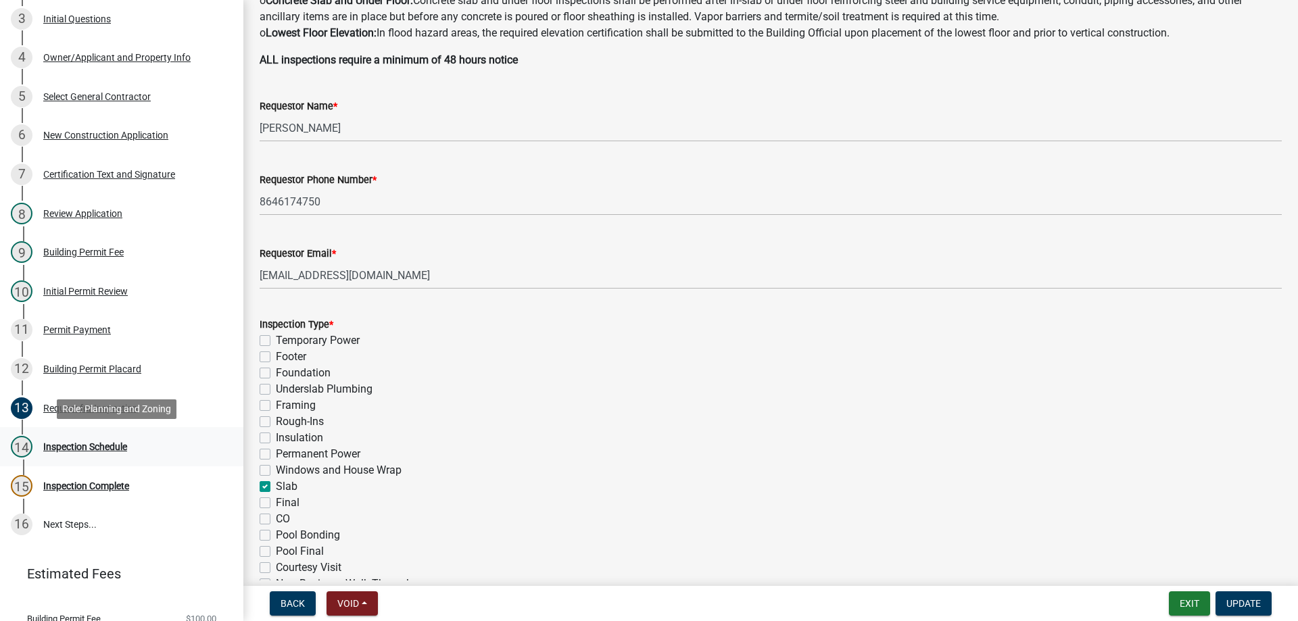
click at [92, 448] on div "Inspection Schedule" at bounding box center [85, 446] width 84 height 9
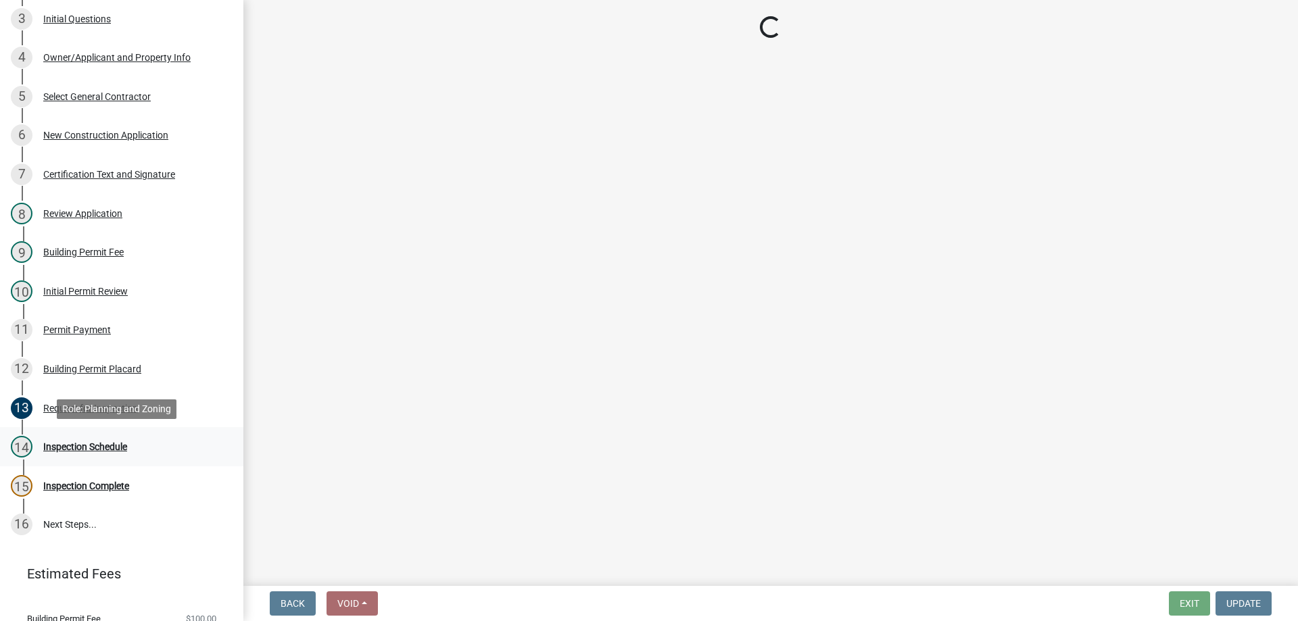
scroll to position [0, 0]
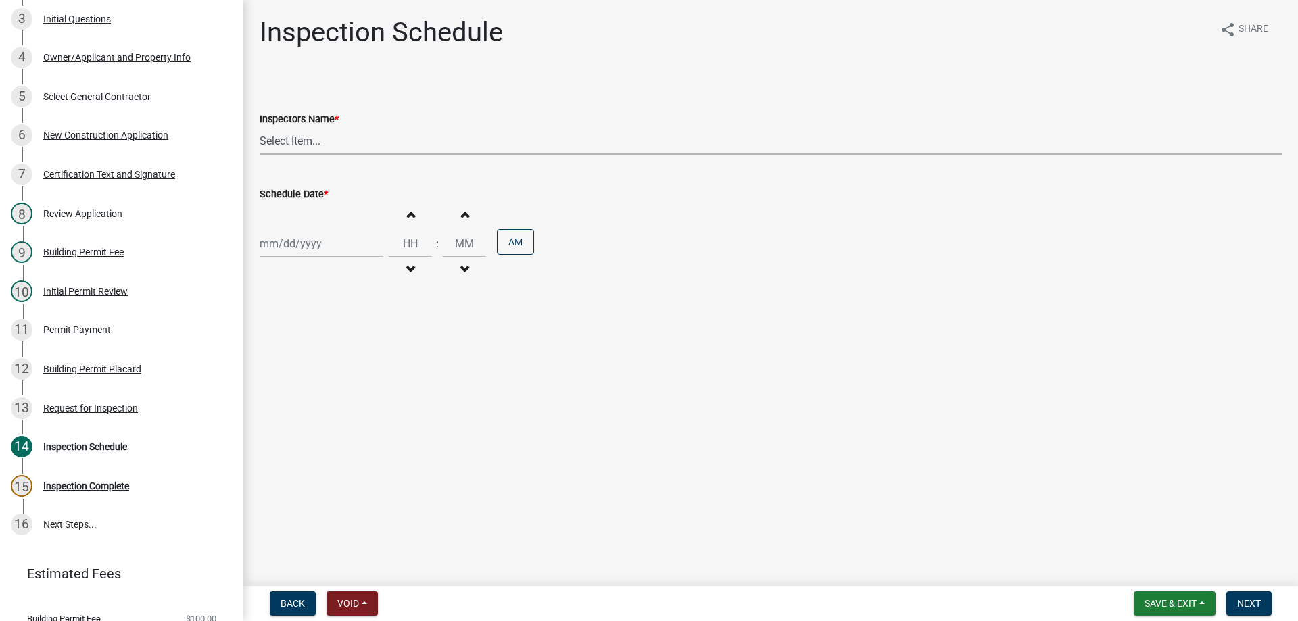
click at [321, 144] on select "Select Item... aprice@abbevillecountysc.com (Andrew M. Price) soshields@abbevil…" at bounding box center [771, 141] width 1022 height 28
select select "56be3ac8-4e2d-49a7-9260-658958e29c03"
click at [260, 127] on select "Select Item... aprice@abbevillecountysc.com (Andrew M. Price) soshields@abbevil…" at bounding box center [771, 141] width 1022 height 28
select select "9"
select select "2025"
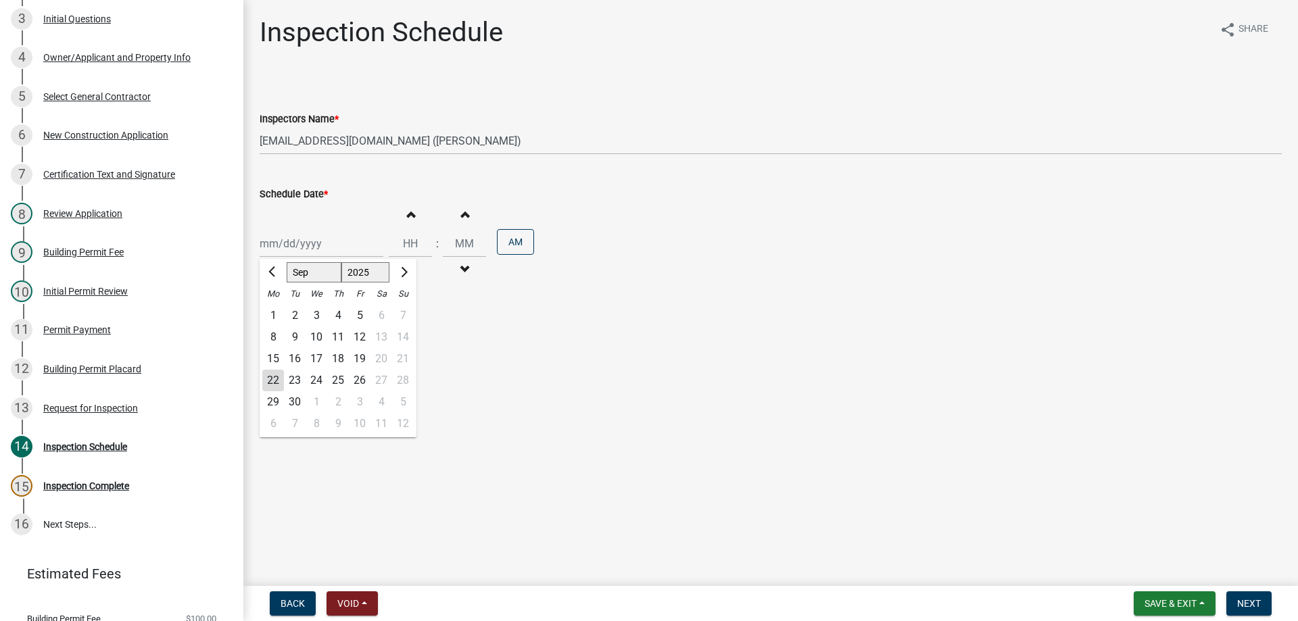
click at [309, 239] on div "Jan Feb Mar Apr May Jun Jul Aug Sep Oct Nov Dec 1525 1526 1527 1528 1529 1530 1…" at bounding box center [322, 244] width 124 height 28
click at [273, 379] on div "22" at bounding box center [273, 381] width 22 height 22
type input "09/22/2025"
click at [1254, 592] on button "Next" at bounding box center [1249, 604] width 45 height 24
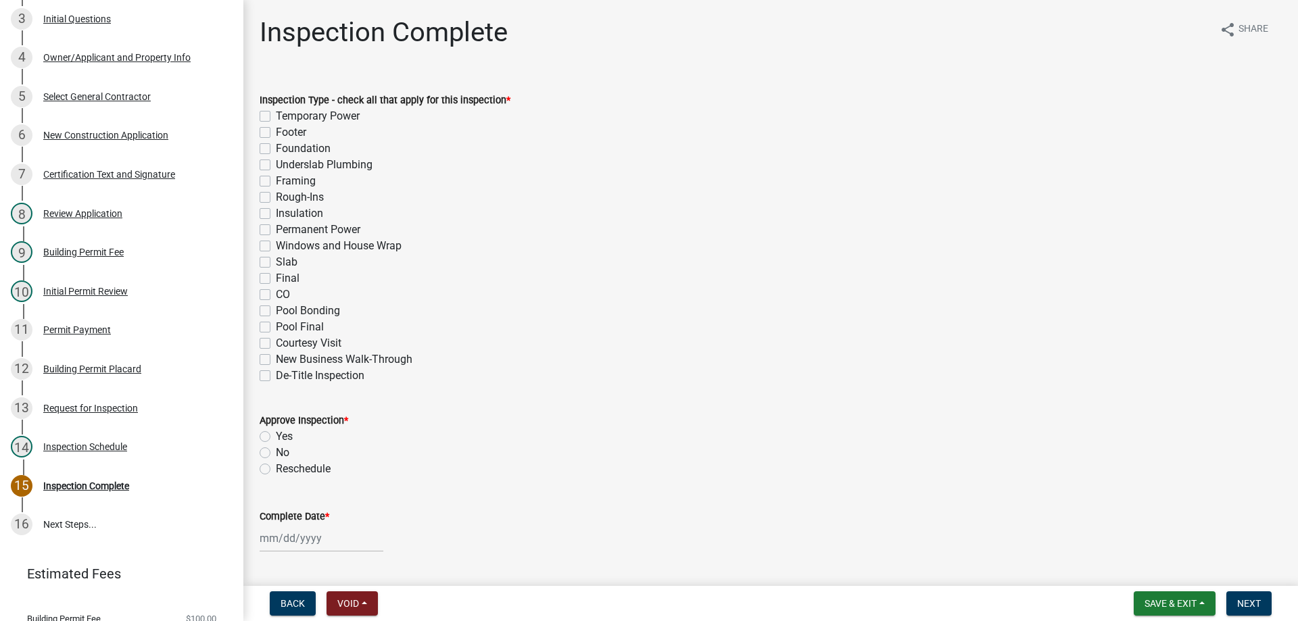
click at [1174, 617] on nav "Back Void Withdraw Lock Expire Void Save & Exit Save Save & Exit Next" at bounding box center [770, 603] width 1055 height 35
click at [1164, 605] on span "Save & Exit" at bounding box center [1171, 603] width 52 height 11
click at [1156, 571] on button "Save & Exit" at bounding box center [1162, 568] width 108 height 32
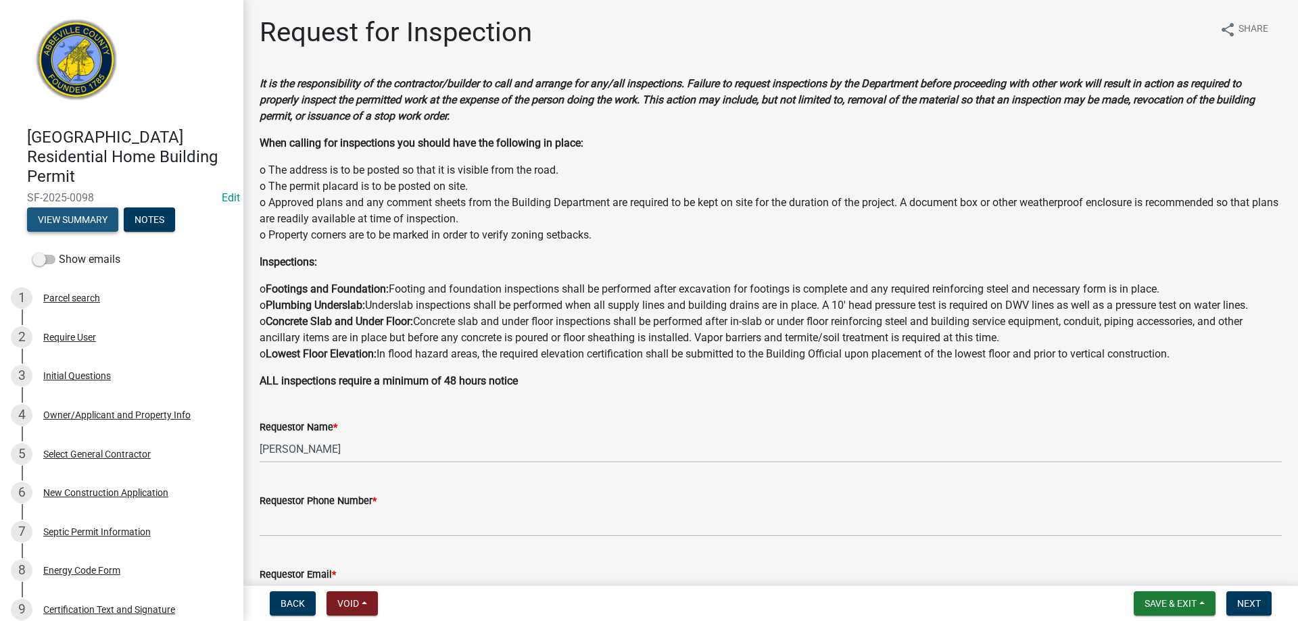
click at [68, 225] on button "View Summary" at bounding box center [72, 220] width 91 height 24
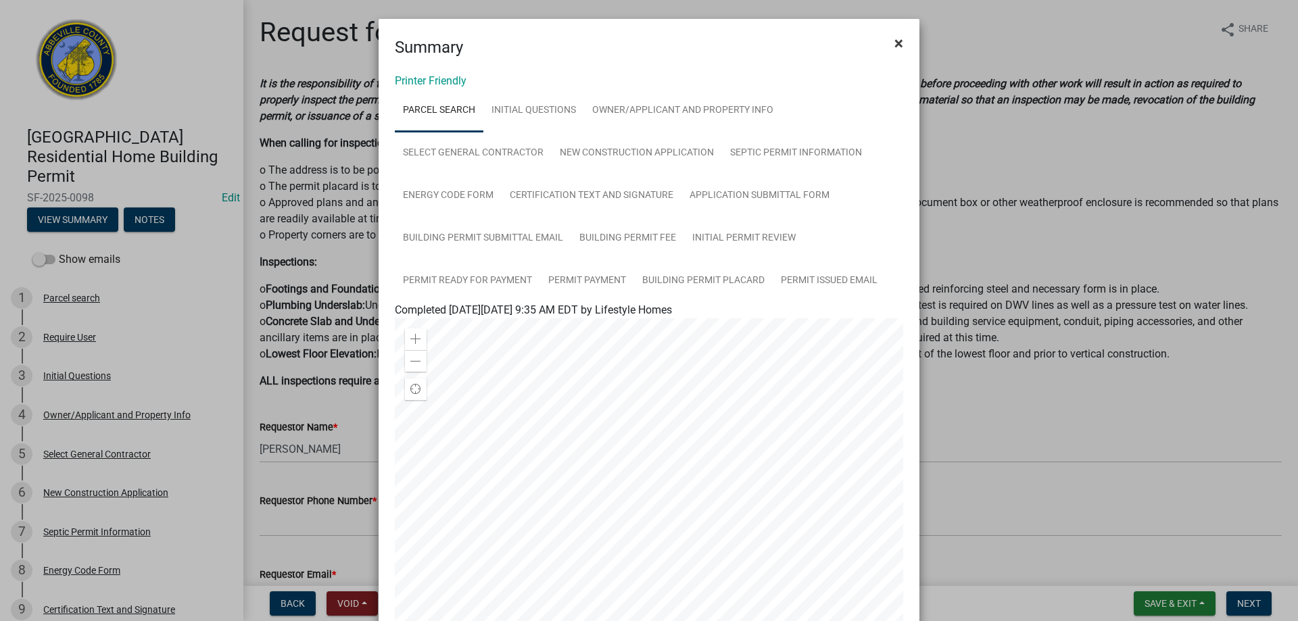
click at [899, 43] on button "×" at bounding box center [899, 43] width 30 height 38
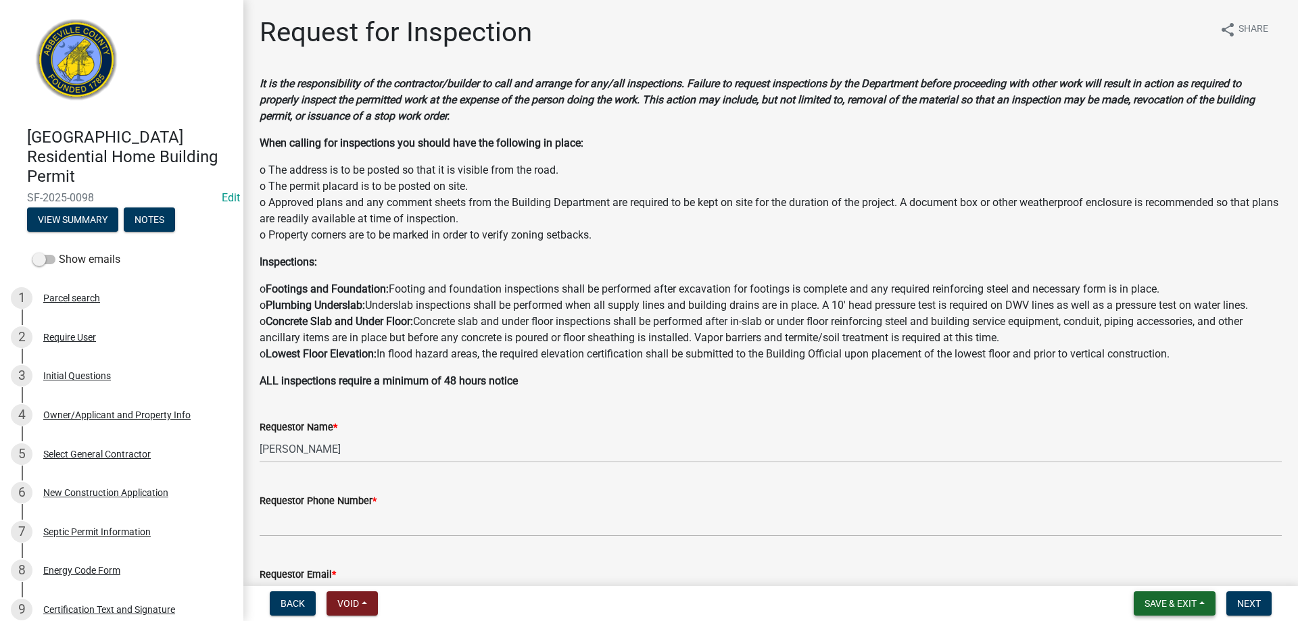
click at [1194, 598] on span "Save & Exit" at bounding box center [1171, 603] width 52 height 11
click at [1193, 575] on button "Save & Exit" at bounding box center [1162, 568] width 108 height 32
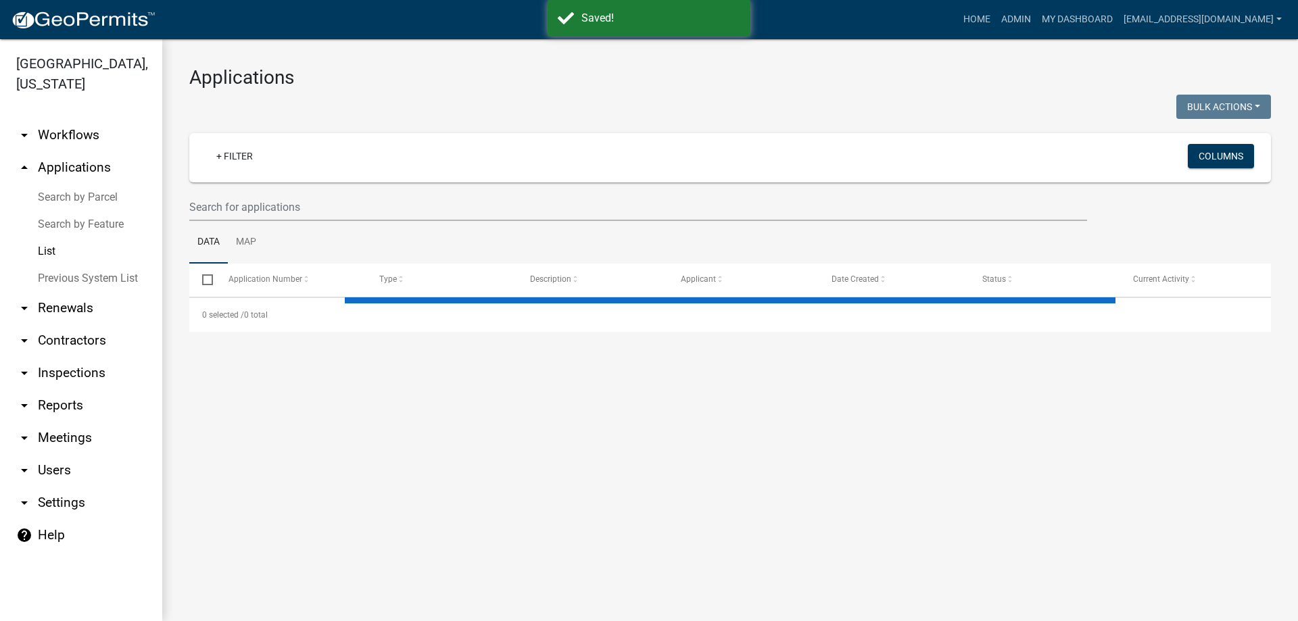
select select "3: 100"
